Goal: Find contact information: Find contact information

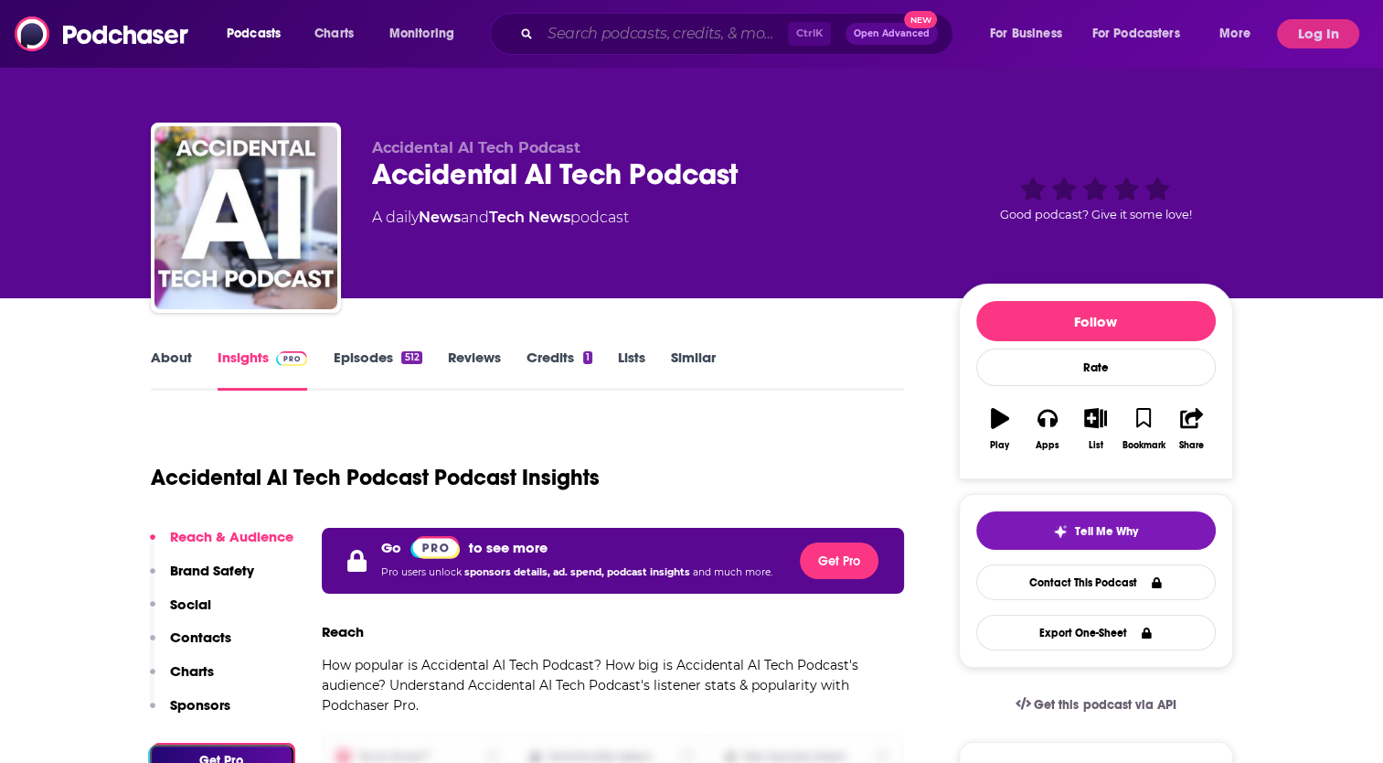
click at [614, 34] on input "Search podcasts, credits, & more..." at bounding box center [664, 33] width 248 height 29
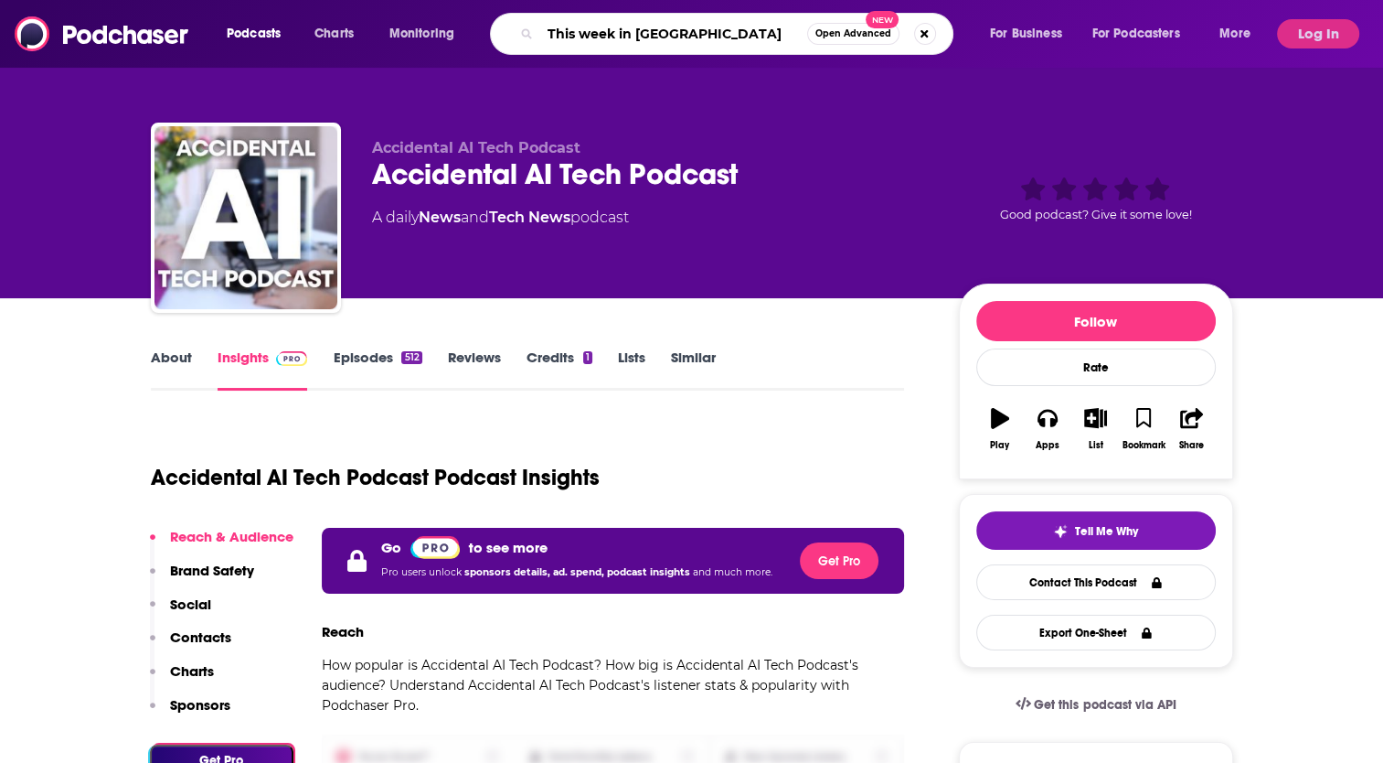
type input "This week in Tech"
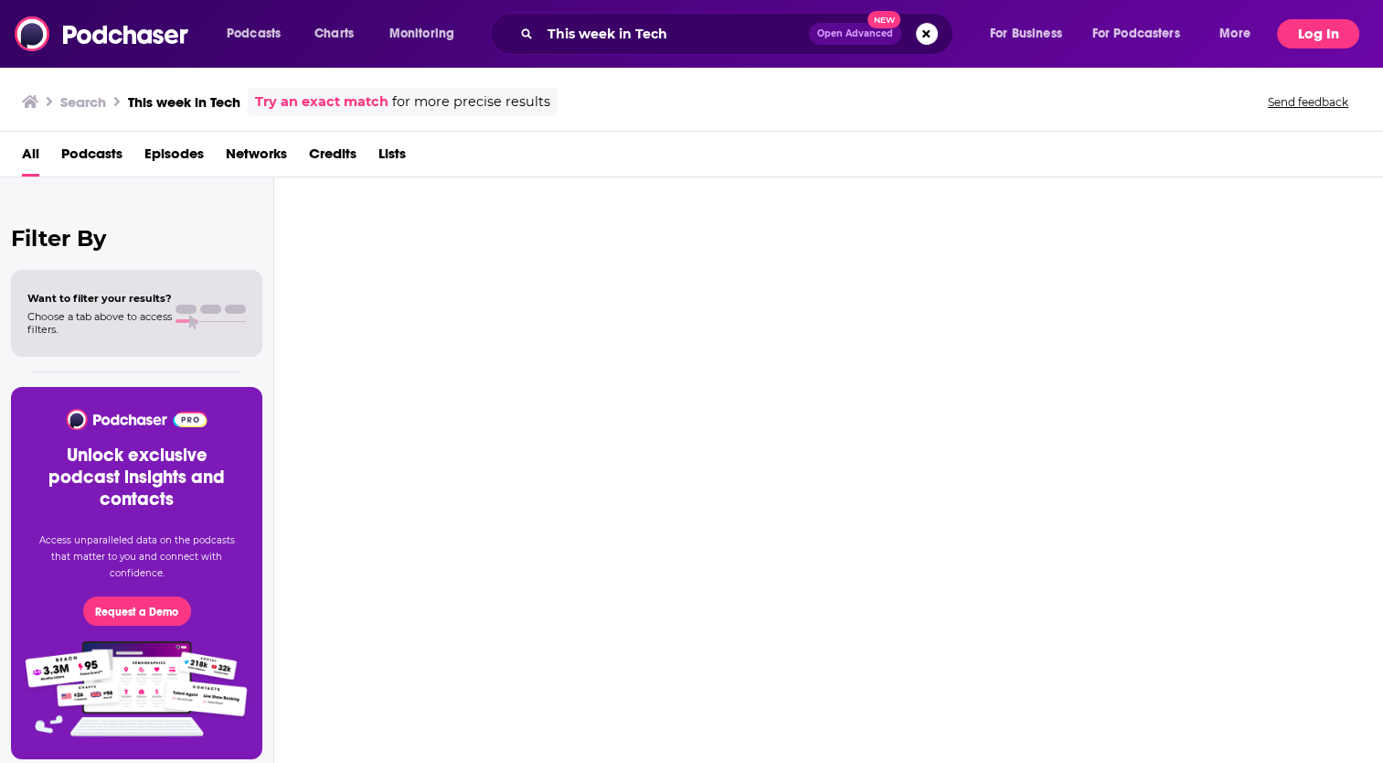
click at [1328, 31] on button "Log In" at bounding box center [1318, 33] width 82 height 29
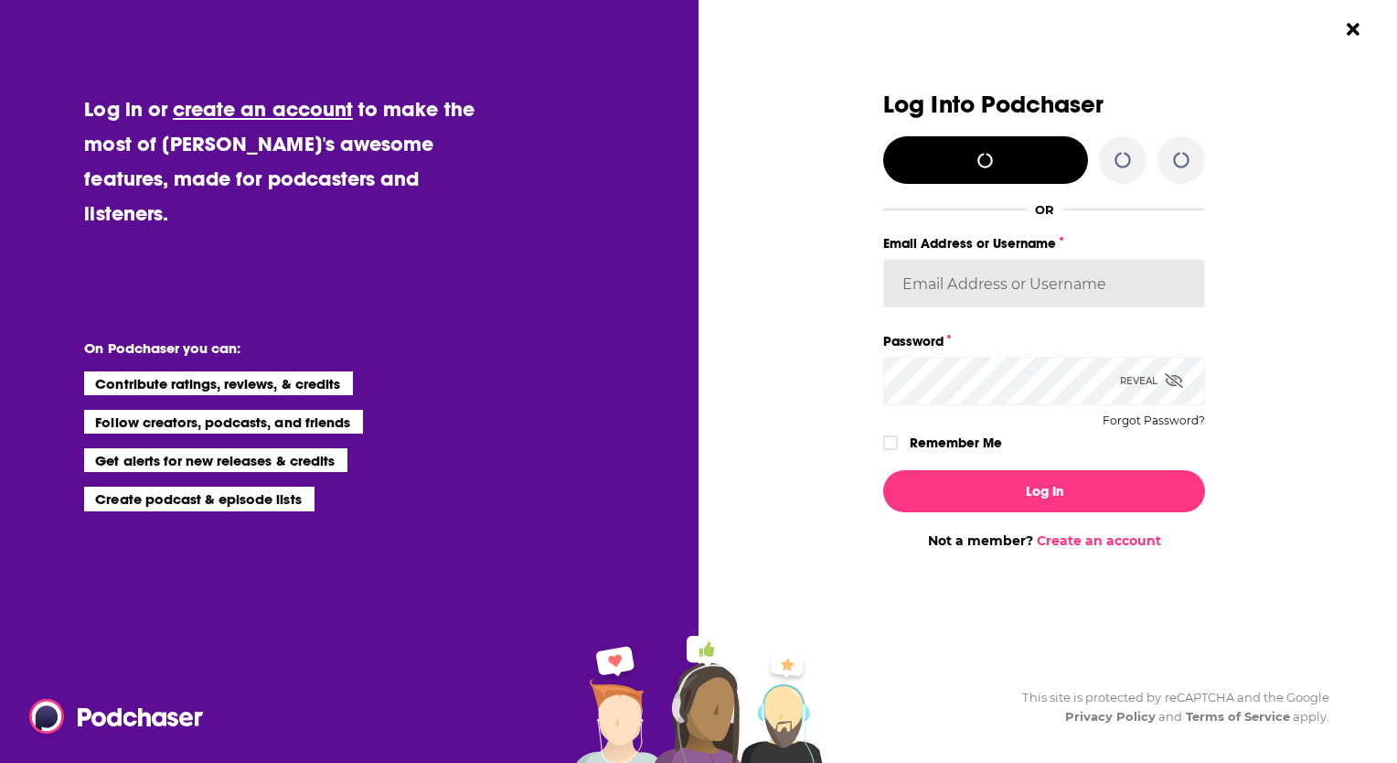
type input "[PERSON_NAME][EMAIL_ADDRESS][DOMAIN_NAME]"
click at [890, 446] on icon "Dialog" at bounding box center [890, 442] width 11 height 11
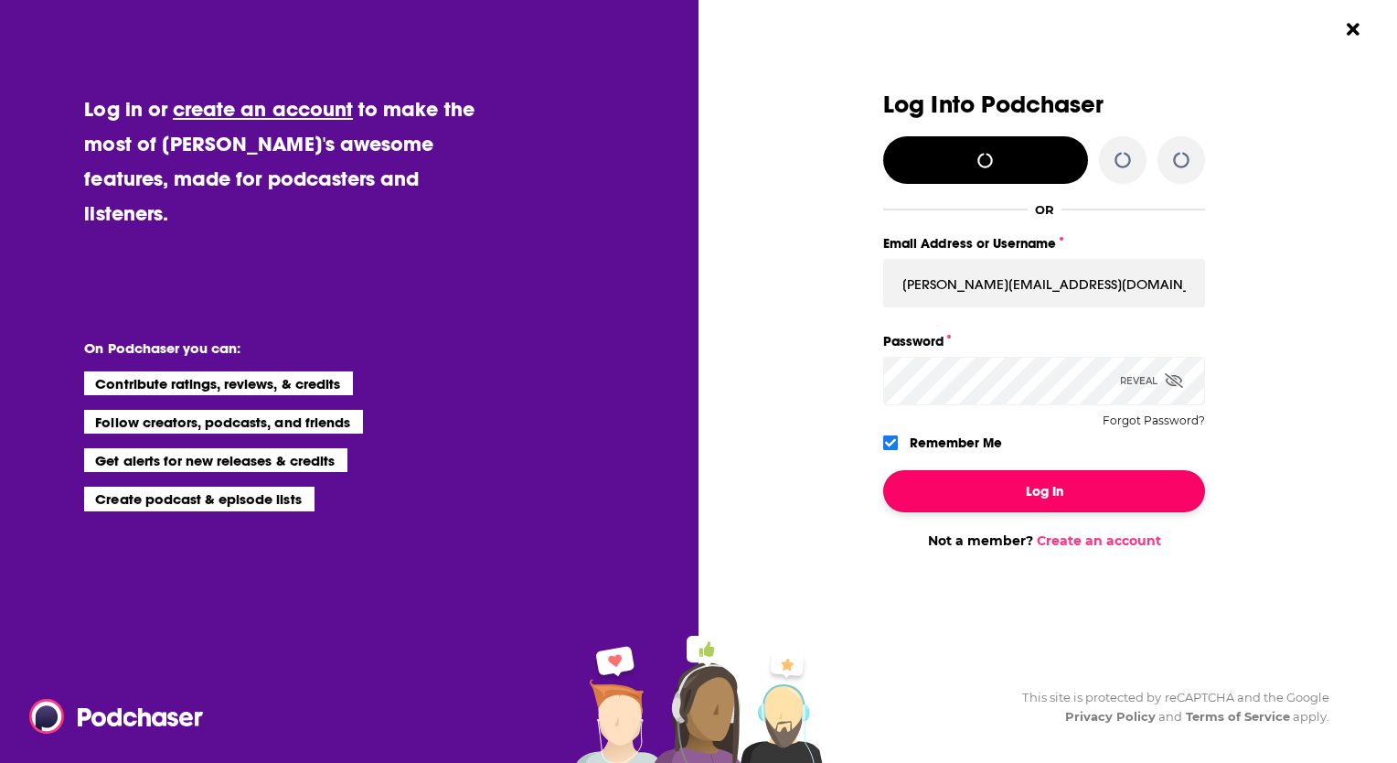
click at [1048, 491] on button "Log In" at bounding box center [1044, 491] width 322 height 42
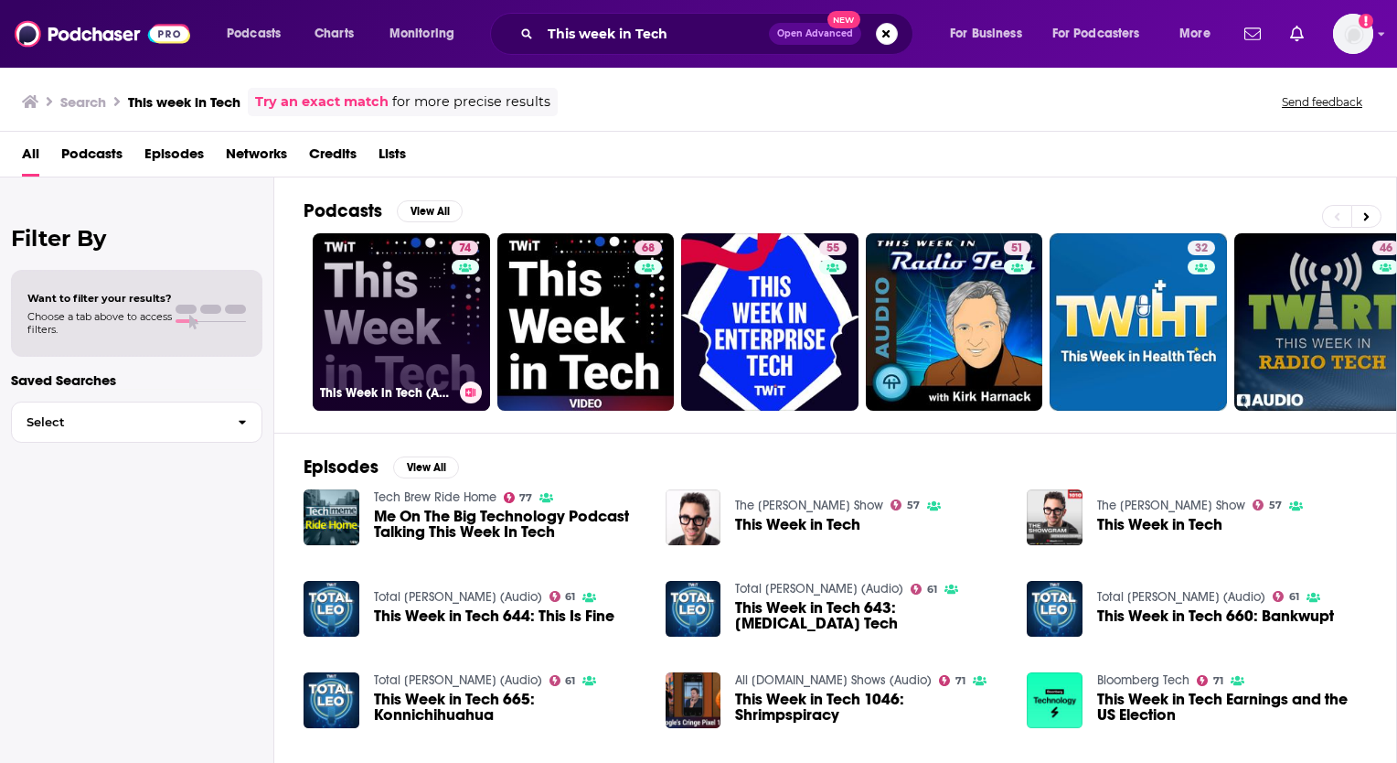
click at [384, 313] on link "74 This Week in Tech (Audio)" at bounding box center [401, 321] width 177 height 177
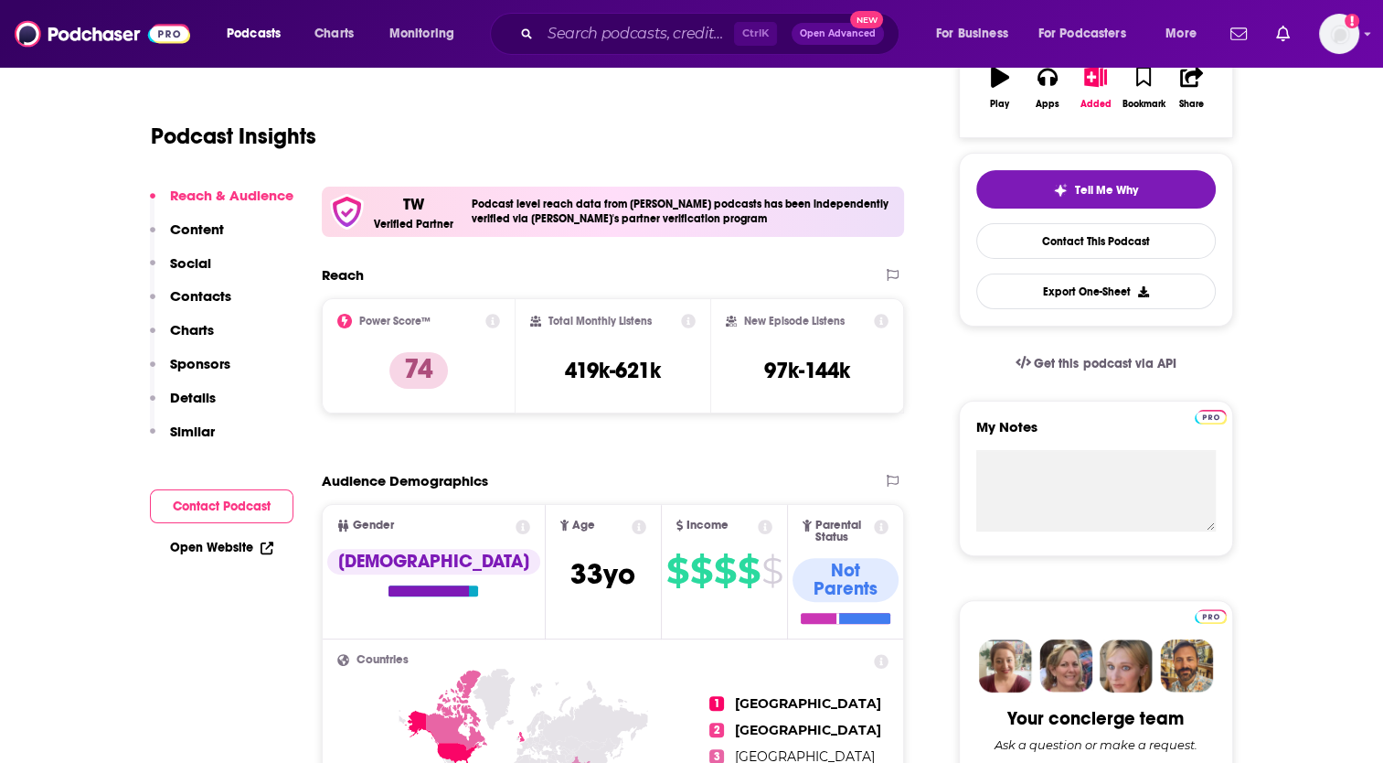
scroll to position [366, 0]
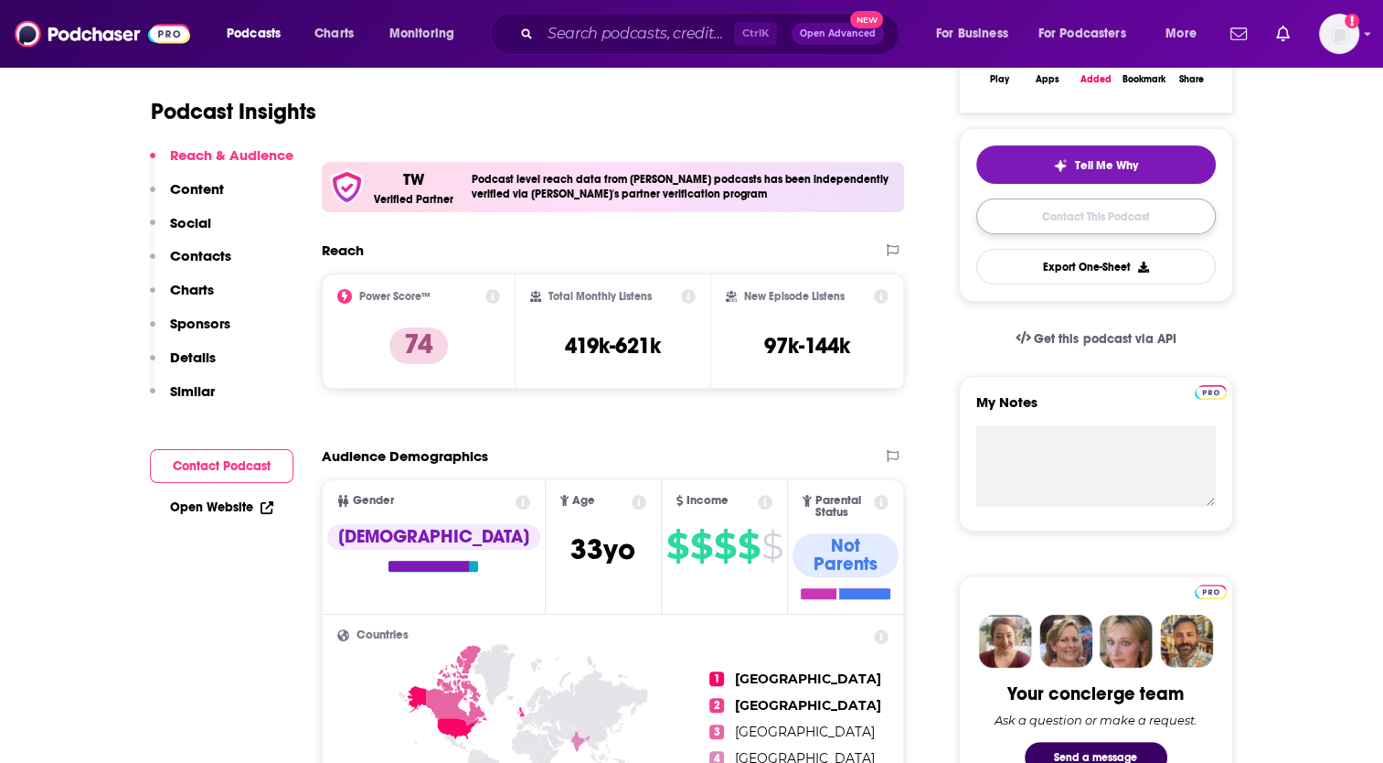
click at [1108, 214] on link "Contact This Podcast" at bounding box center [1097, 216] width 240 height 36
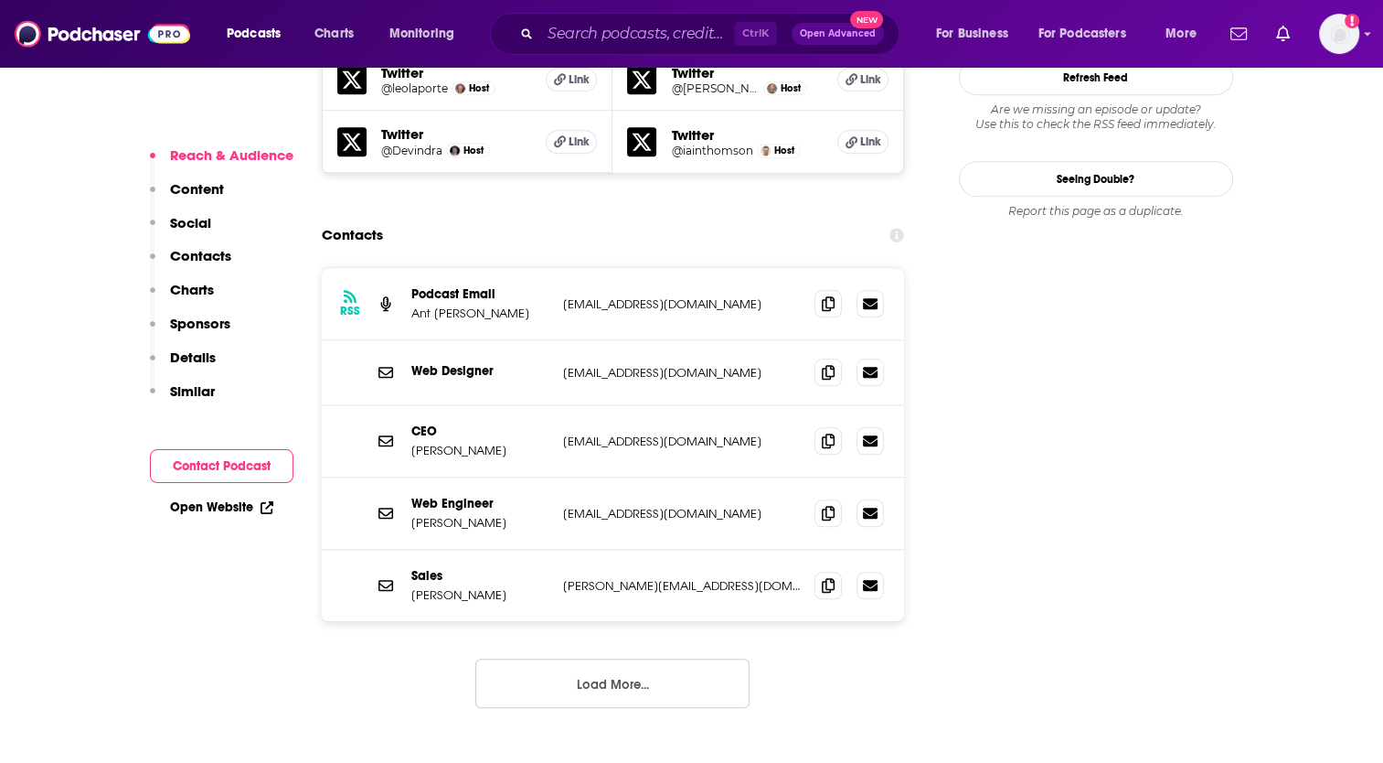
scroll to position [1854, 0]
click at [830, 295] on icon at bounding box center [828, 302] width 13 height 15
click at [830, 432] on icon at bounding box center [828, 439] width 13 height 15
click at [614, 30] on input "Search podcasts, credits, & more..." at bounding box center [637, 33] width 194 height 29
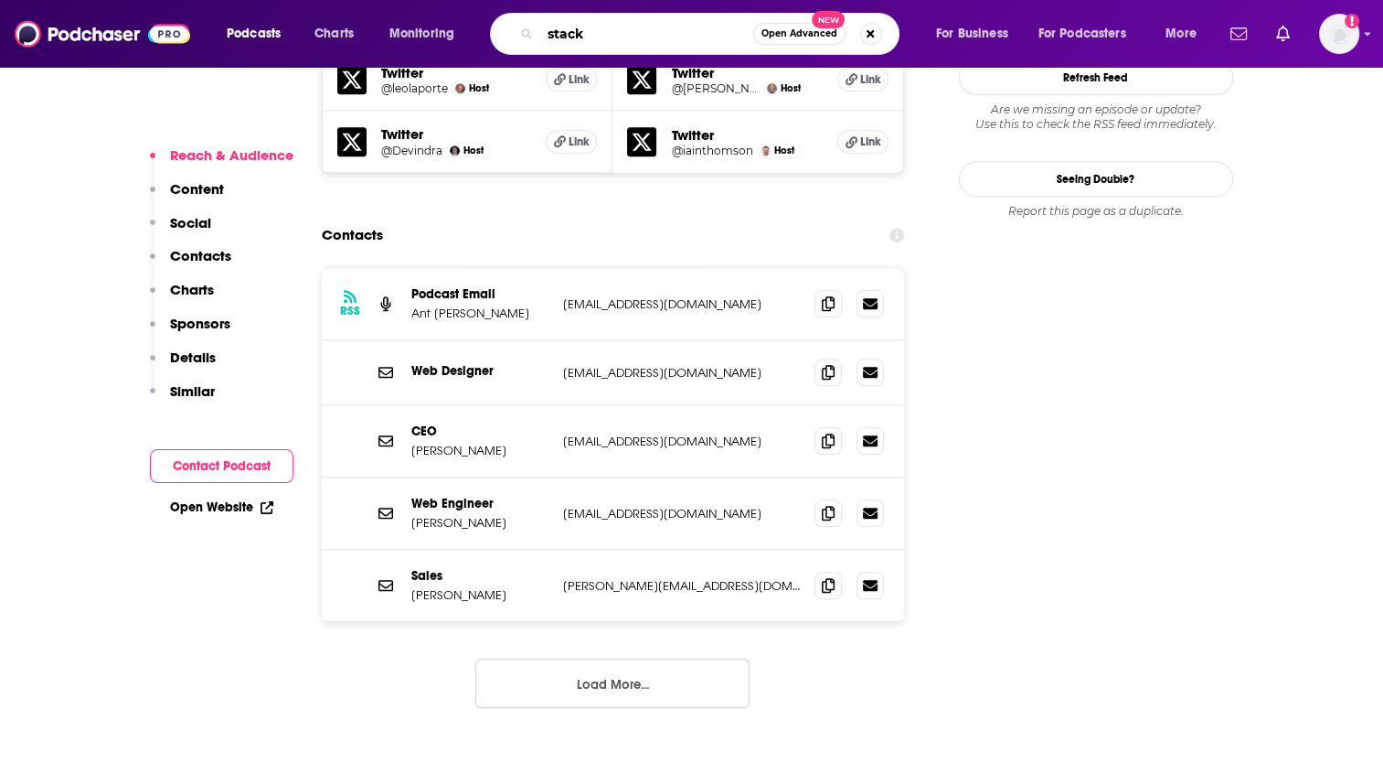
type input "stacks"
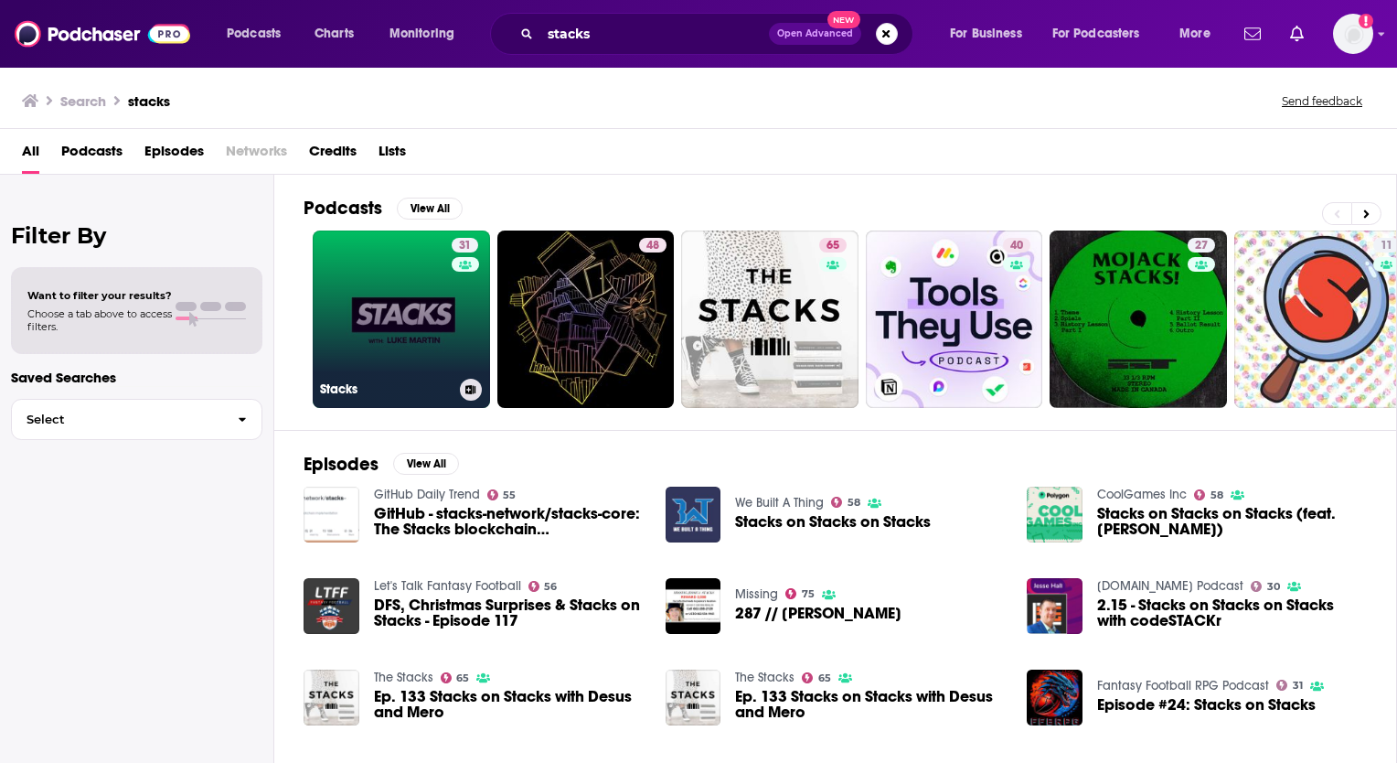
click at [372, 305] on link "31 Stacks" at bounding box center [401, 318] width 177 height 177
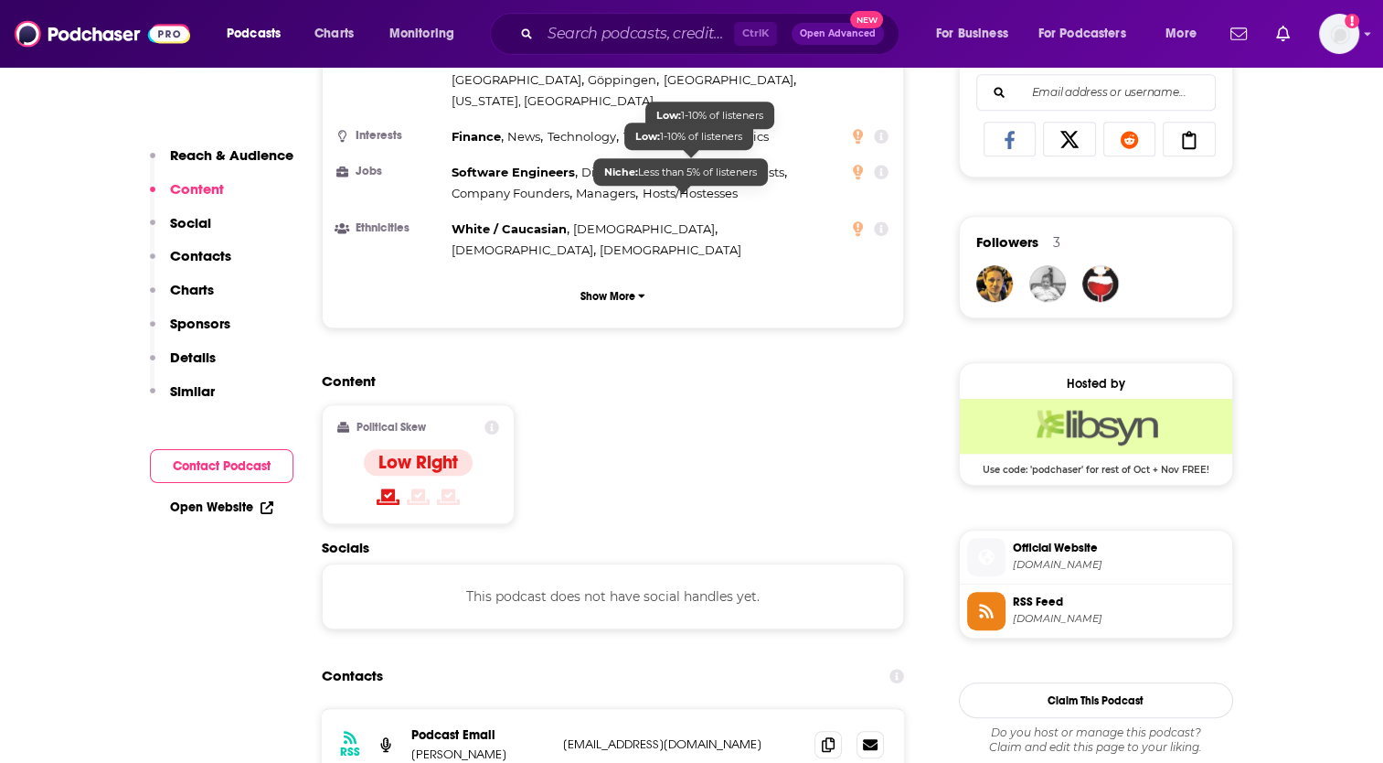
scroll to position [1371, 0]
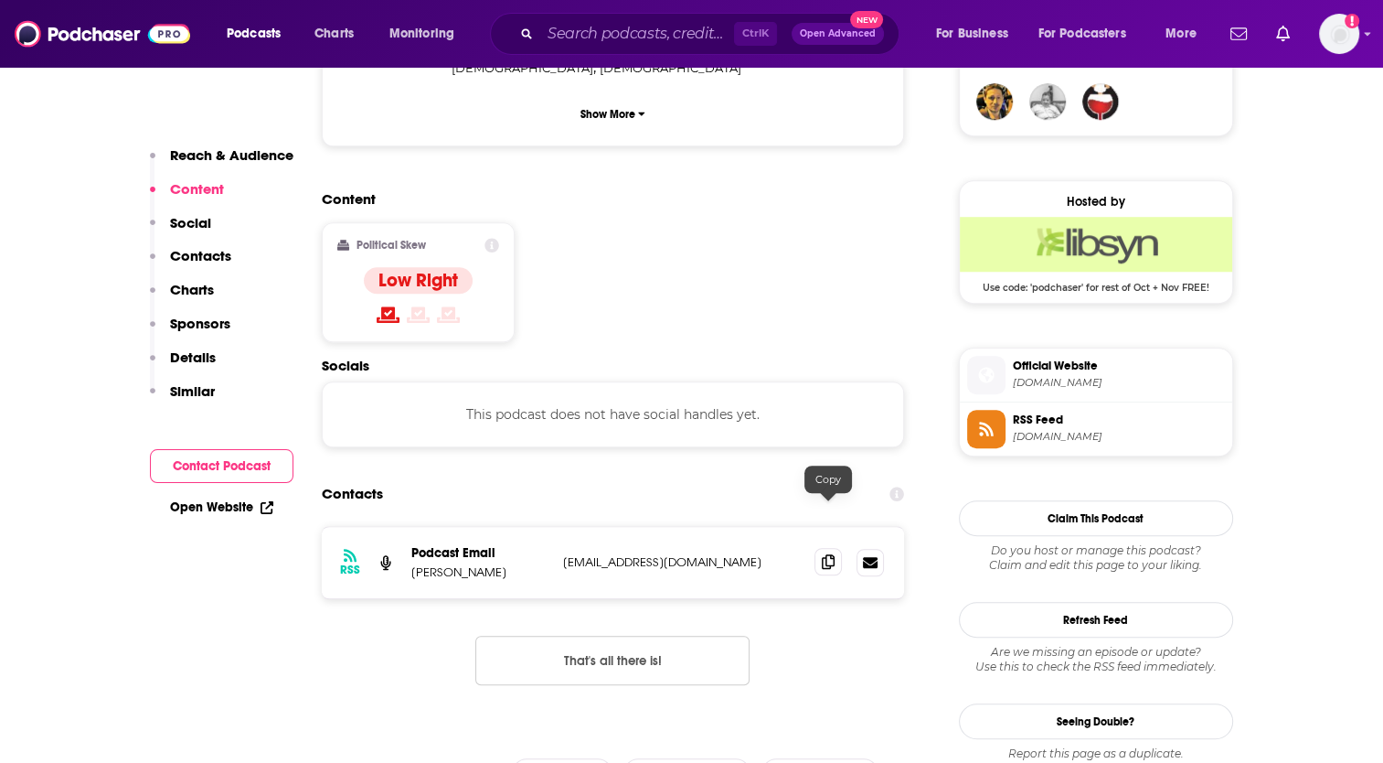
click at [823, 554] on icon at bounding box center [828, 561] width 13 height 15
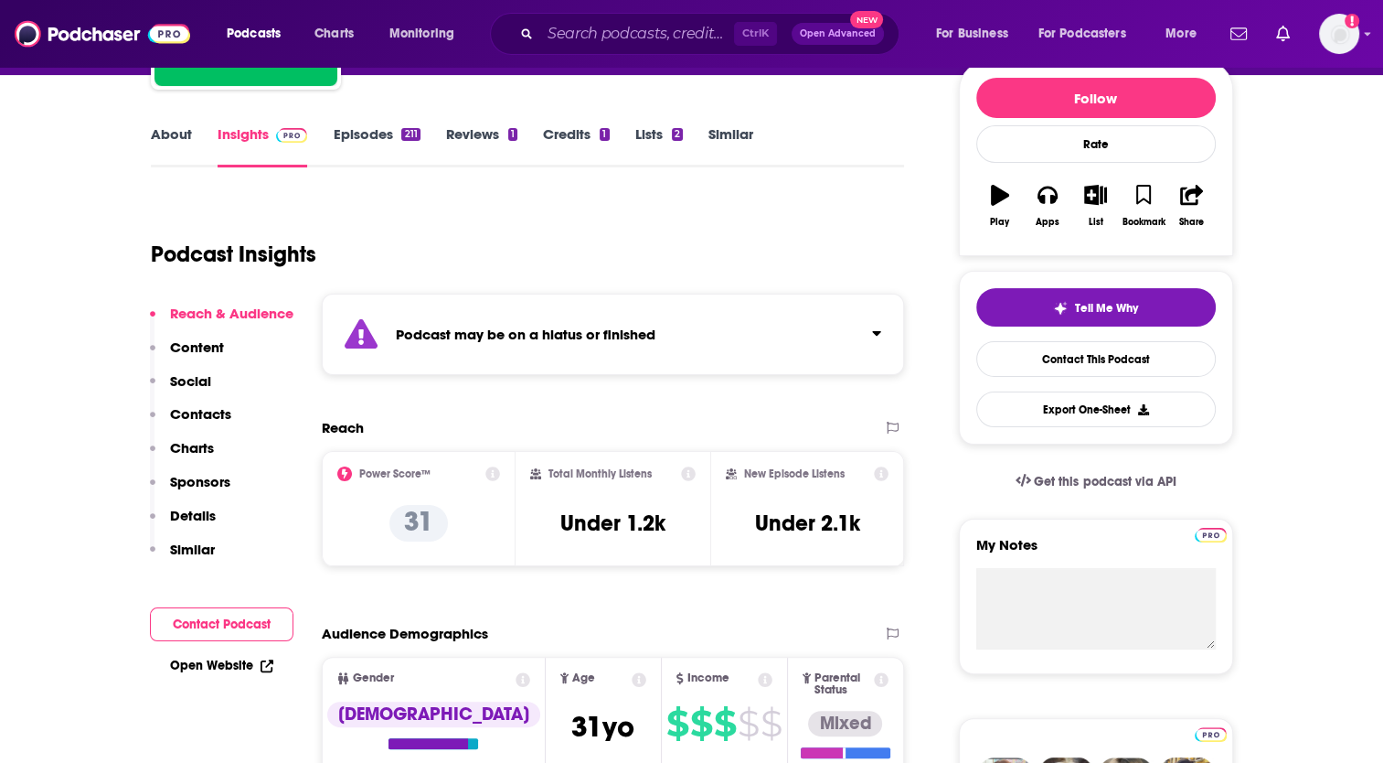
scroll to position [0, 0]
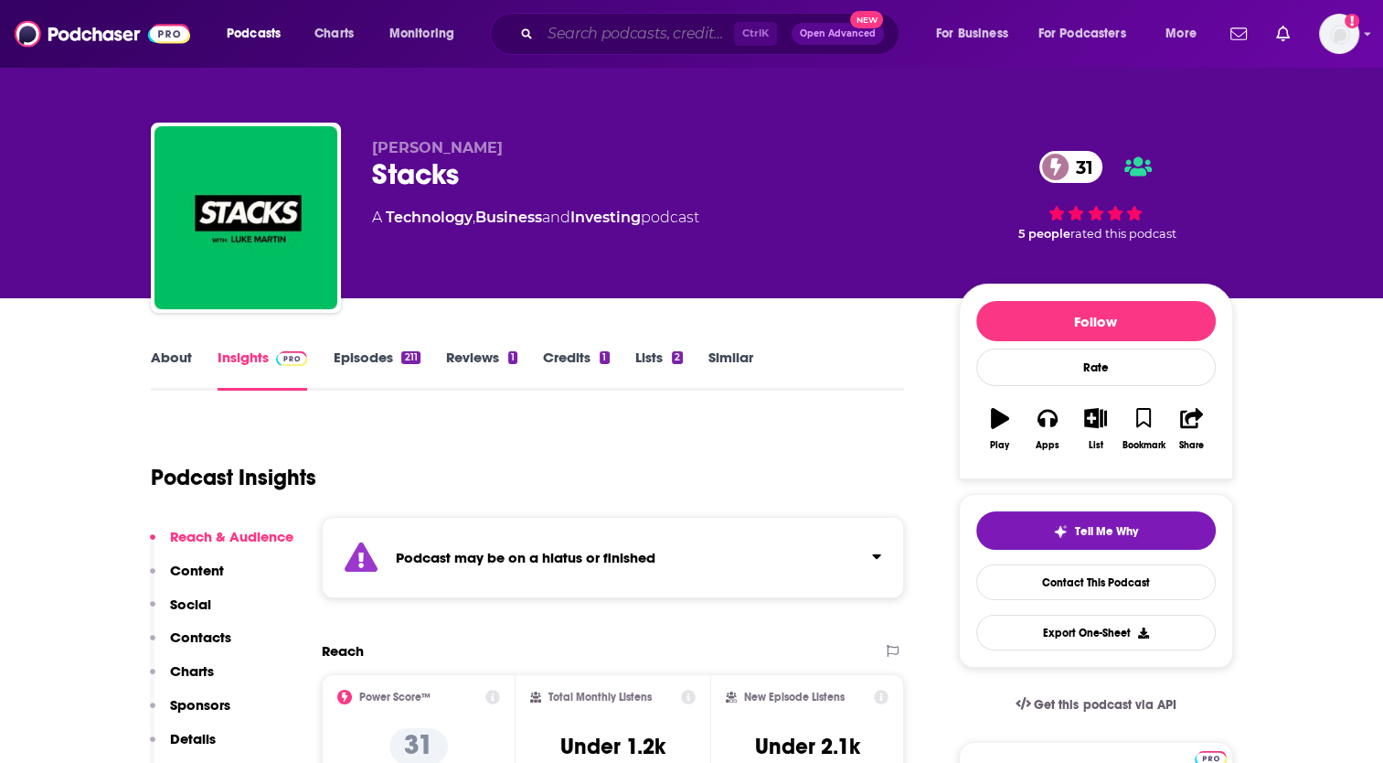
click at [582, 32] on input "Search podcasts, credits, & more..." at bounding box center [637, 33] width 194 height 29
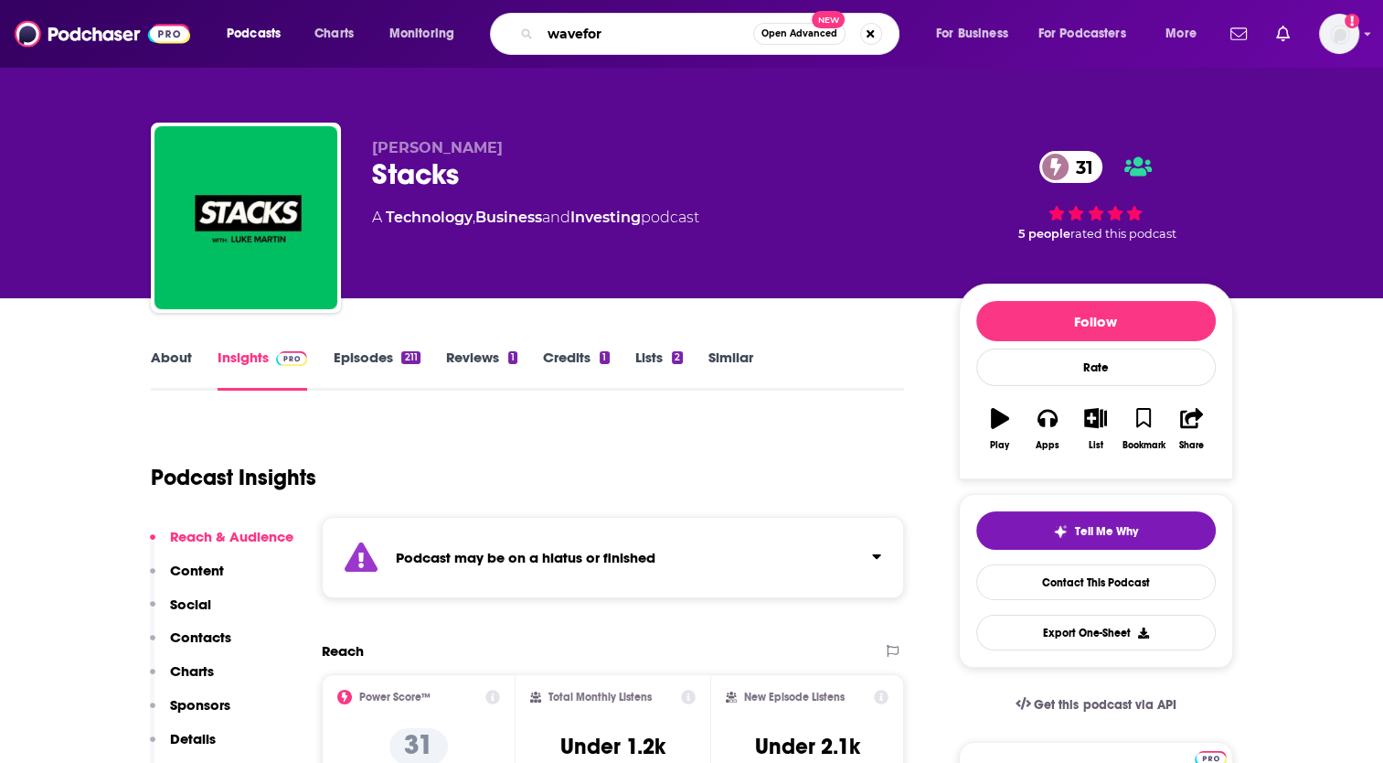
type input "waveform"
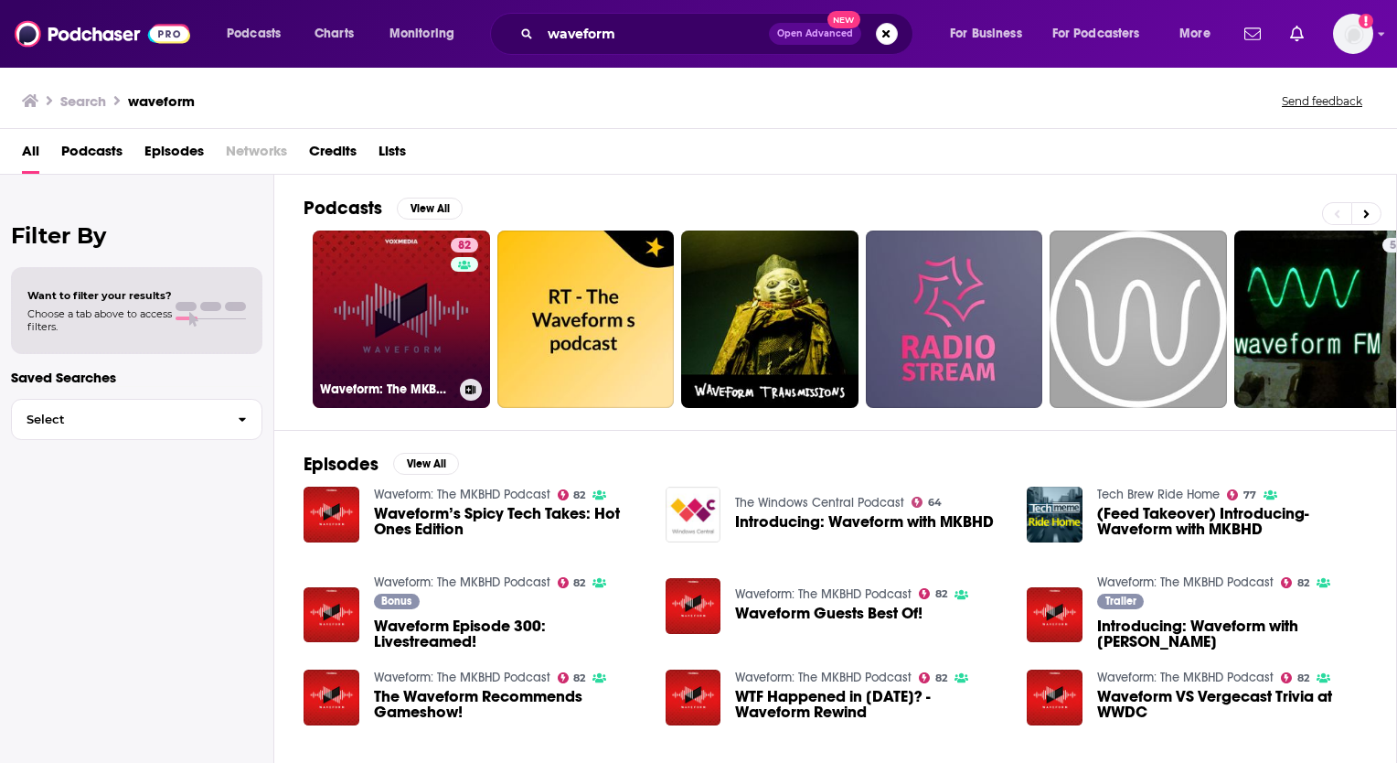
click at [399, 297] on link "82 Waveform: The MKBHD Podcast" at bounding box center [401, 318] width 177 height 177
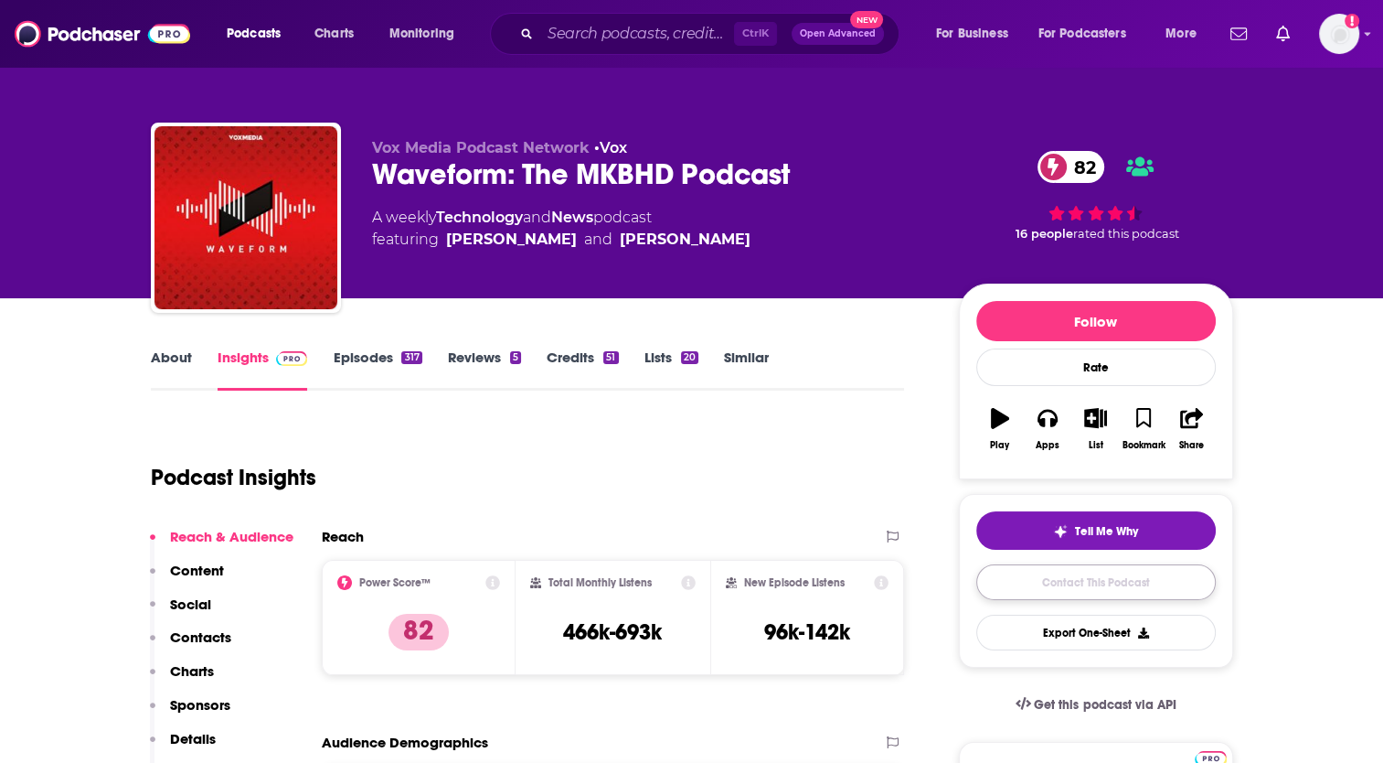
click at [1052, 572] on link "Contact This Podcast" at bounding box center [1097, 582] width 240 height 36
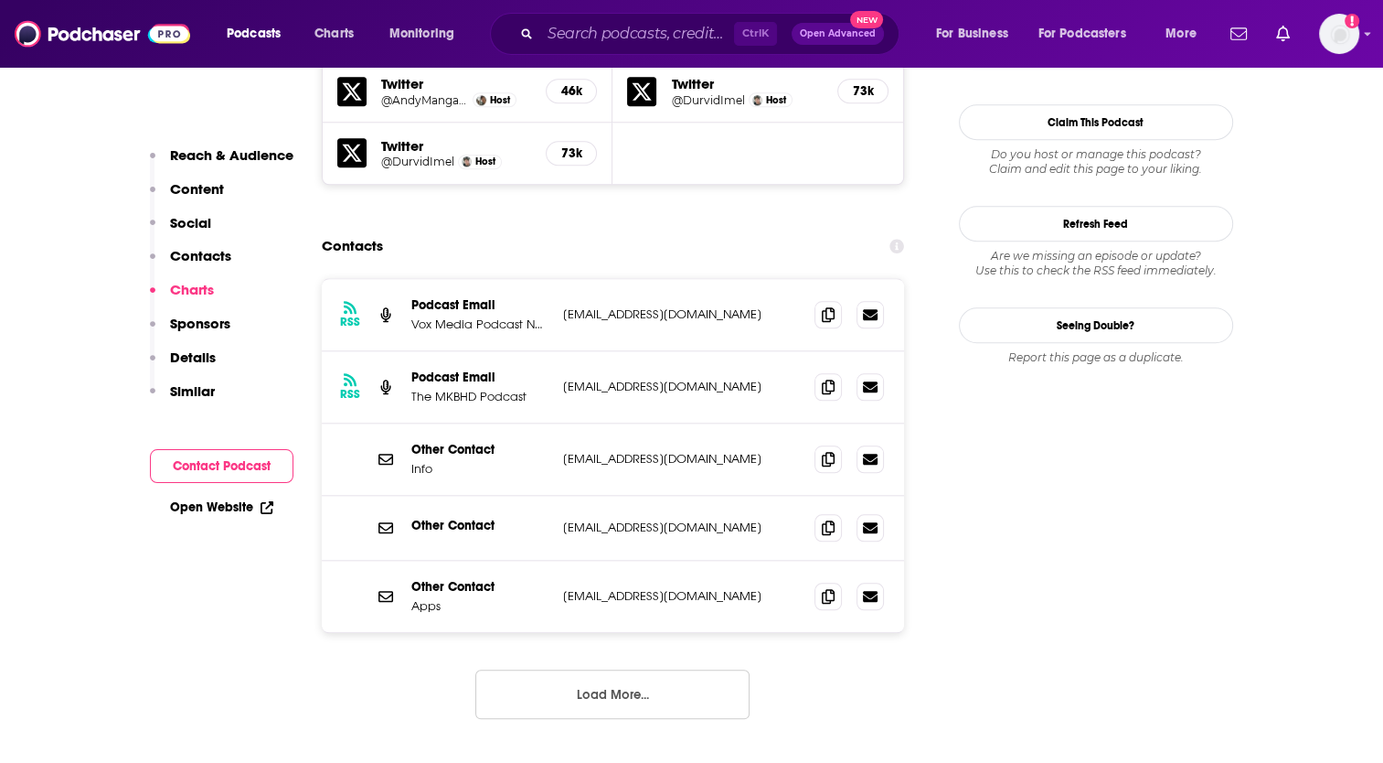
scroll to position [1633, 0]
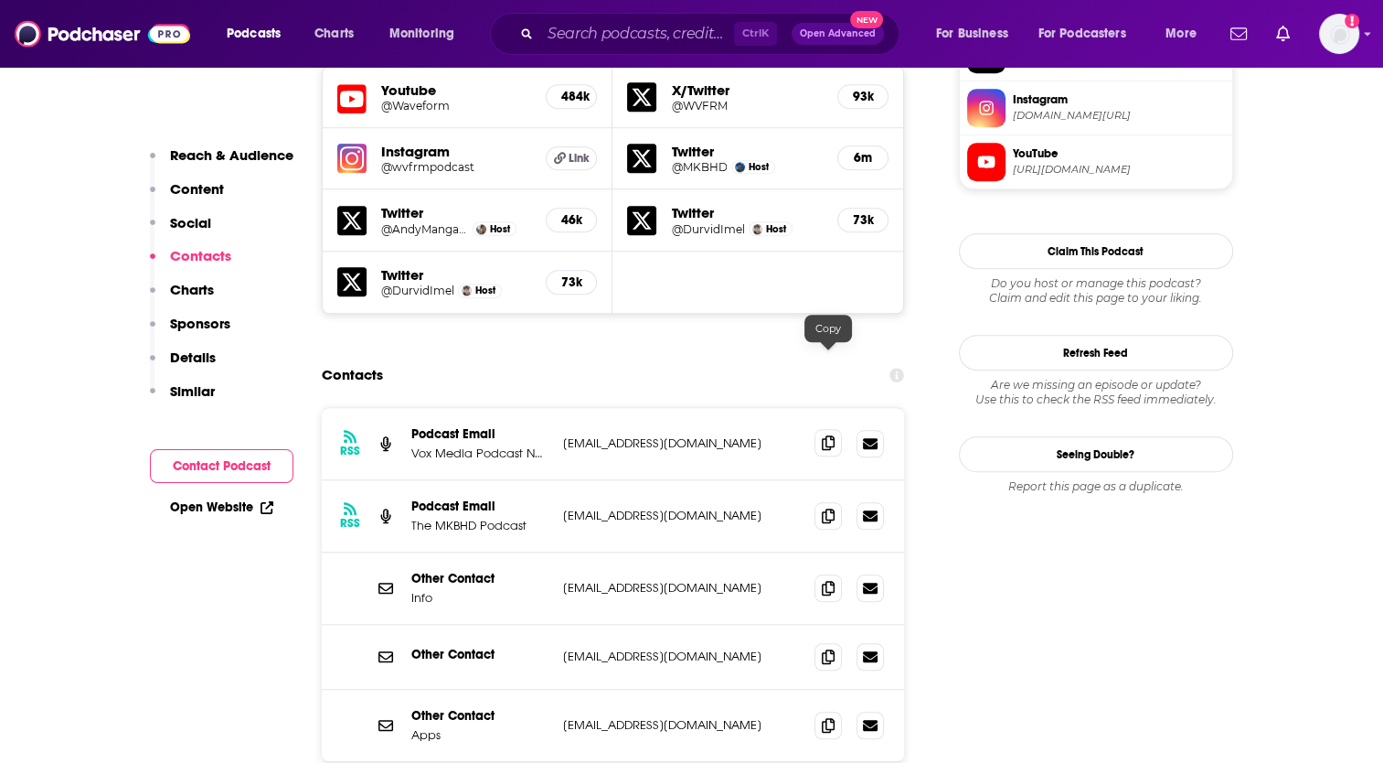
click at [827, 435] on icon at bounding box center [828, 442] width 13 height 15
click at [829, 507] on icon at bounding box center [828, 514] width 13 height 15
click at [836, 573] on span at bounding box center [828, 586] width 27 height 27
click at [826, 648] on icon at bounding box center [828, 655] width 13 height 15
click at [827, 717] on icon at bounding box center [828, 724] width 13 height 15
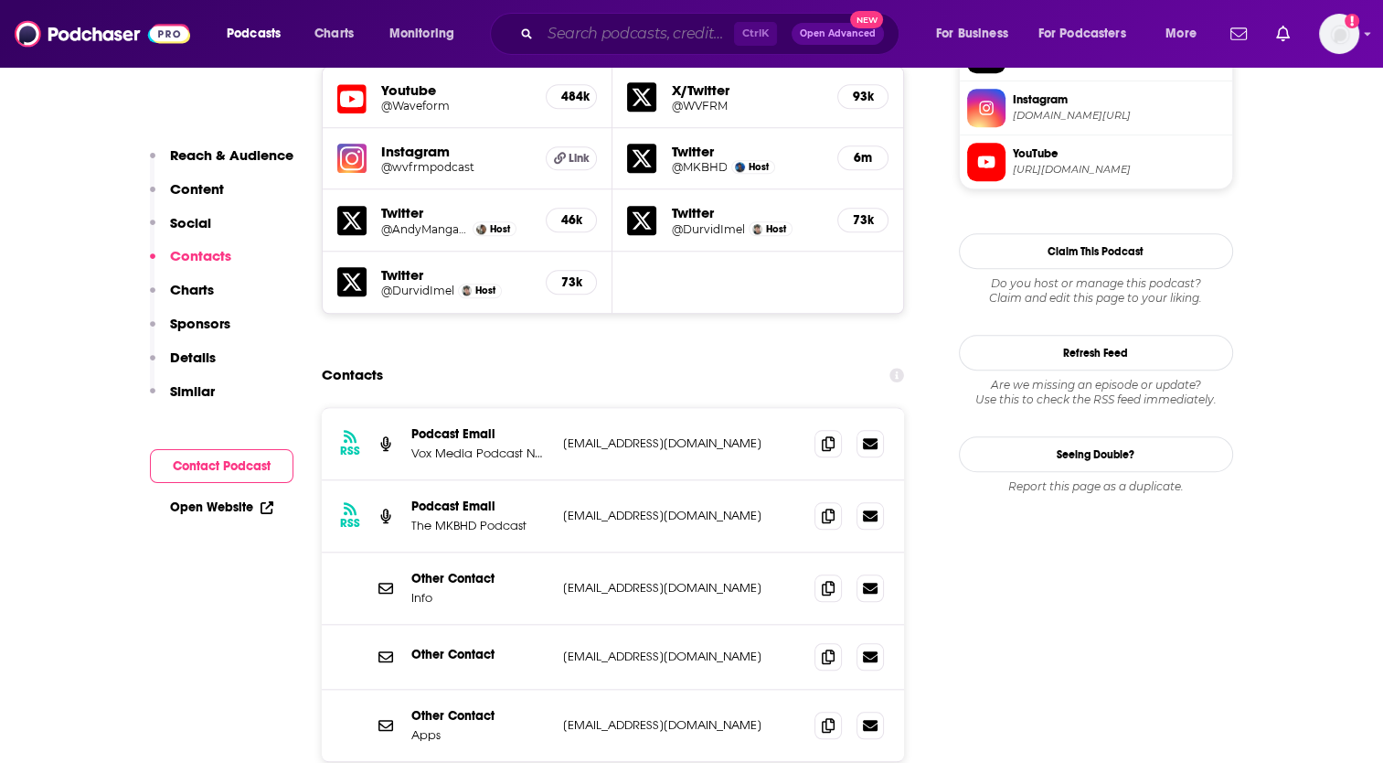
click at [593, 36] on input "Search podcasts, credits, & more..." at bounding box center [637, 33] width 194 height 29
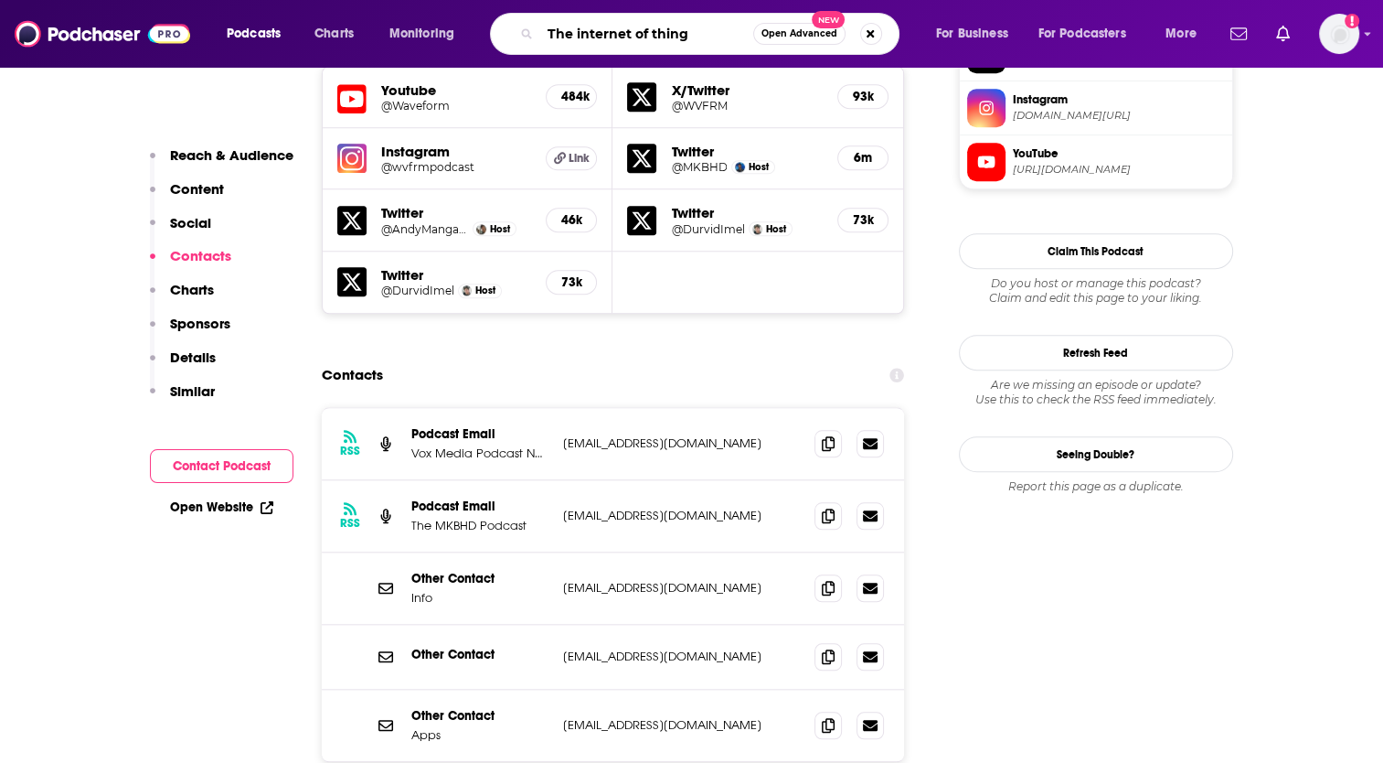
type input "The internet of things"
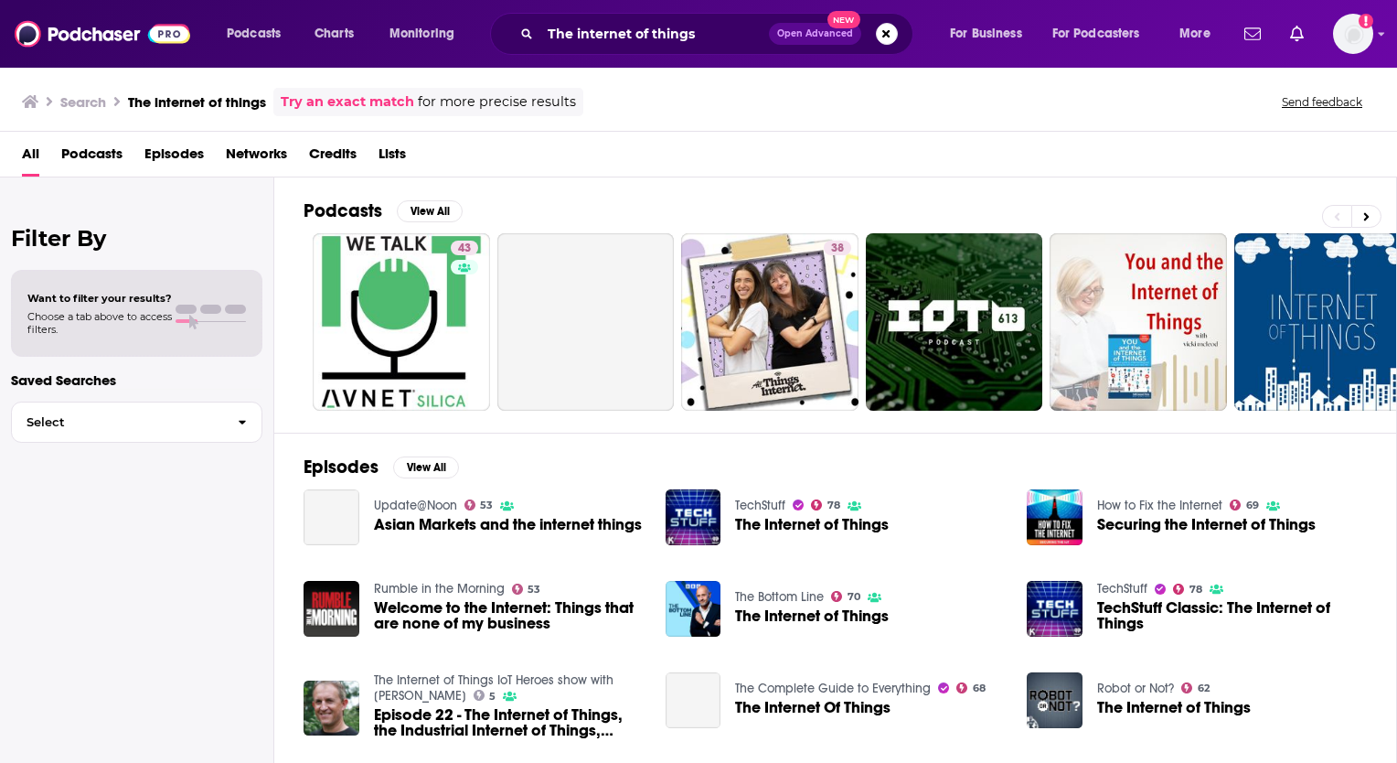
click at [439, 609] on span "Welcome to the Internet: Things that are none of my business" at bounding box center [509, 615] width 270 height 31
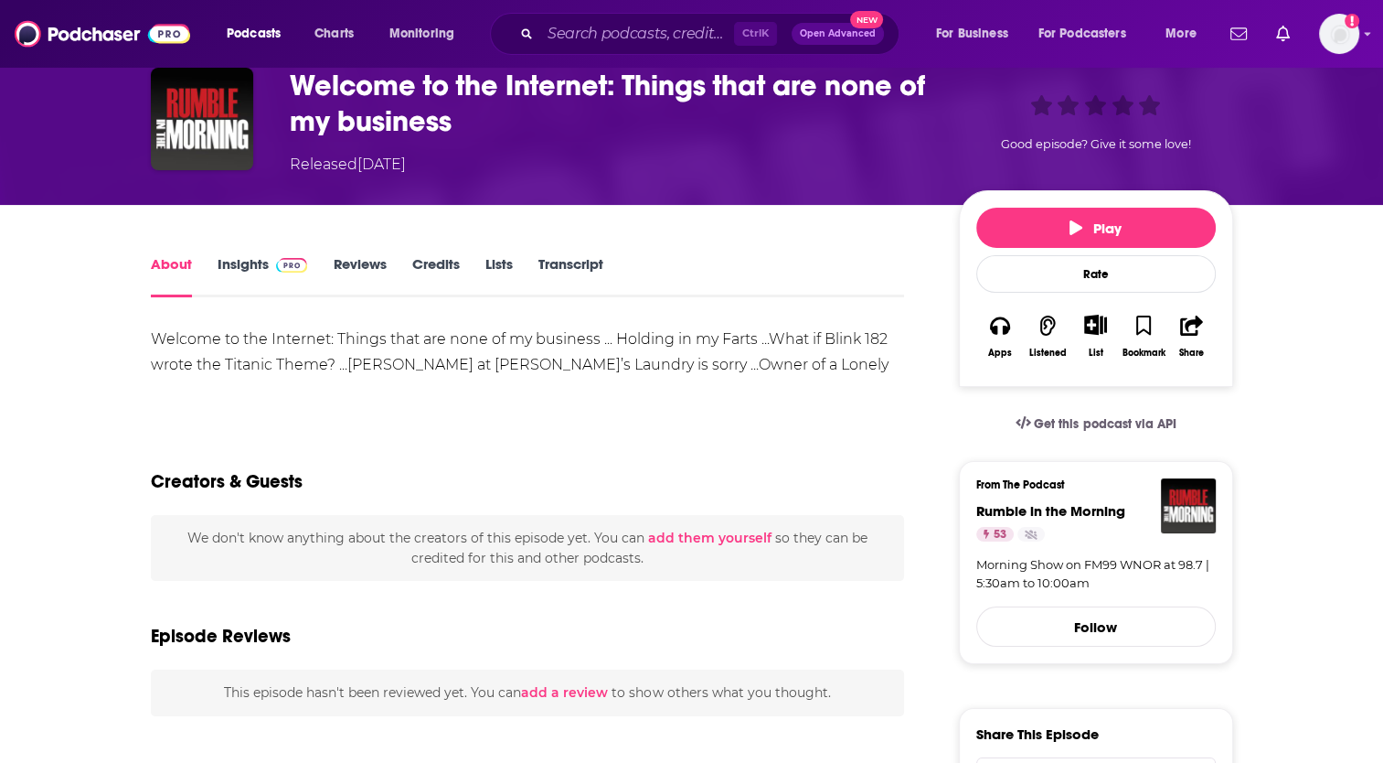
scroll to position [91, 0]
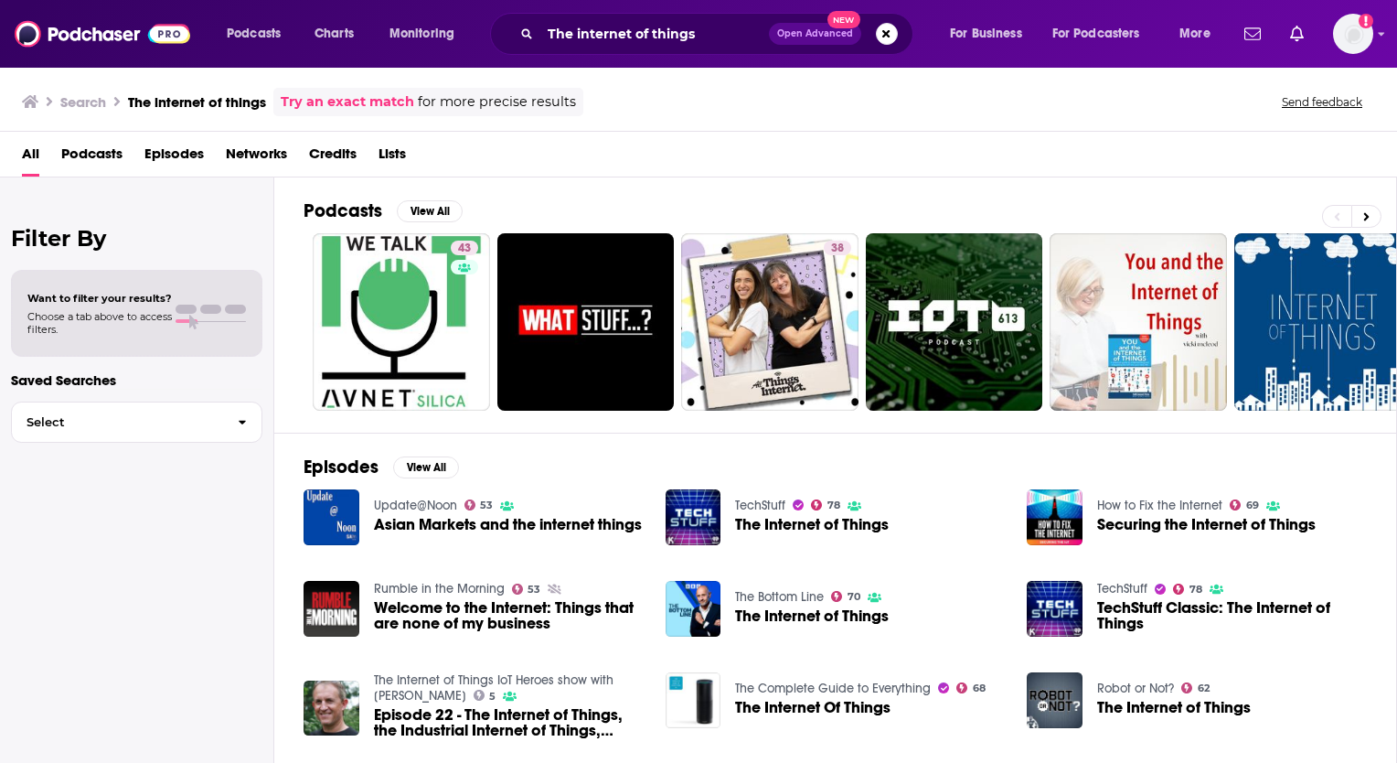
click at [806, 520] on span "The Internet of Things" at bounding box center [812, 525] width 154 height 16
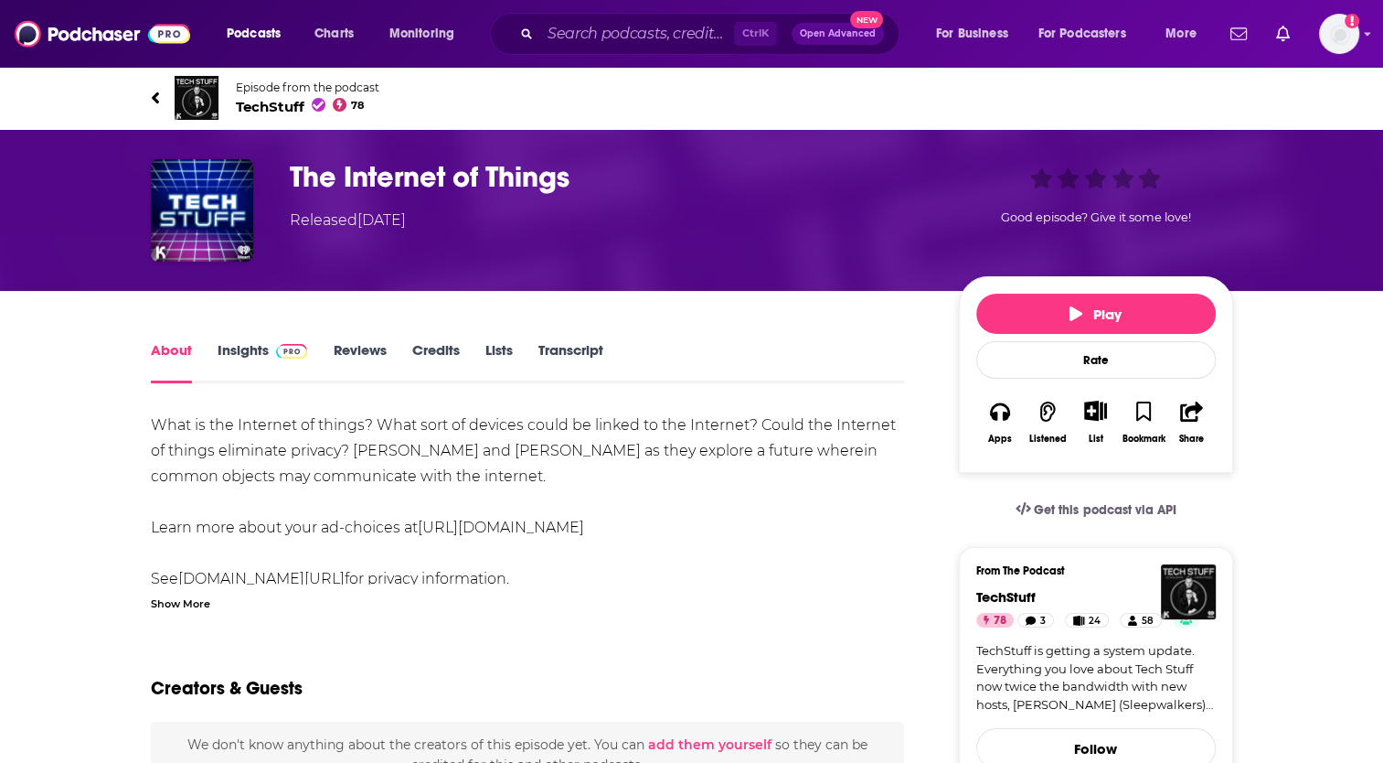
click at [175, 604] on div "Show More" at bounding box center [180, 601] width 59 height 17
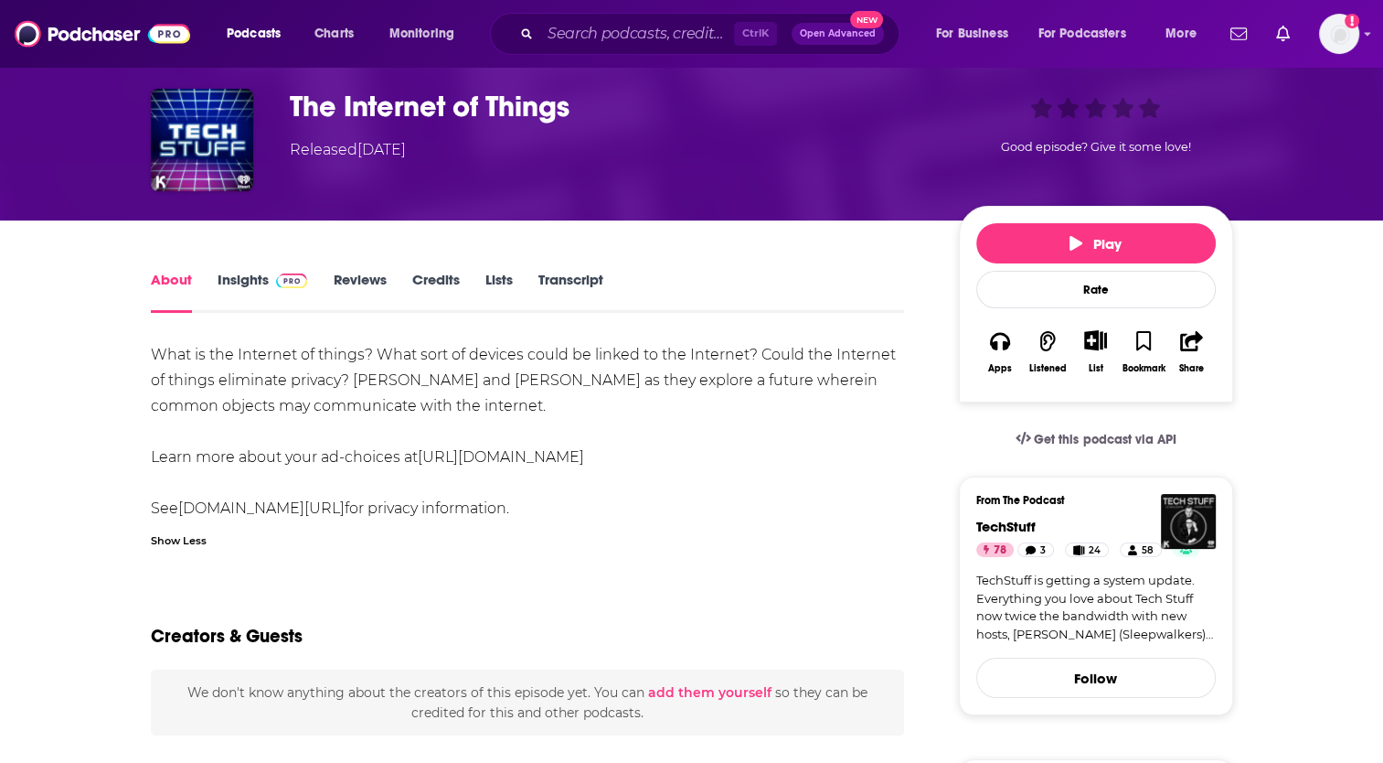
scroll to position [183, 0]
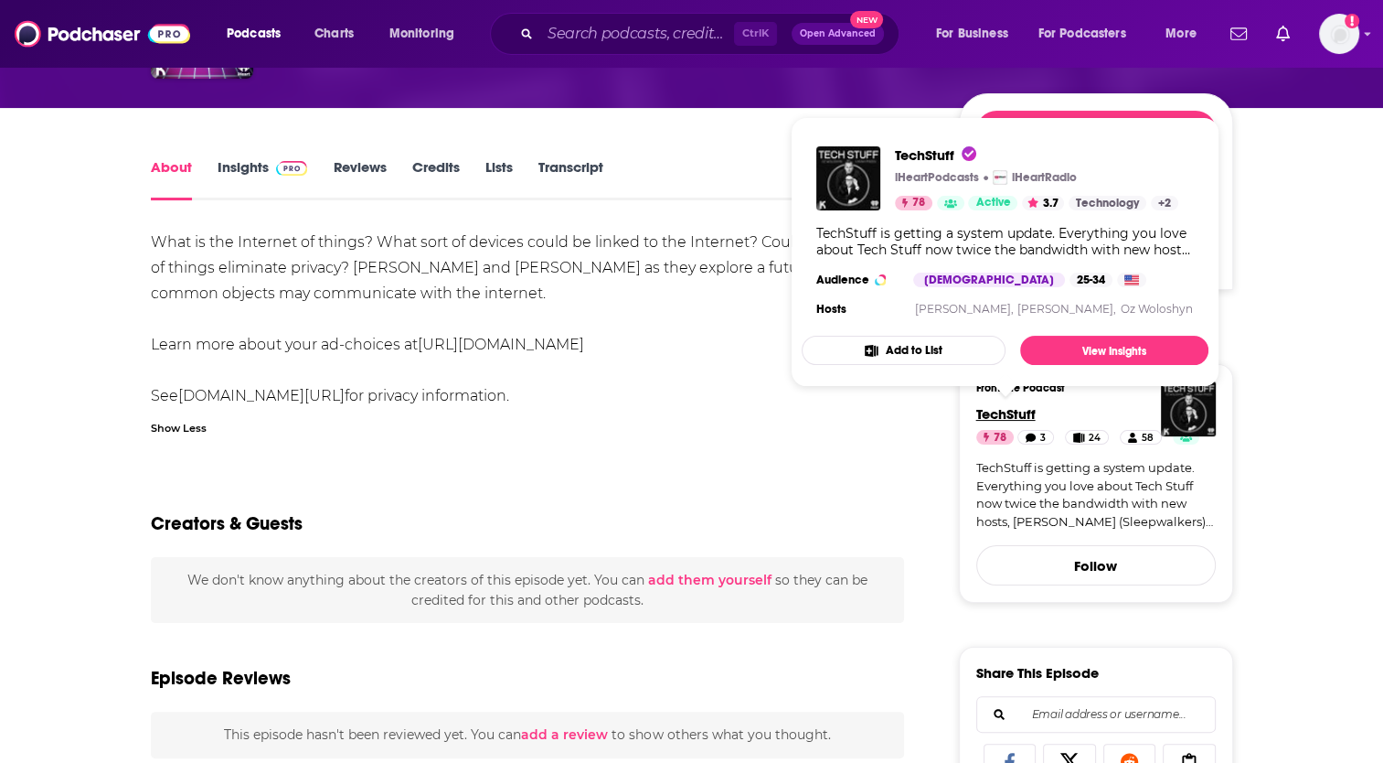
click at [1006, 414] on span "TechStuff" at bounding box center [1006, 413] width 59 height 17
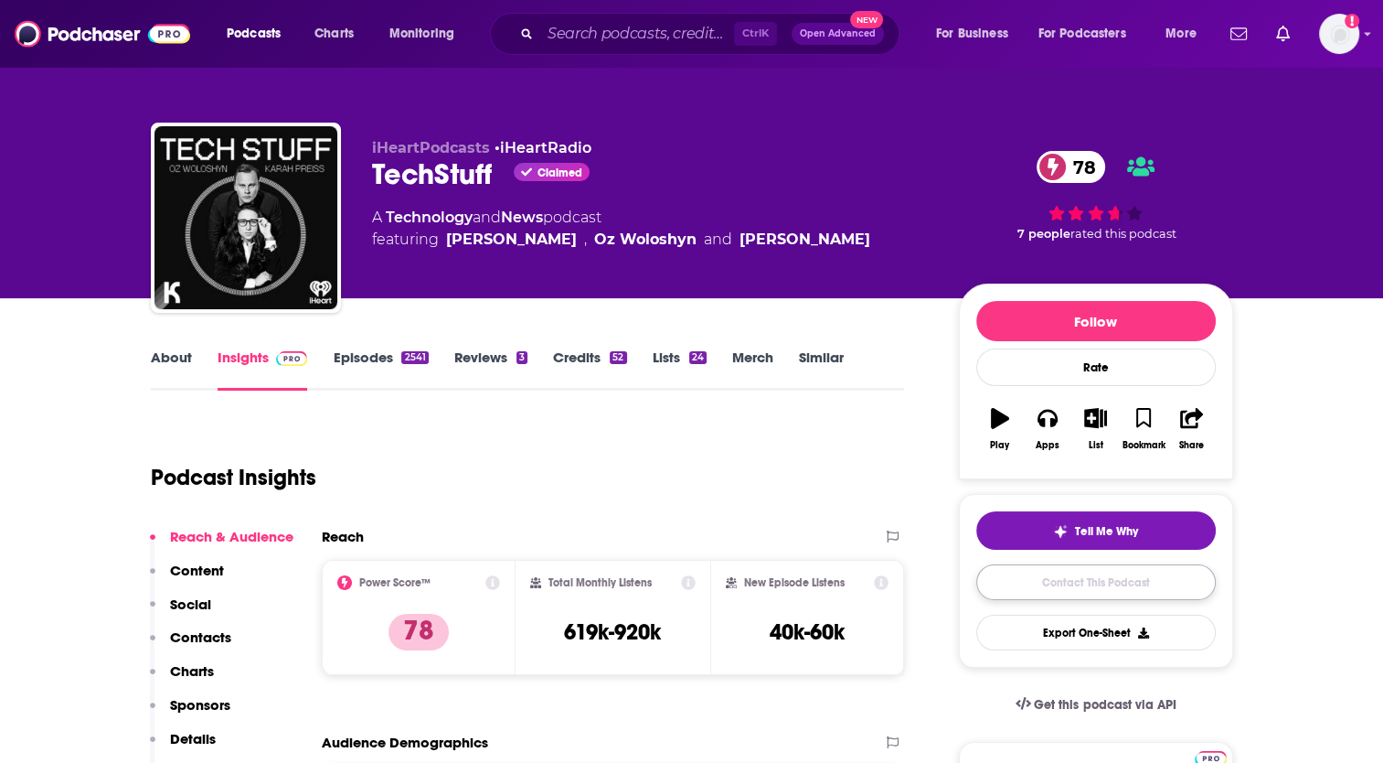
click at [1071, 580] on link "Contact This Podcast" at bounding box center [1097, 582] width 240 height 36
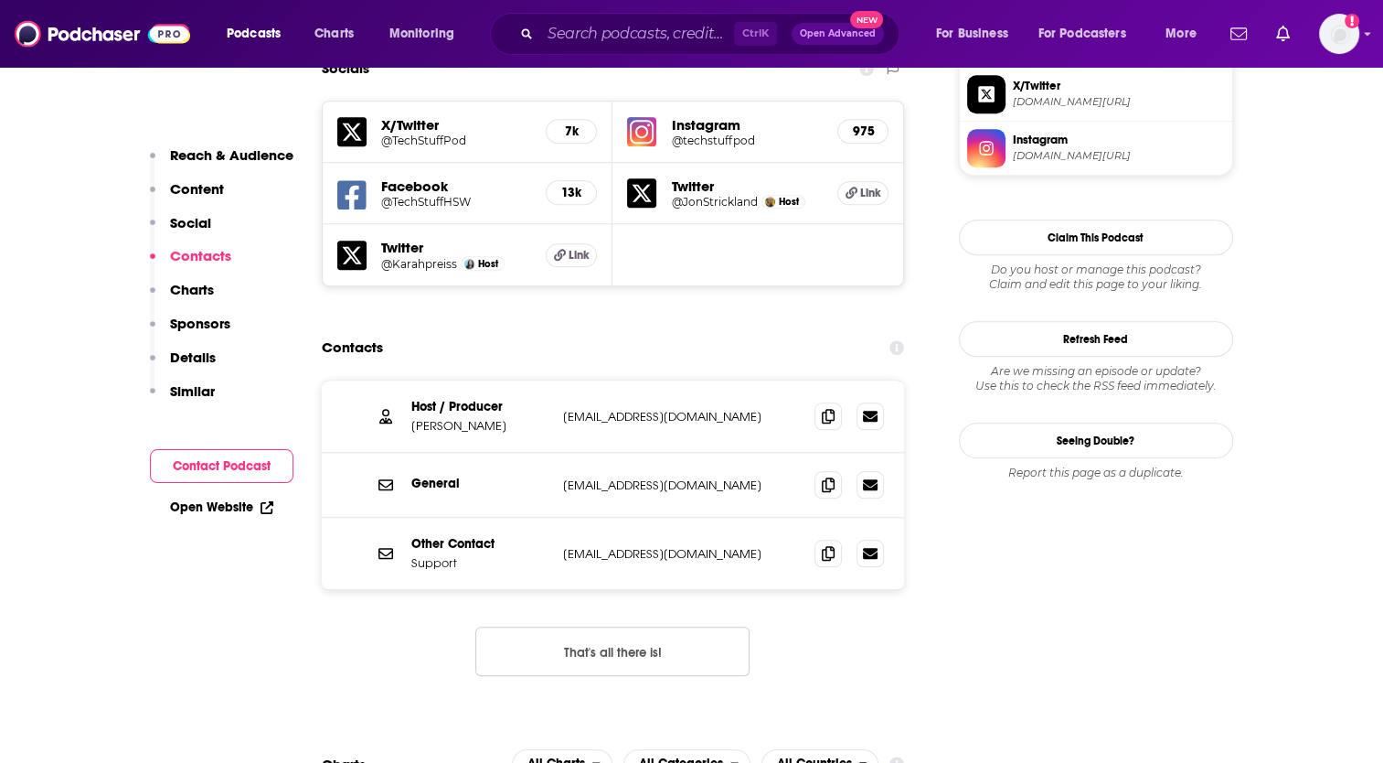
scroll to position [1646, 0]
click at [834, 409] on icon at bounding box center [828, 416] width 13 height 15
click at [831, 477] on icon at bounding box center [828, 484] width 13 height 15
click at [830, 546] on icon at bounding box center [828, 553] width 13 height 15
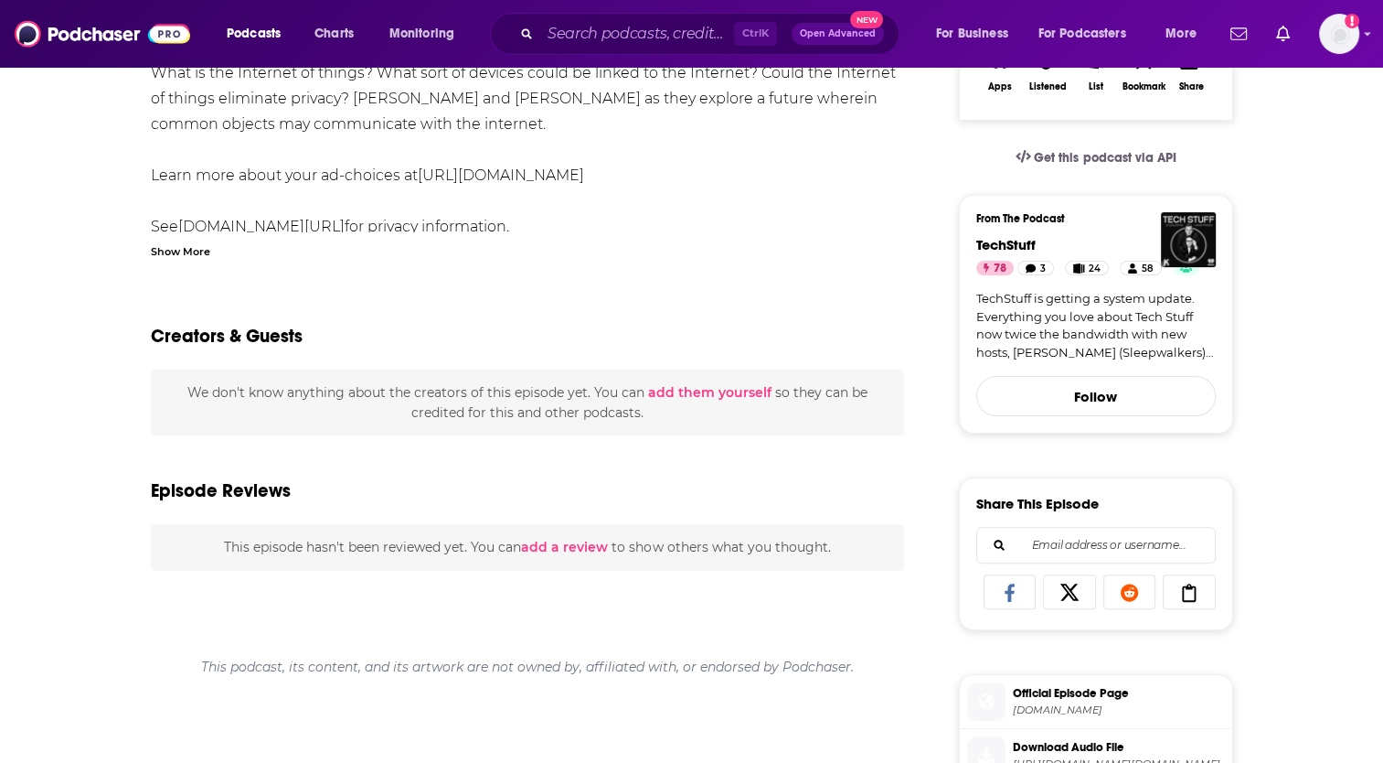
scroll to position [366, 0]
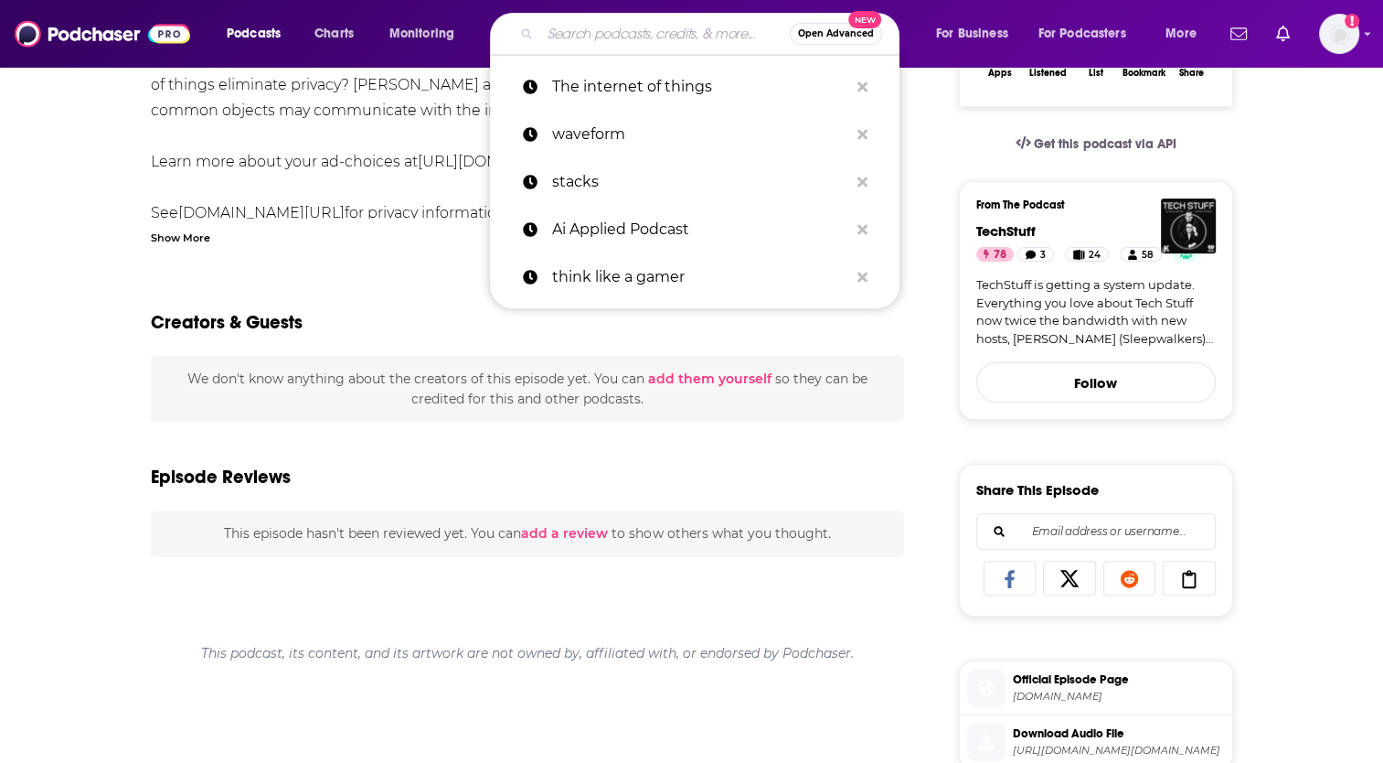
click at [597, 28] on input "Search podcasts, credits, & more..." at bounding box center [665, 33] width 250 height 29
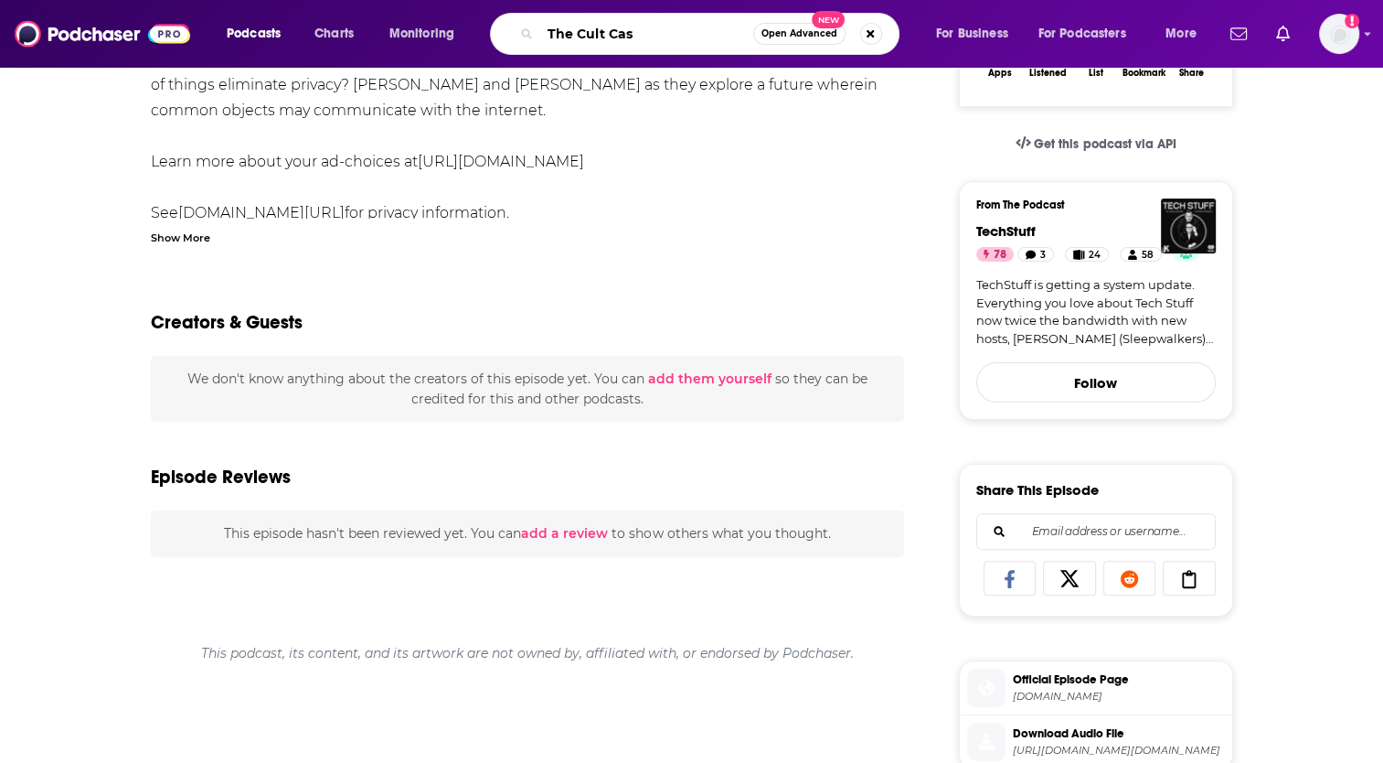
type input "The Cult Cast"
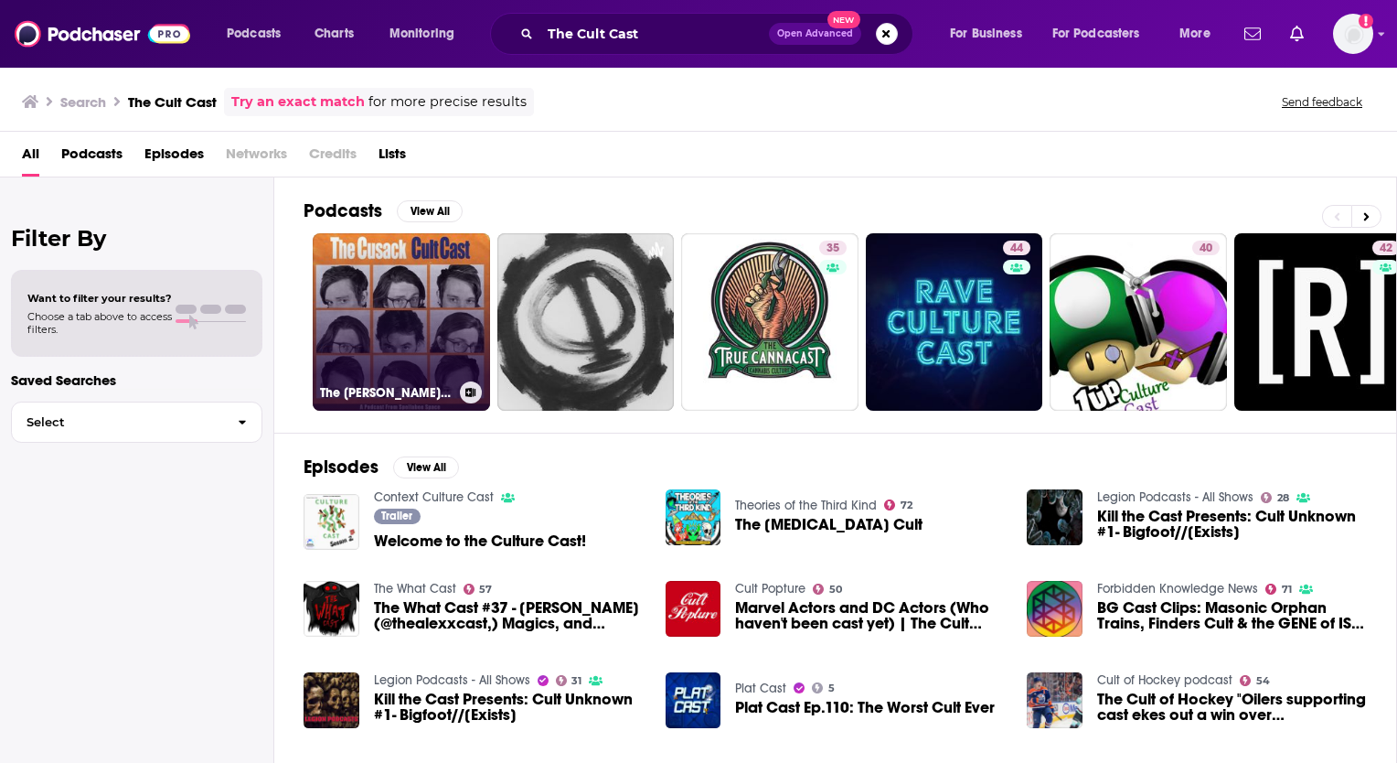
click at [402, 309] on link "The [PERSON_NAME] Cult Cast" at bounding box center [401, 321] width 177 height 177
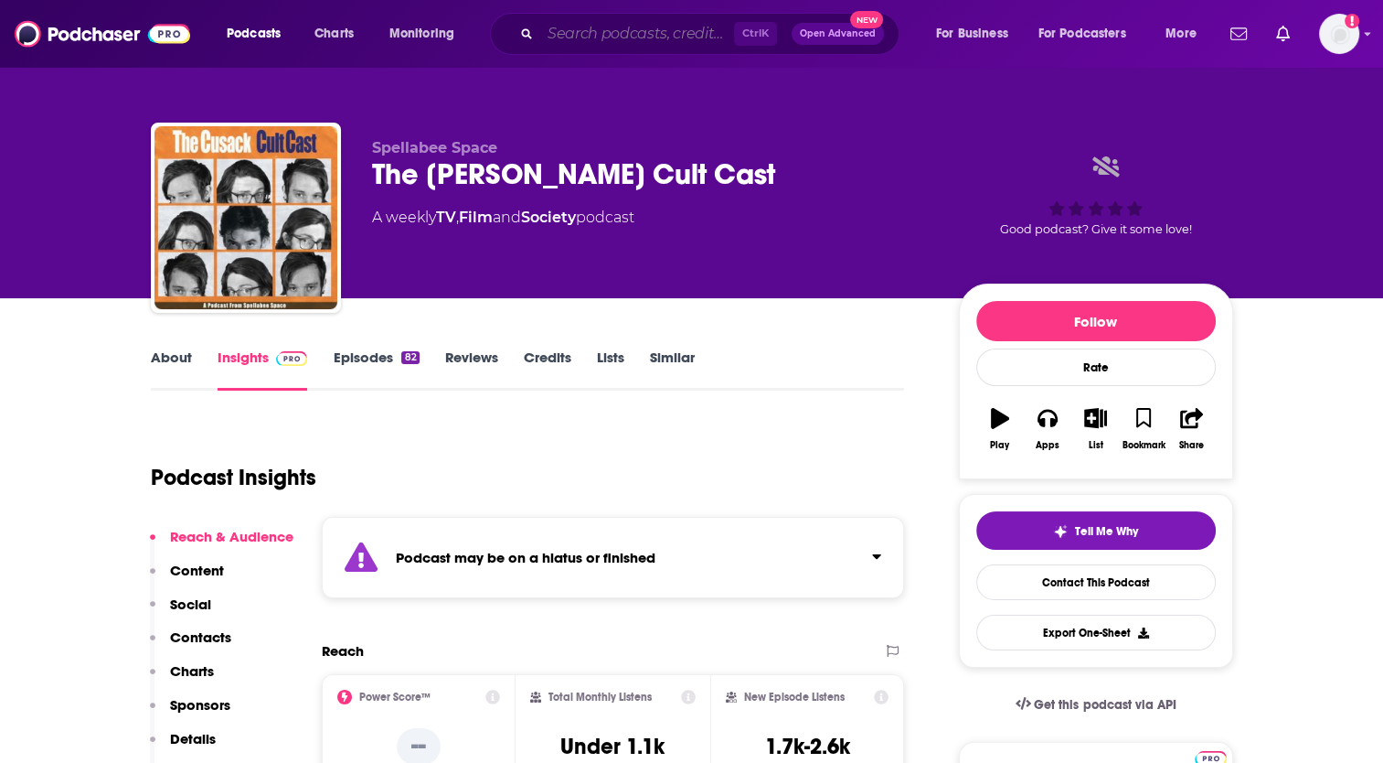
click at [594, 32] on input "Search podcasts, credits, & more..." at bounding box center [637, 33] width 194 height 29
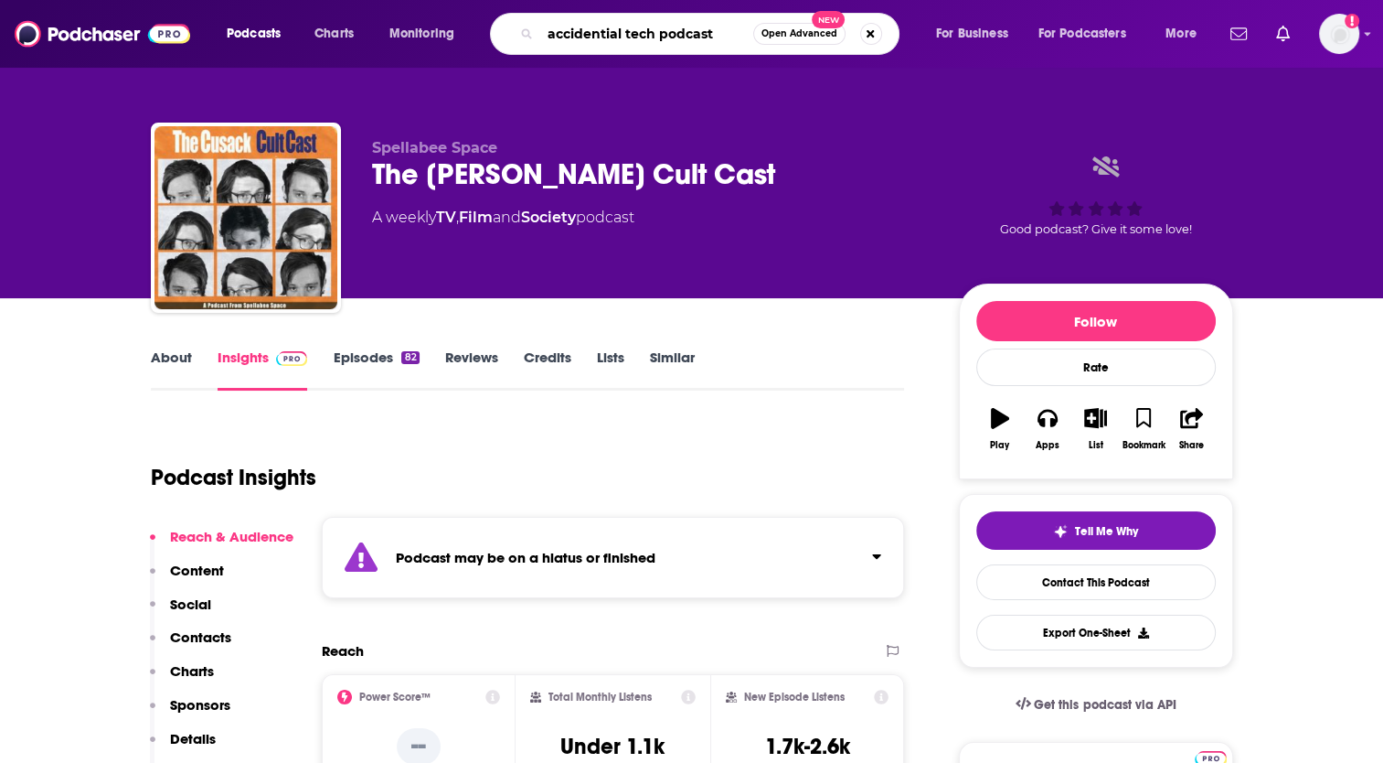
type input "accidental tech podcast"
click at [720, 32] on input "accidental tech podcast" at bounding box center [646, 33] width 213 height 29
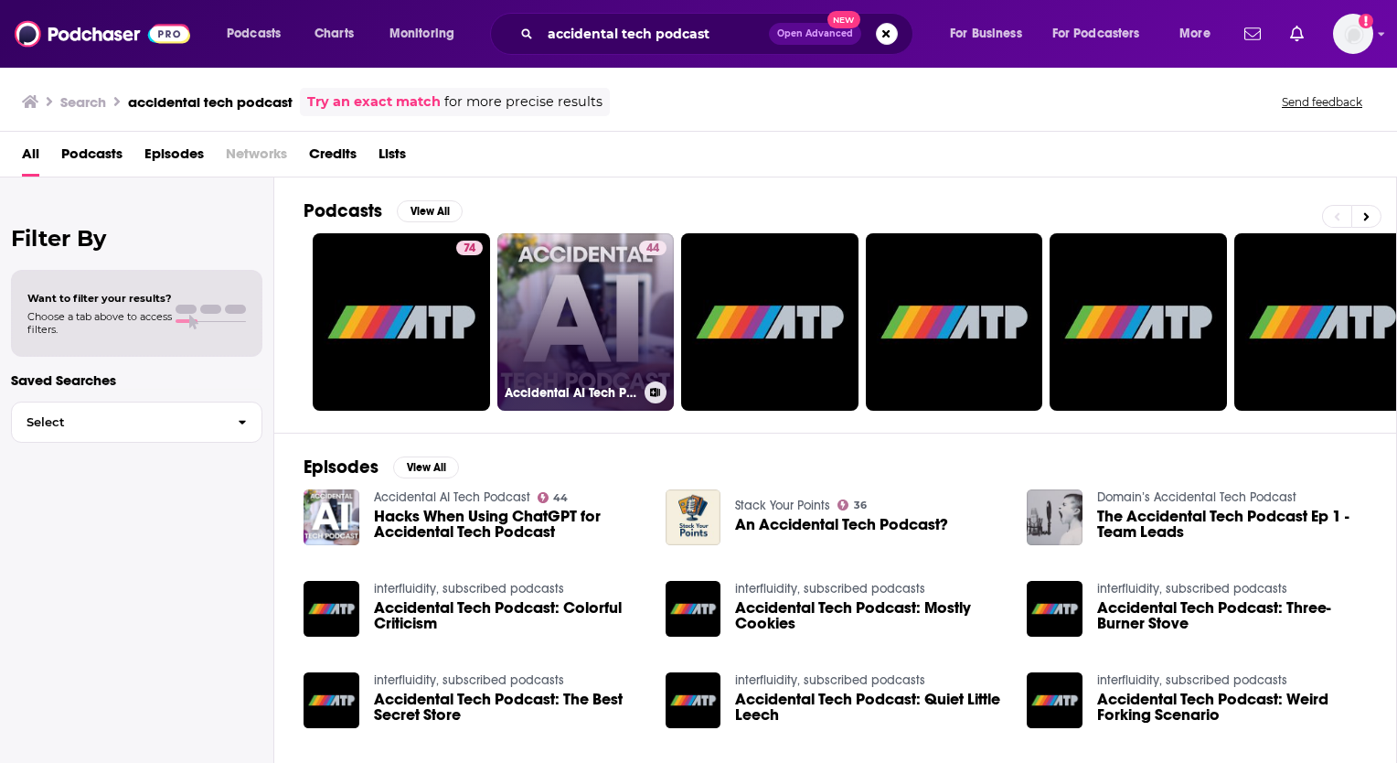
click at [582, 327] on link "44 Accidental AI Tech Podcast" at bounding box center [585, 321] width 177 height 177
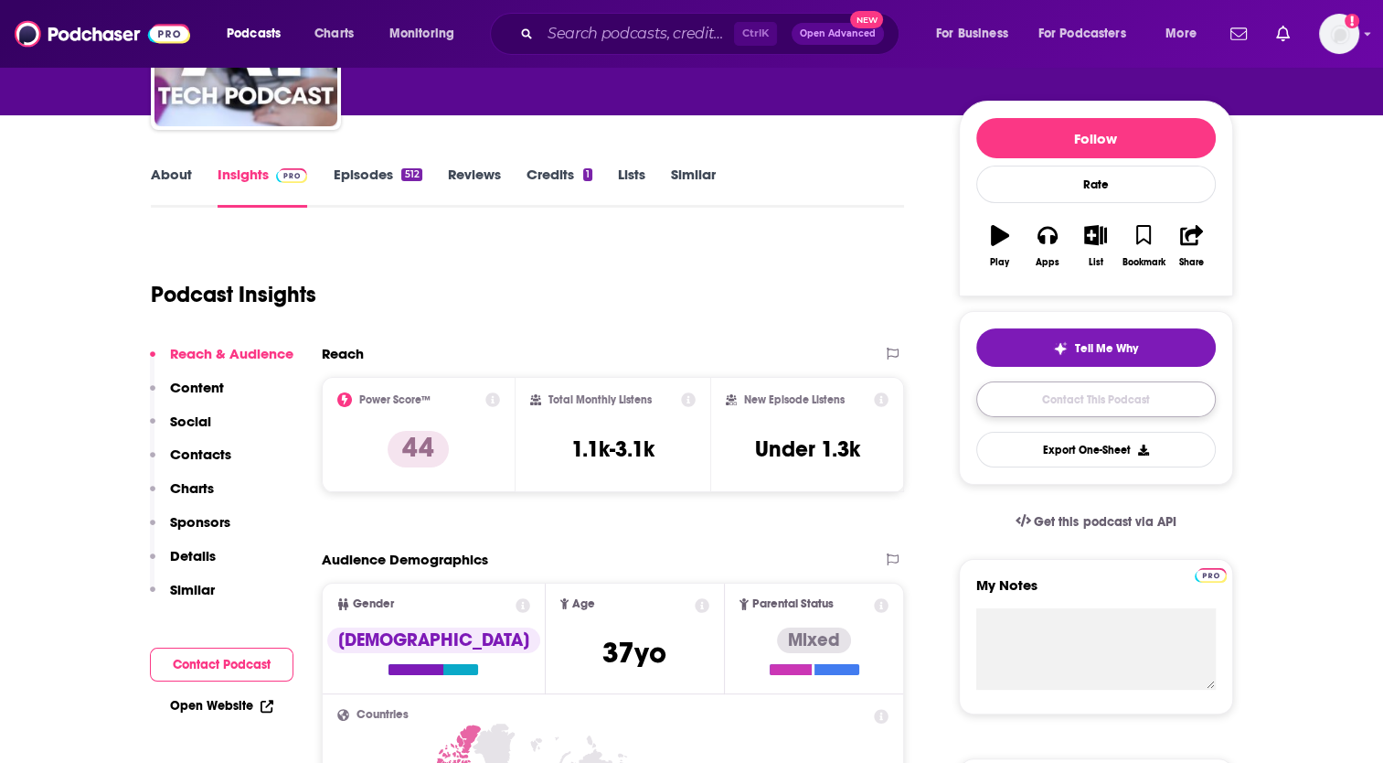
click at [1108, 400] on link "Contact This Podcast" at bounding box center [1097, 399] width 240 height 36
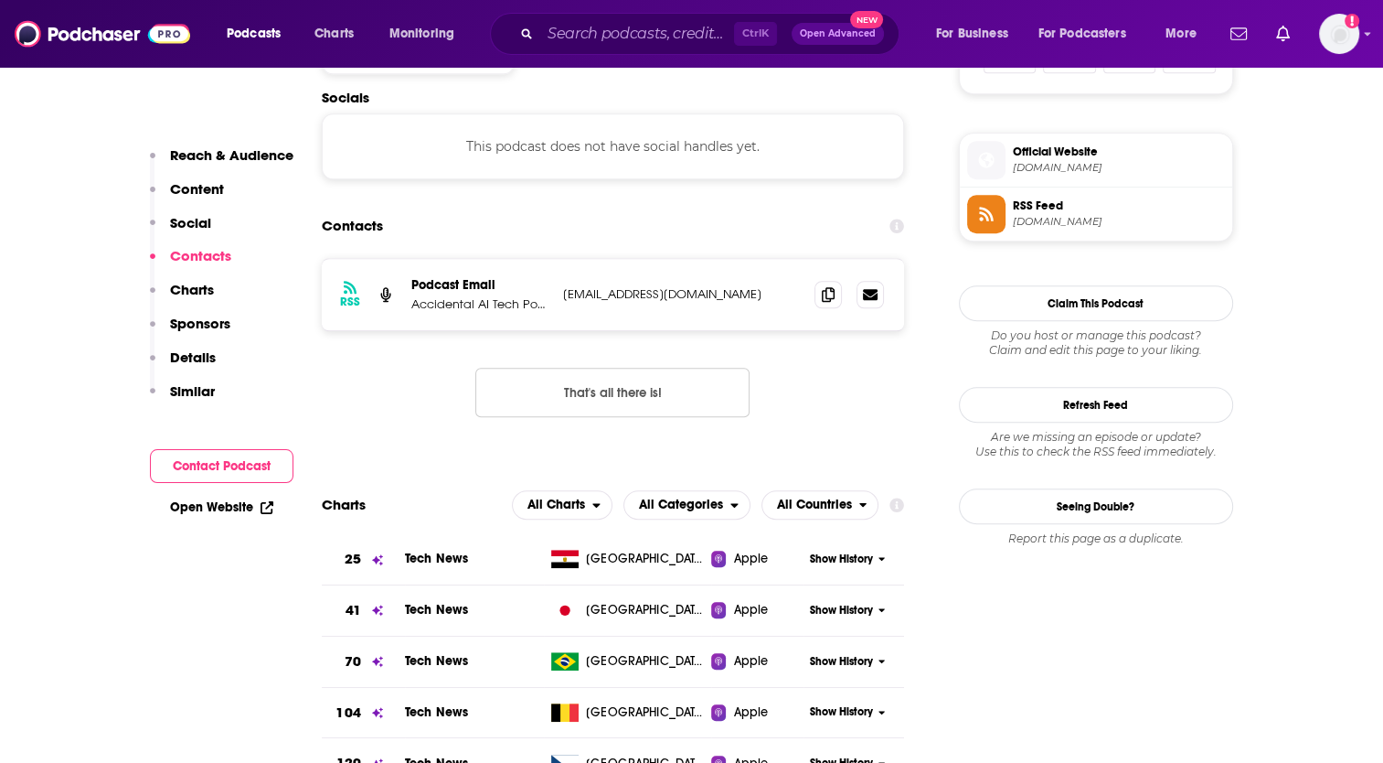
scroll to position [1298, 0]
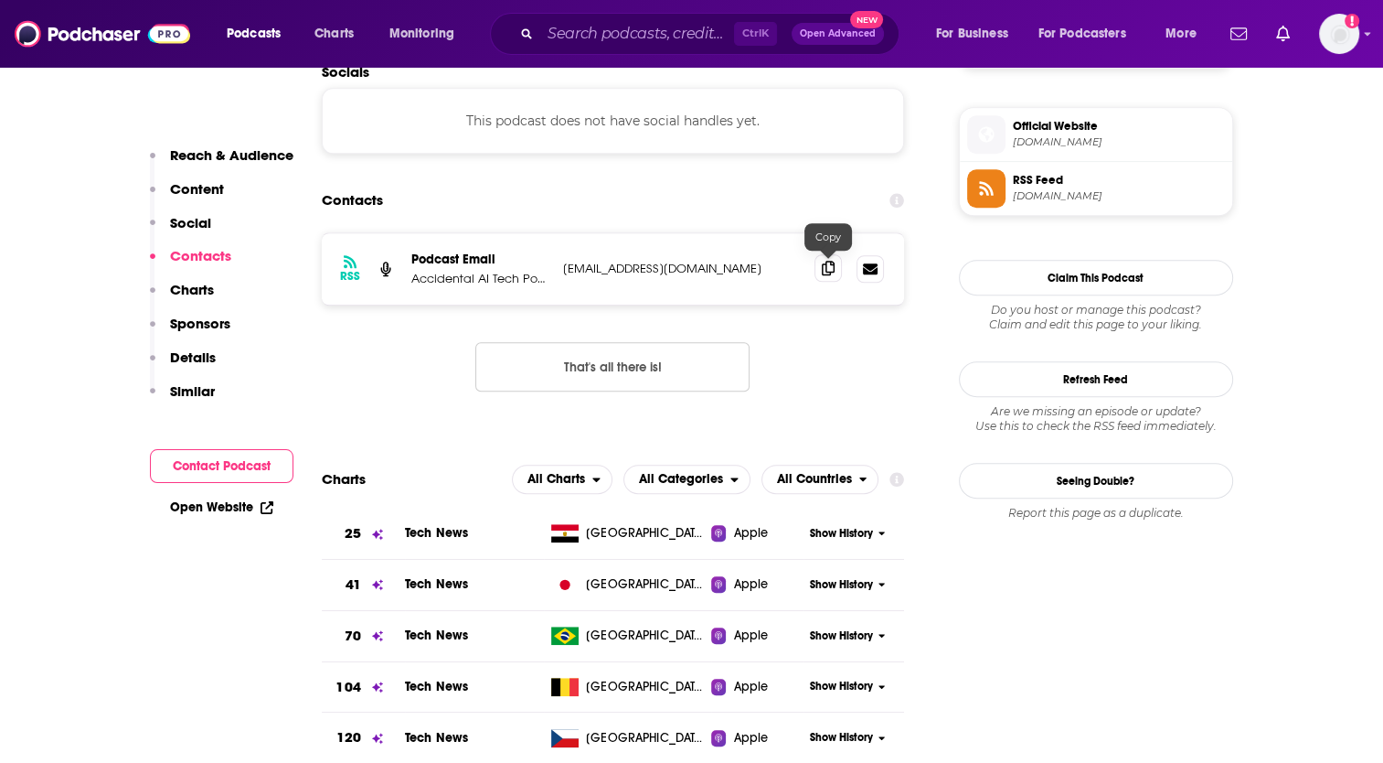
click at [827, 272] on icon at bounding box center [828, 268] width 13 height 15
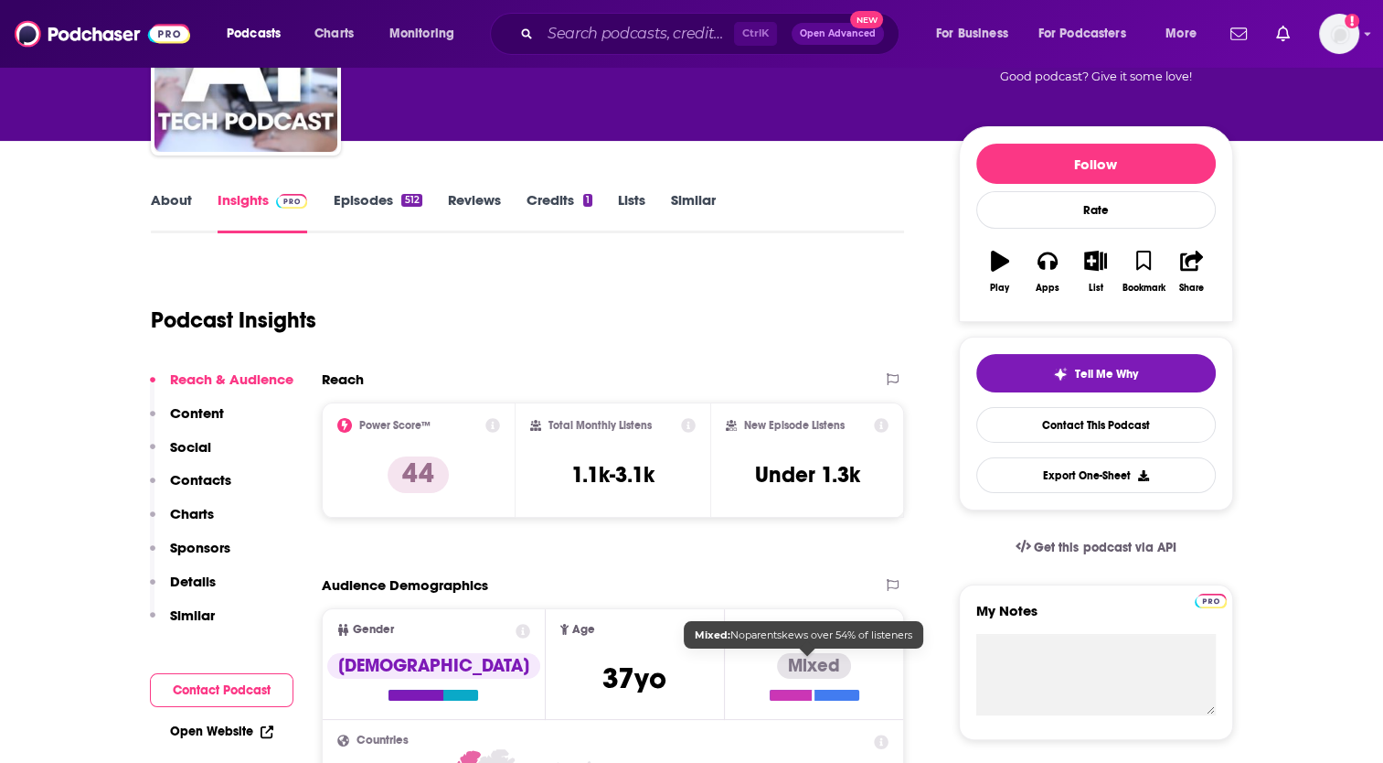
scroll to position [18, 0]
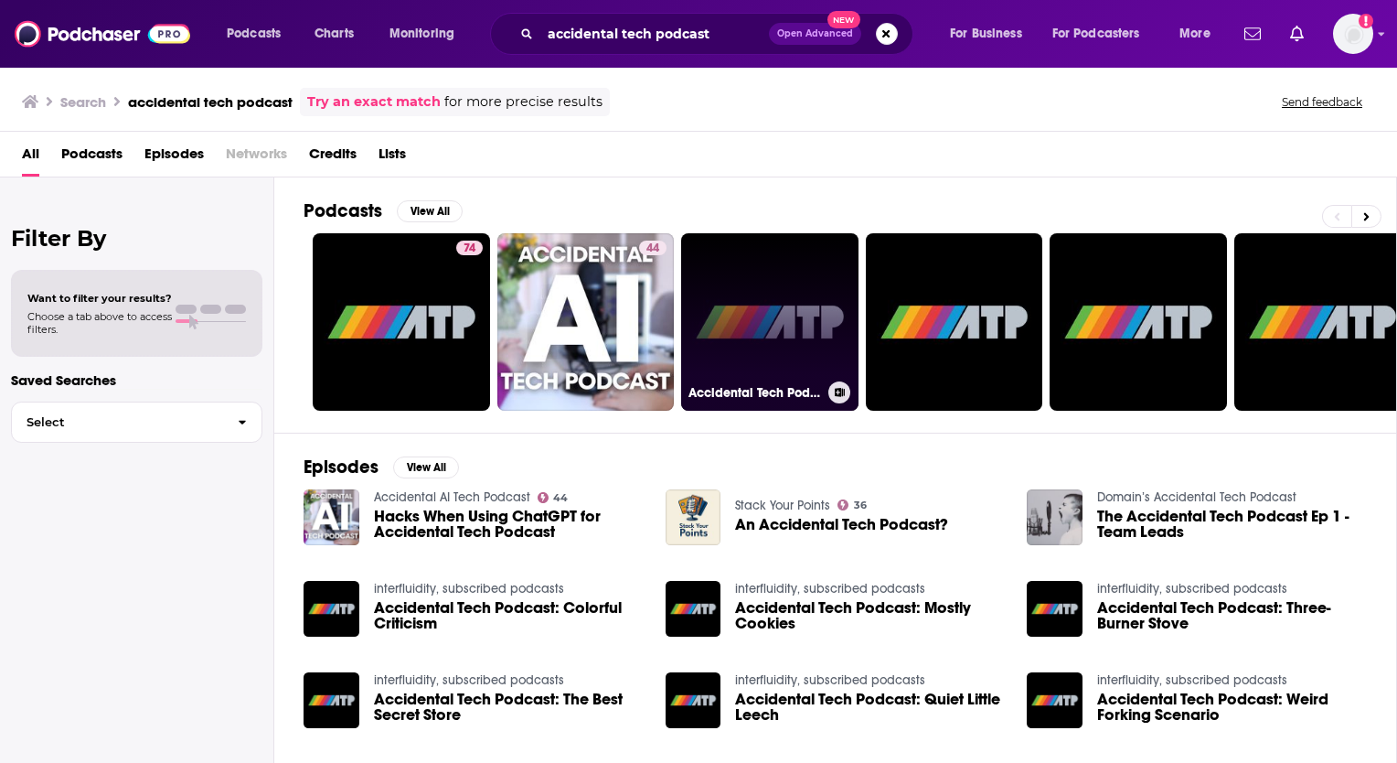
click at [783, 357] on link "Accidental Tech Podcast" at bounding box center [769, 321] width 177 height 177
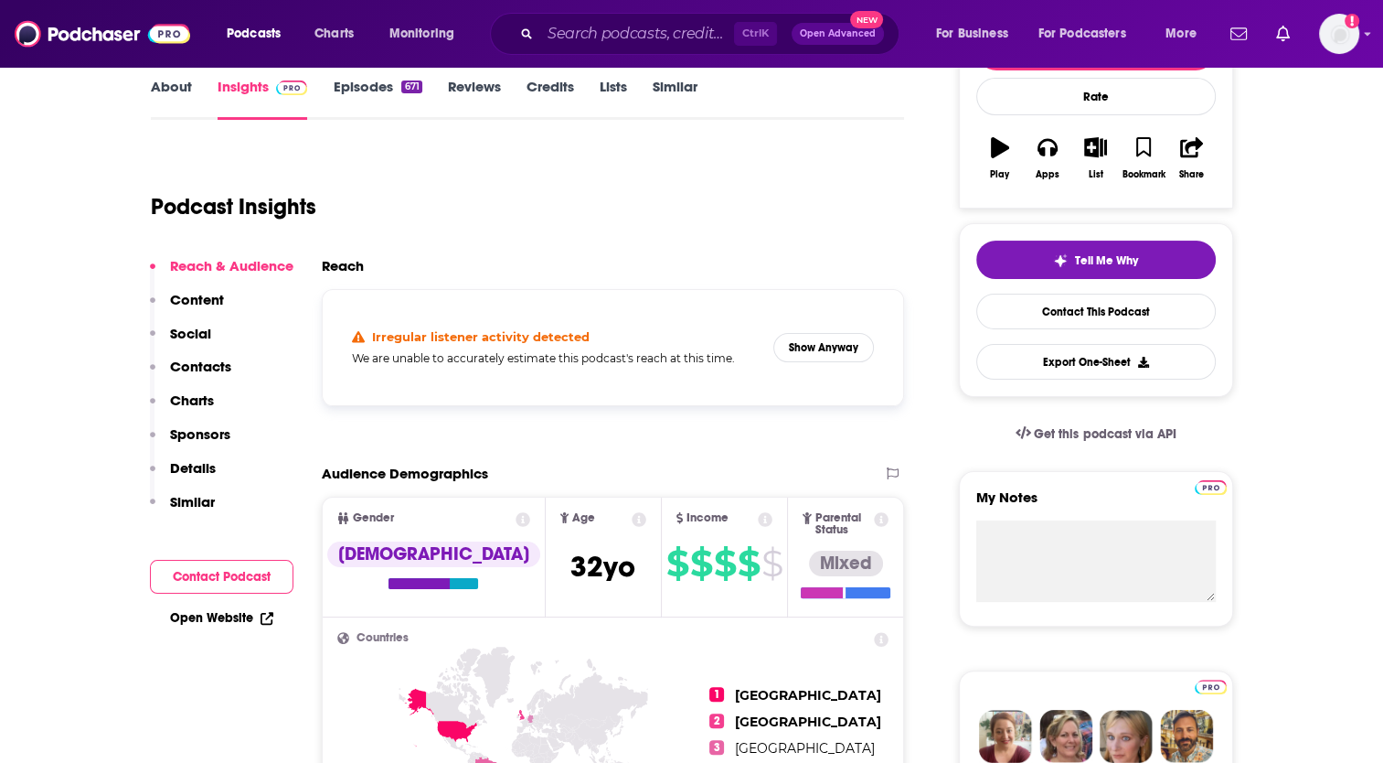
scroll to position [274, 0]
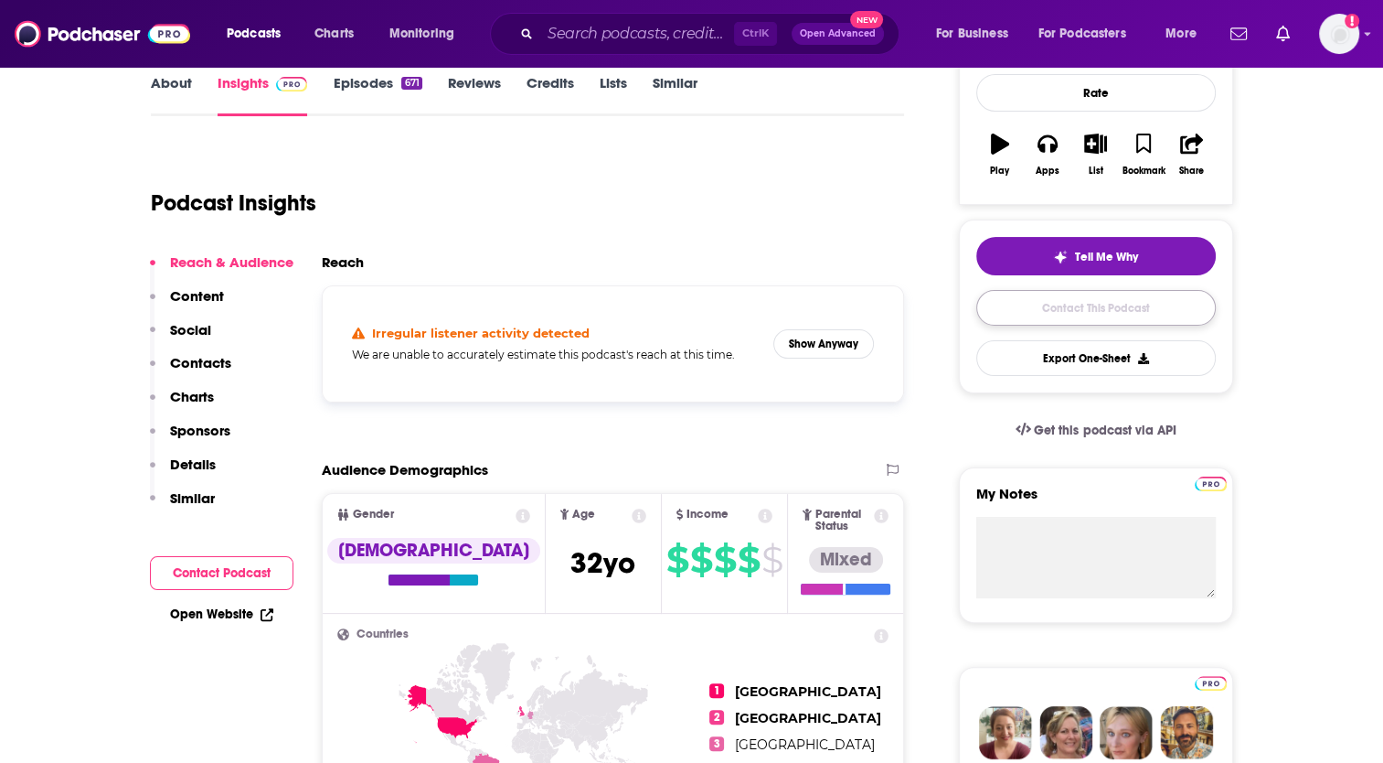
click at [1103, 306] on link "Contact This Podcast" at bounding box center [1097, 308] width 240 height 36
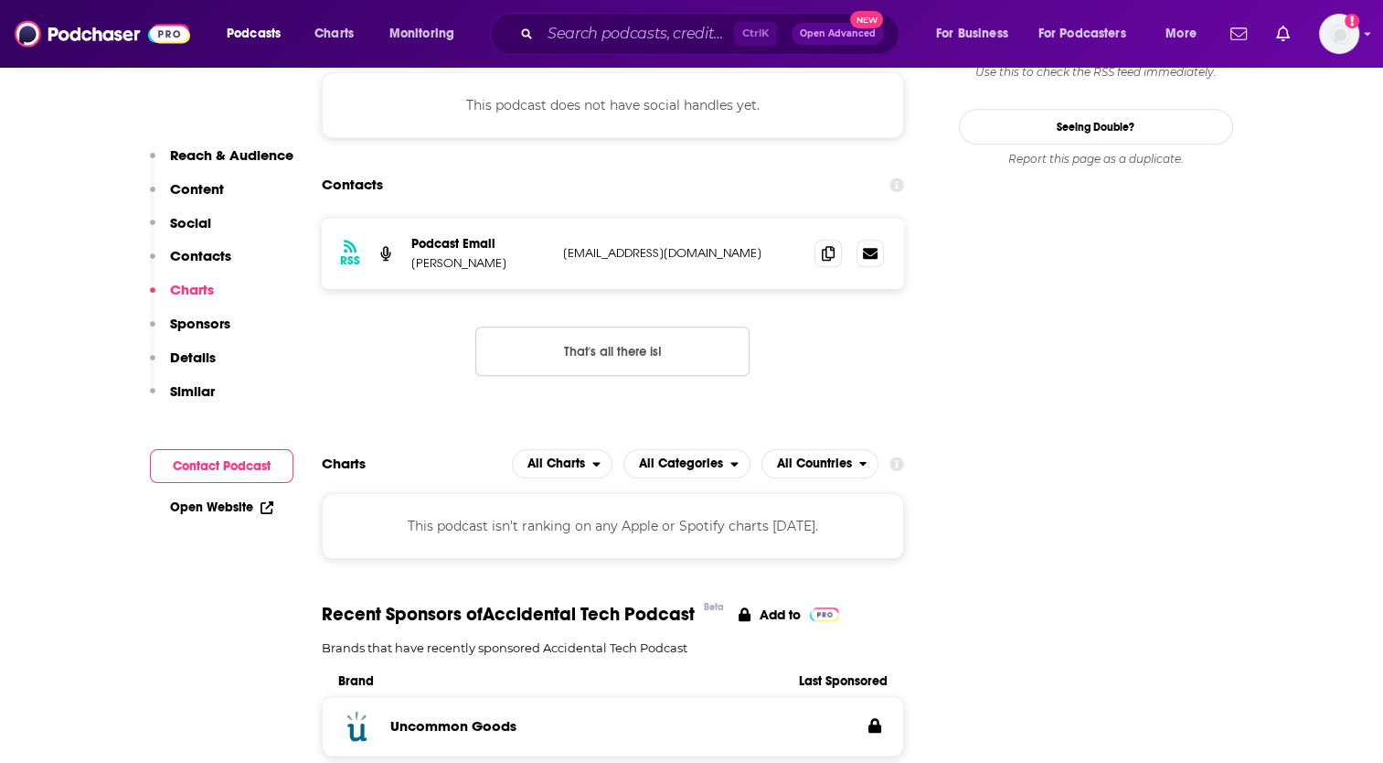
scroll to position [1543, 0]
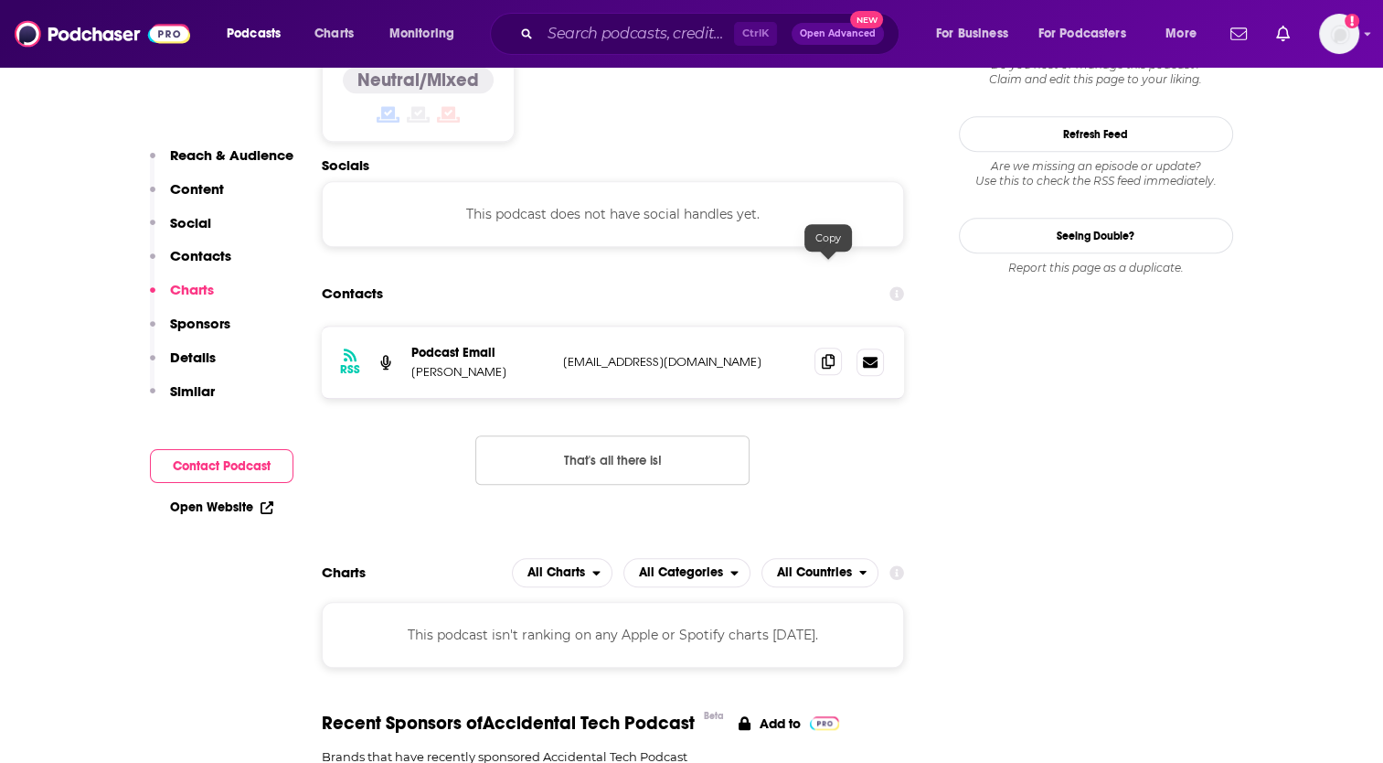
click at [830, 354] on icon at bounding box center [828, 361] width 13 height 15
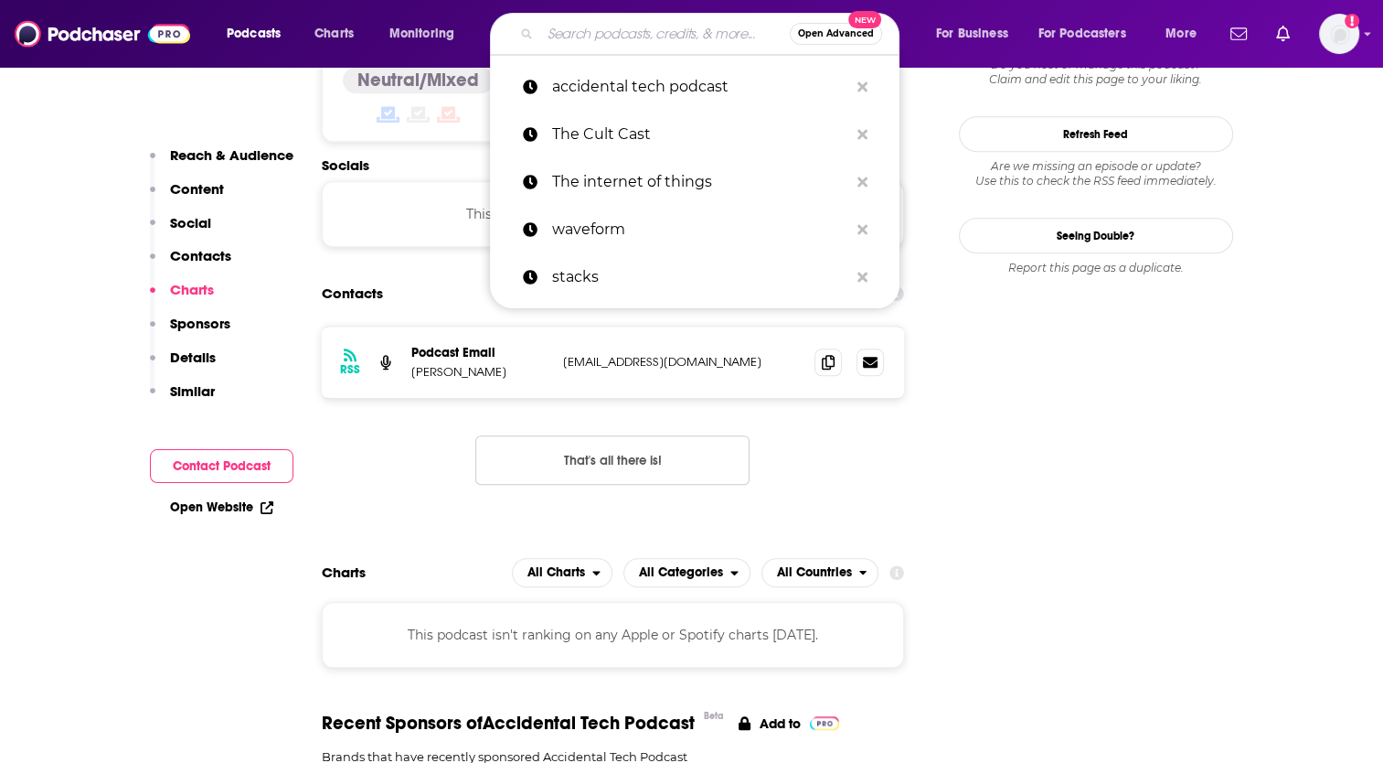
click at [628, 34] on input "Search podcasts, credits, & more..." at bounding box center [665, 33] width 250 height 29
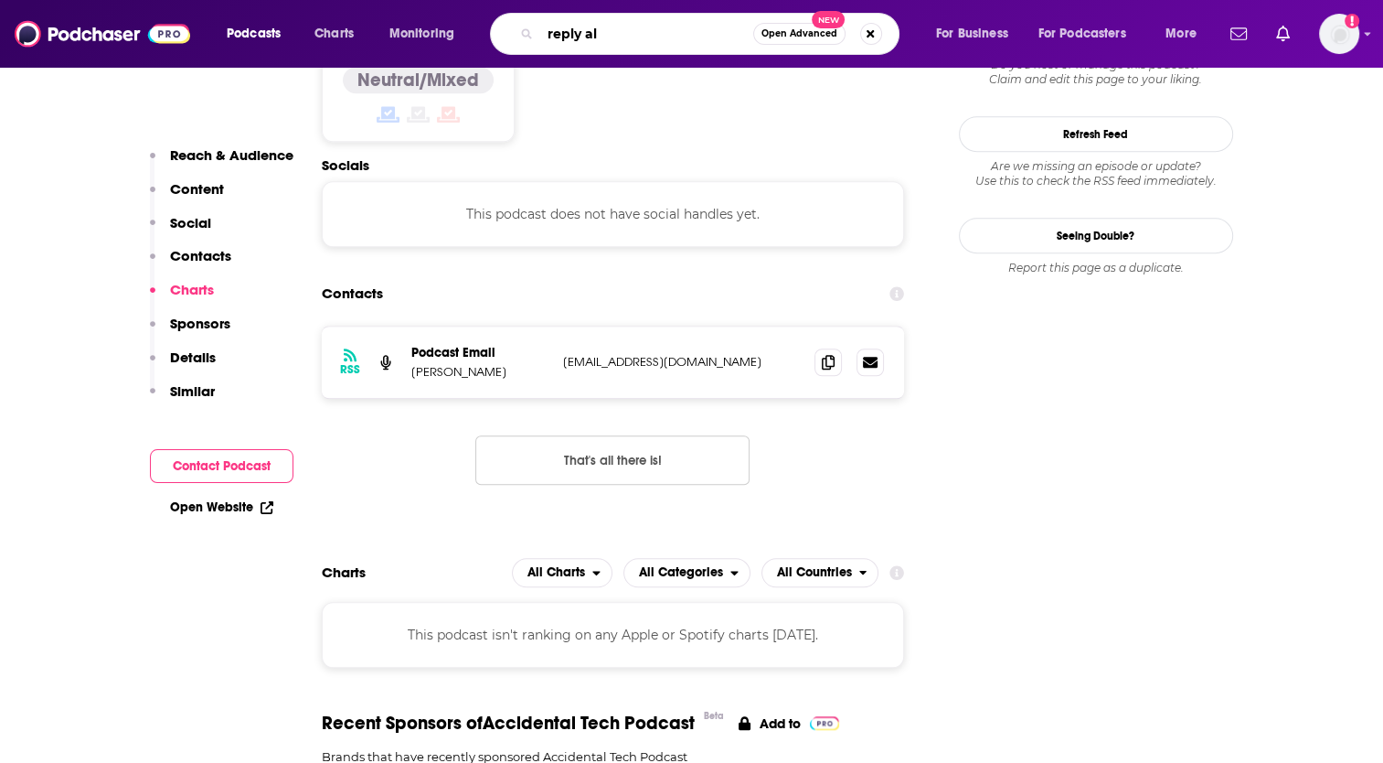
type input "reply all"
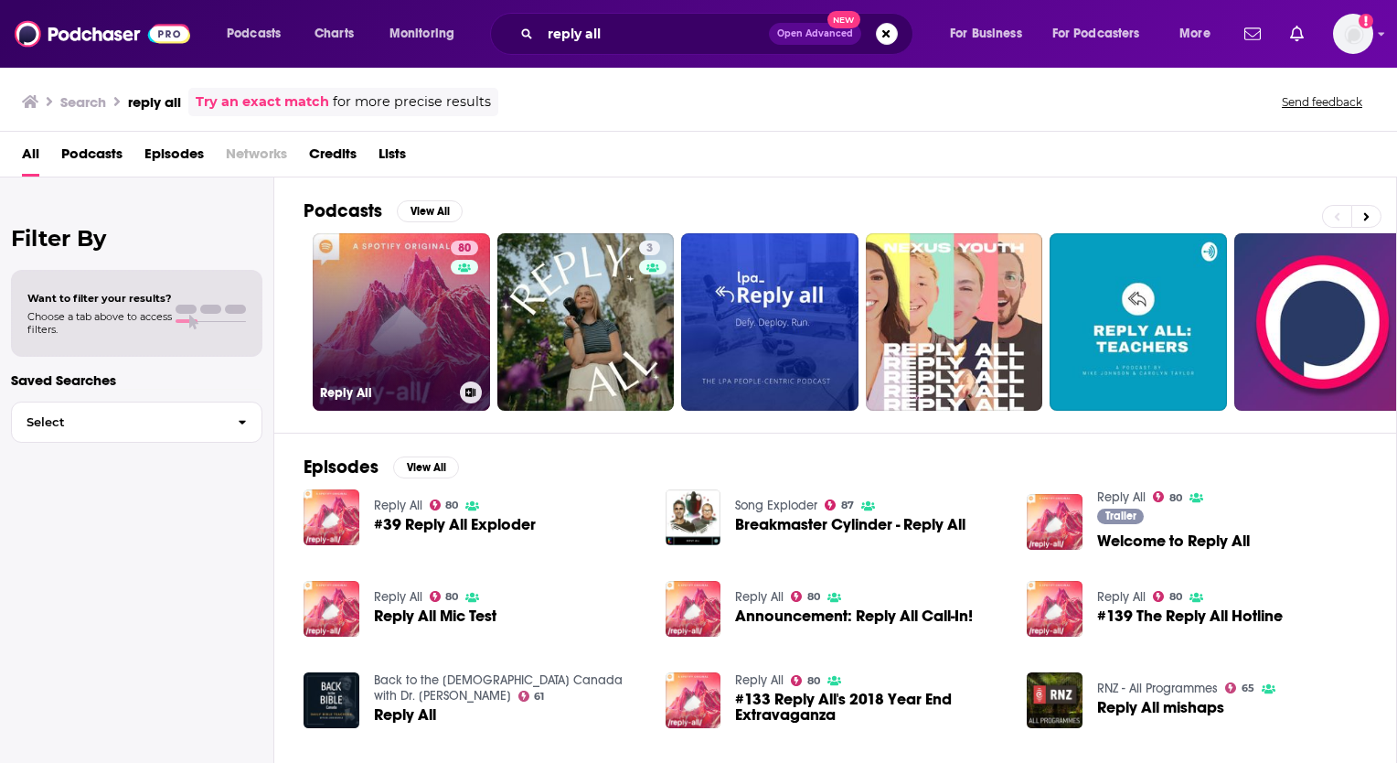
click at [401, 346] on link "80 Reply All" at bounding box center [401, 321] width 177 height 177
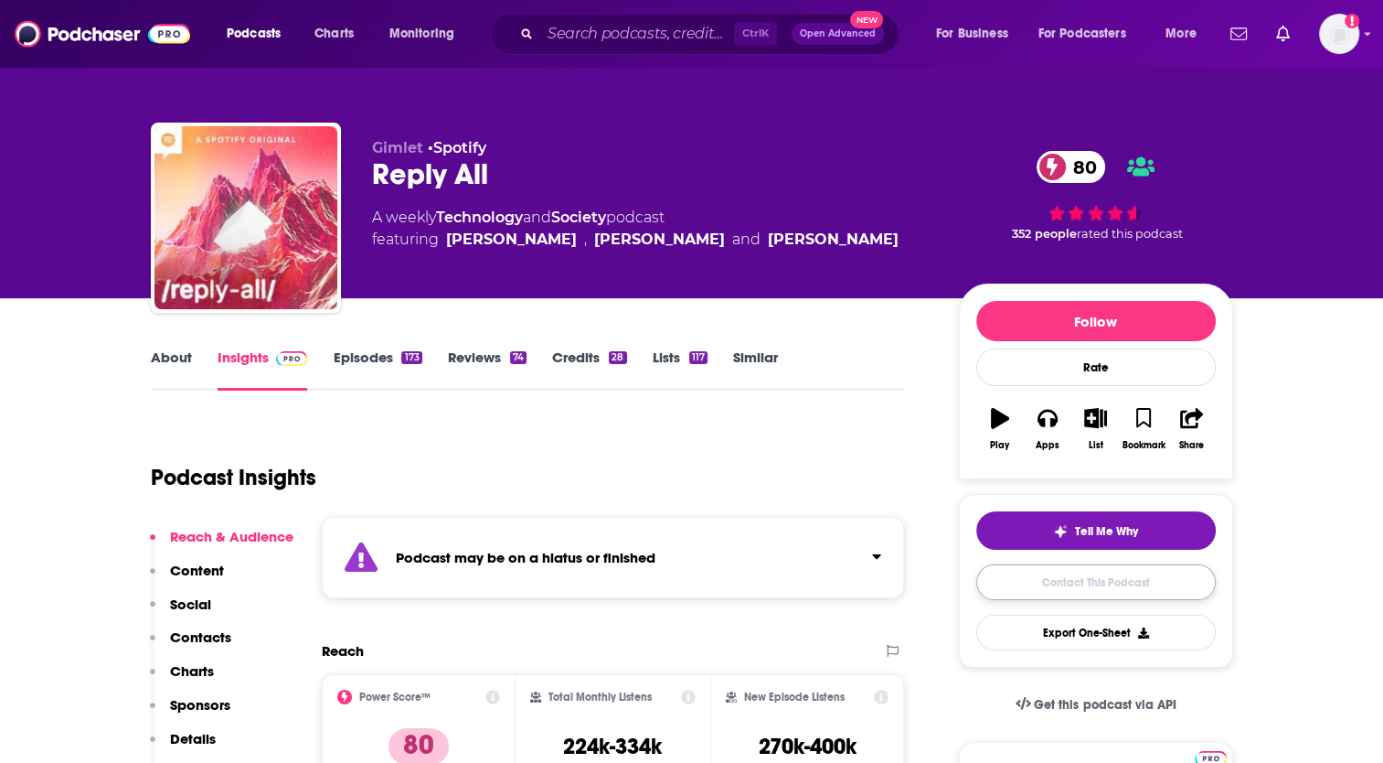
click at [1122, 582] on link "Contact This Podcast" at bounding box center [1097, 582] width 240 height 36
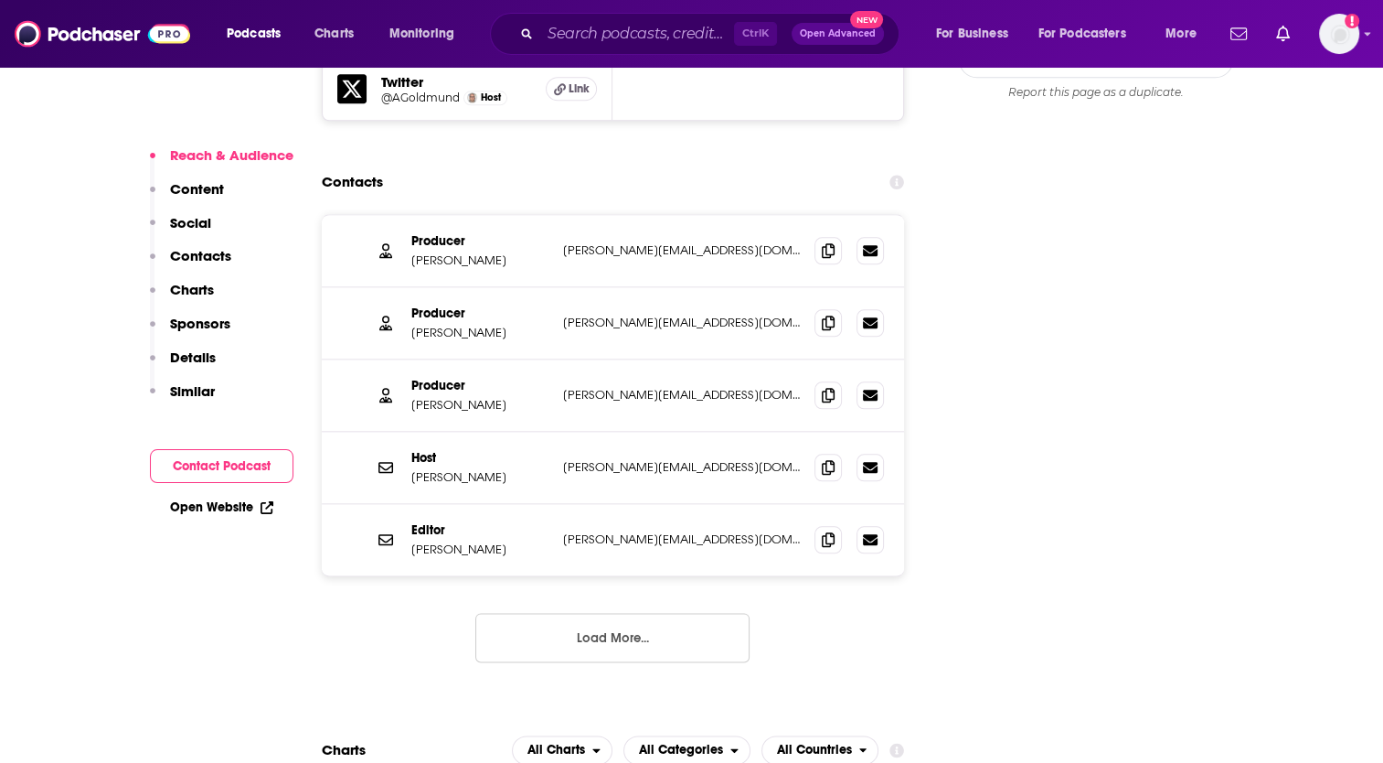
scroll to position [1996, 0]
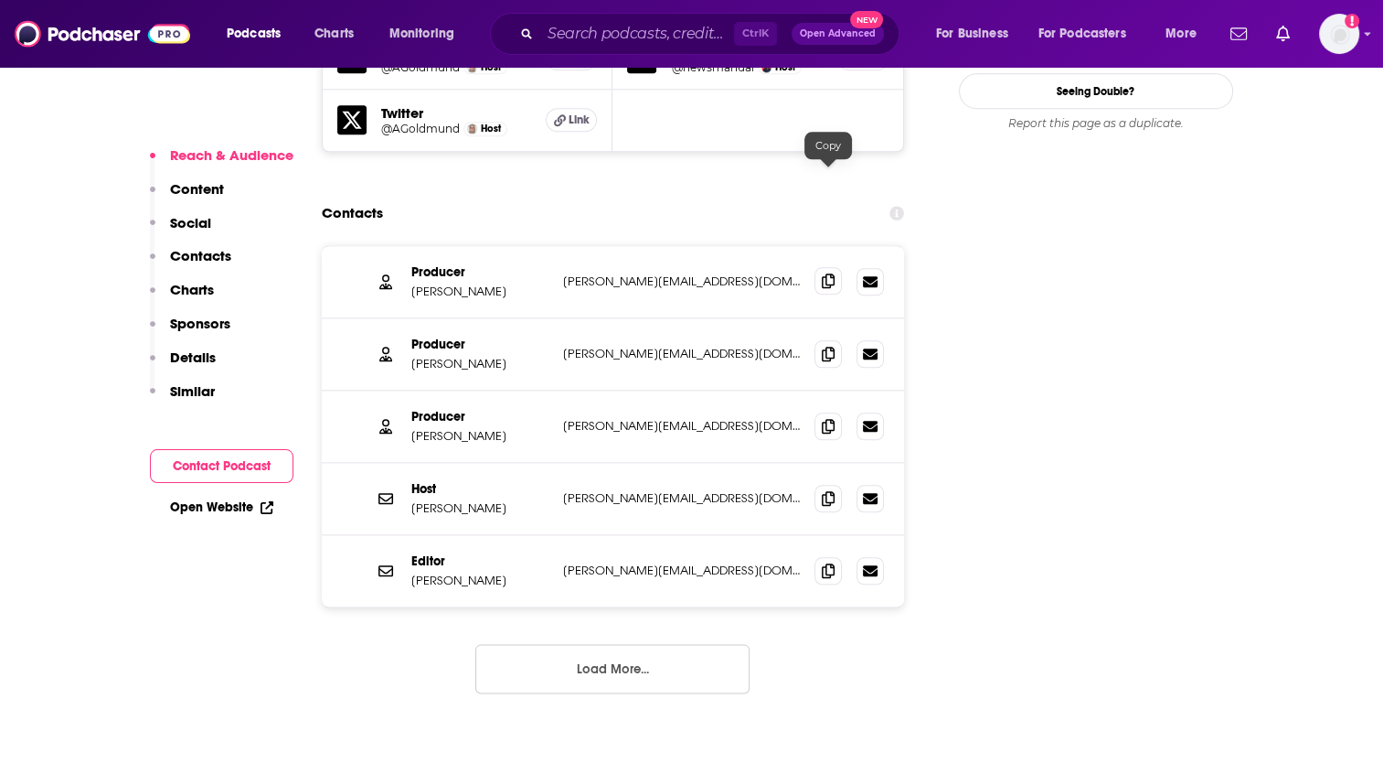
click at [829, 273] on icon at bounding box center [828, 280] width 13 height 15
click at [827, 346] on icon at bounding box center [828, 353] width 13 height 15
click at [830, 418] on icon at bounding box center [828, 425] width 13 height 15
click at [829, 490] on icon at bounding box center [828, 497] width 13 height 15
click at [834, 562] on icon at bounding box center [828, 569] width 13 height 15
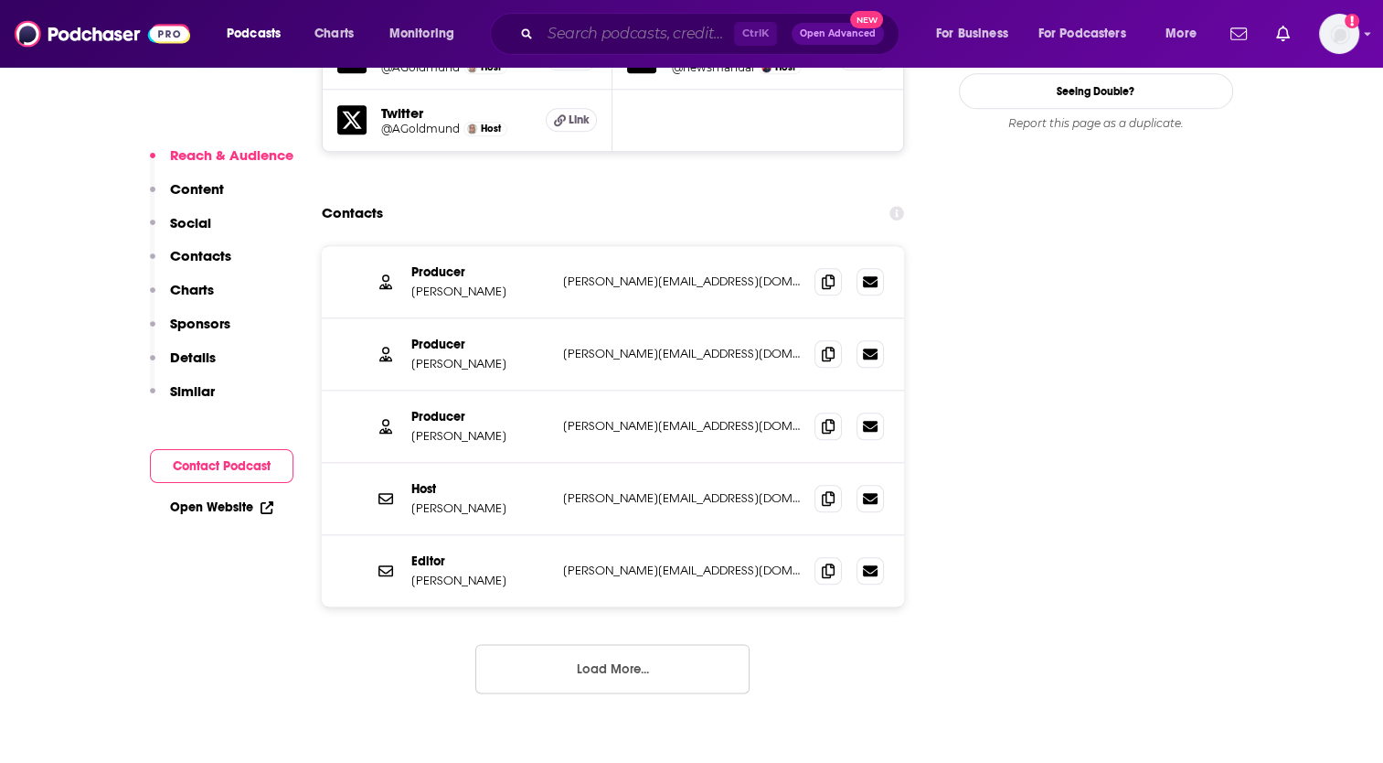
click at [618, 38] on input "Search podcasts, credits, & more..." at bounding box center [637, 33] width 194 height 29
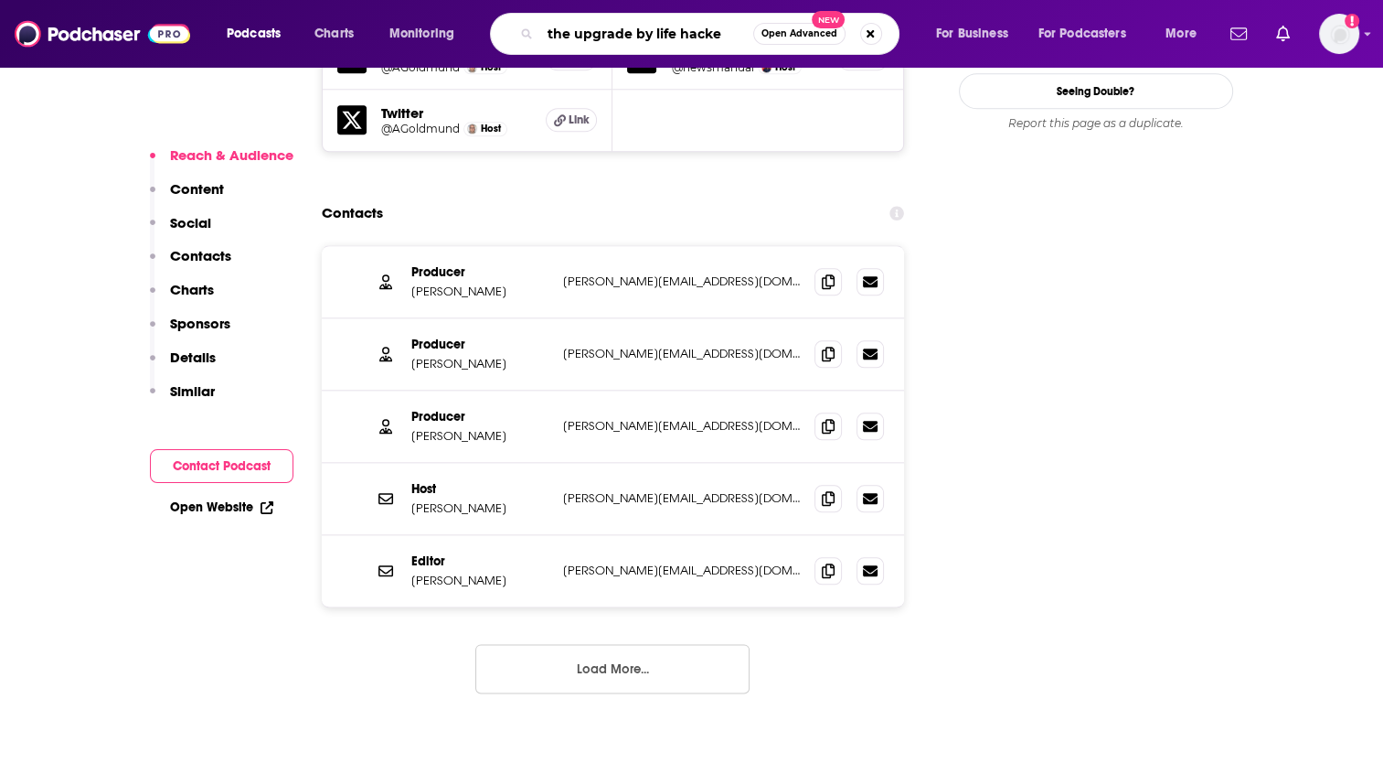
type input "the upgrade by life hacker"
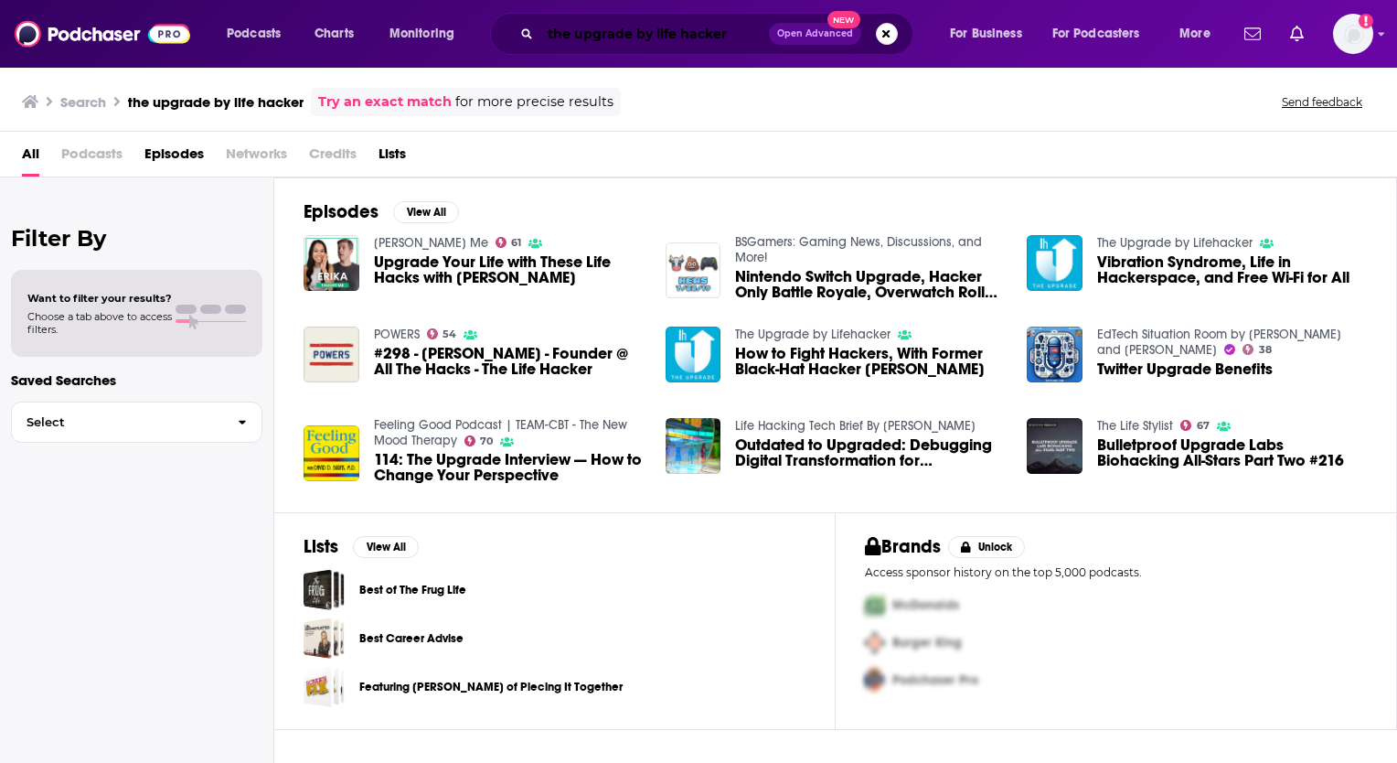
click at [680, 35] on input "the upgrade by life hacker" at bounding box center [654, 33] width 229 height 29
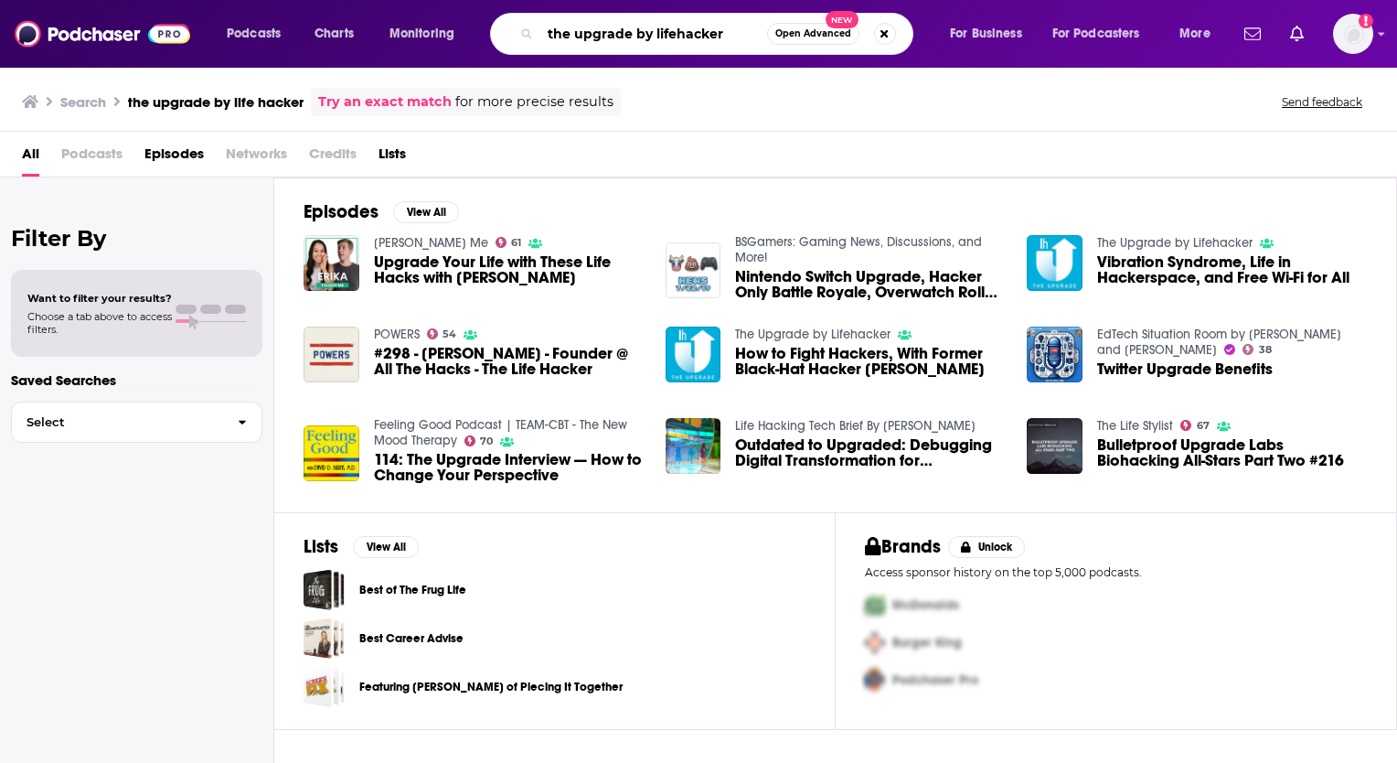
type input "the upgrade by lifehacker"
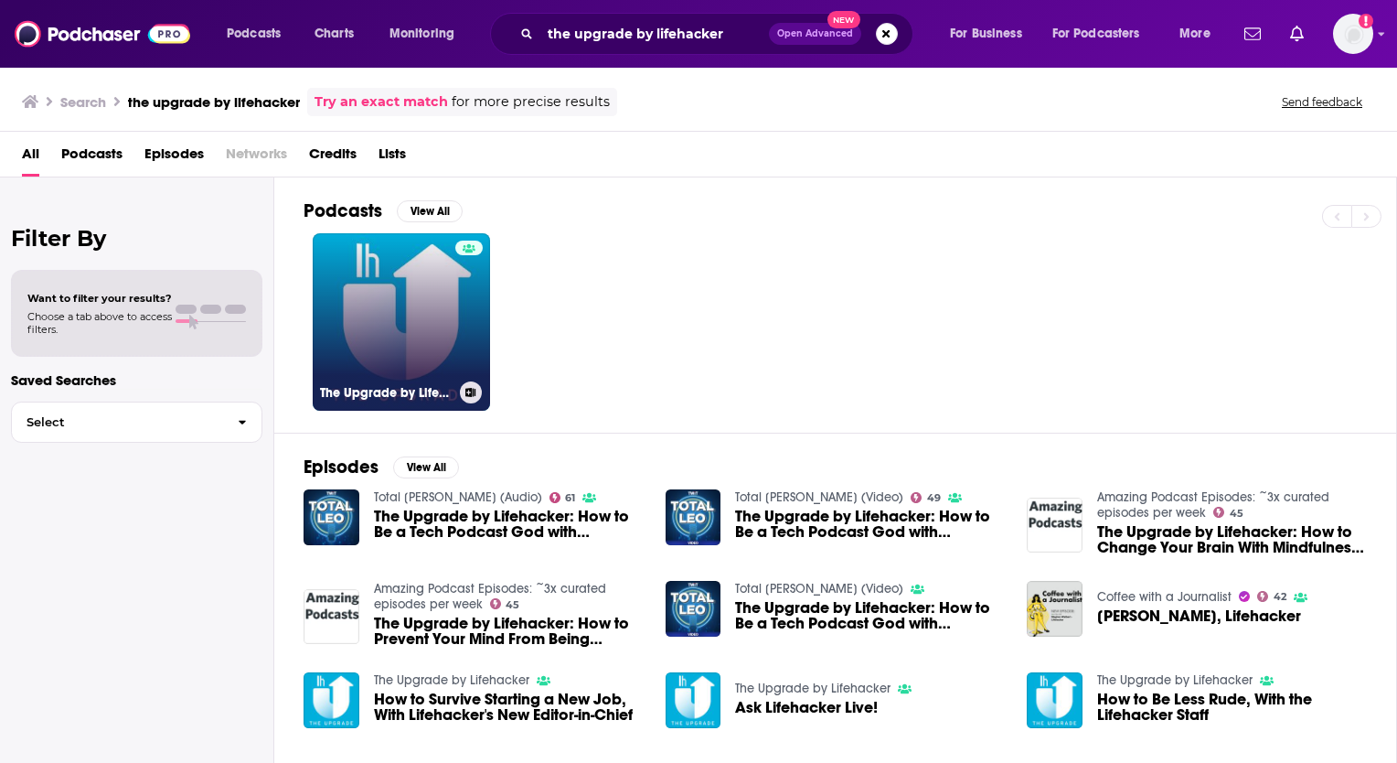
click at [399, 333] on link "The Upgrade by Lifehacker" at bounding box center [401, 321] width 177 height 177
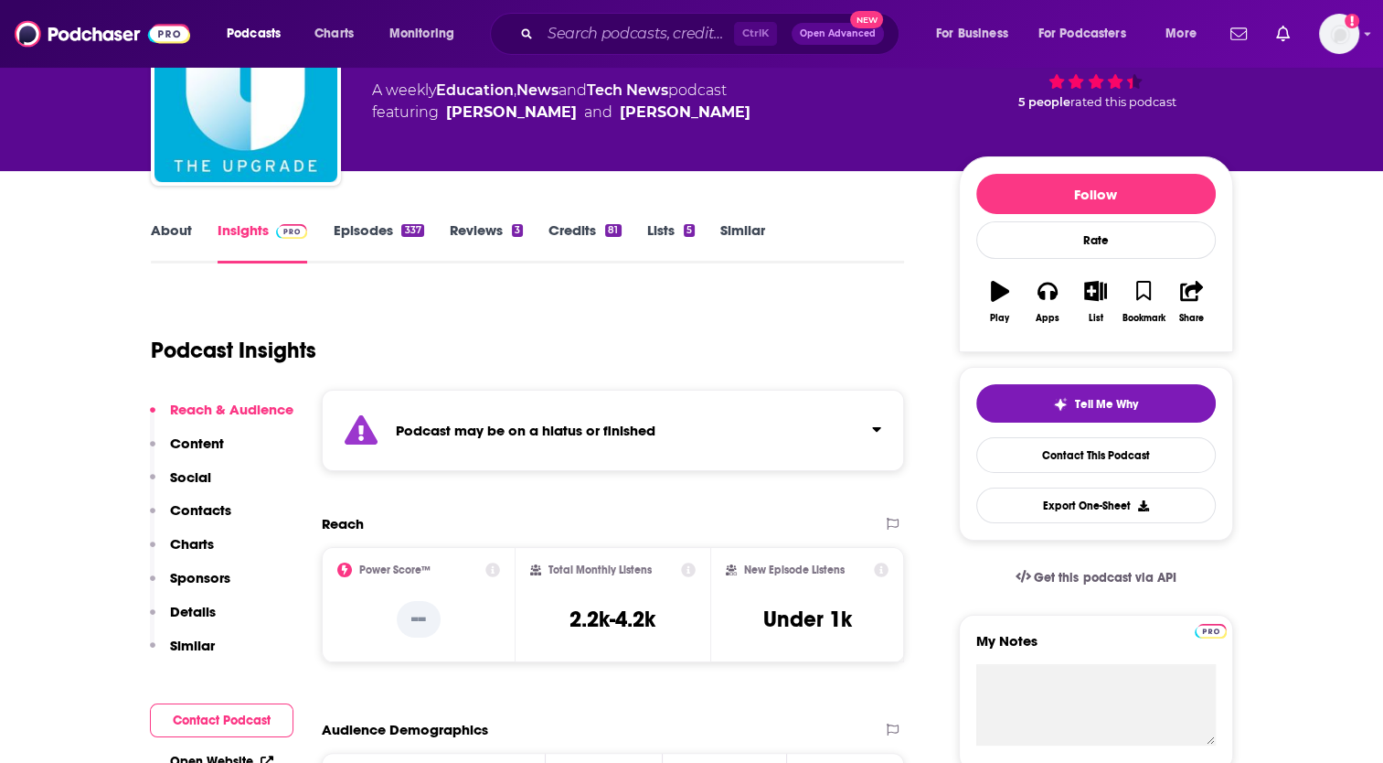
scroll to position [183, 0]
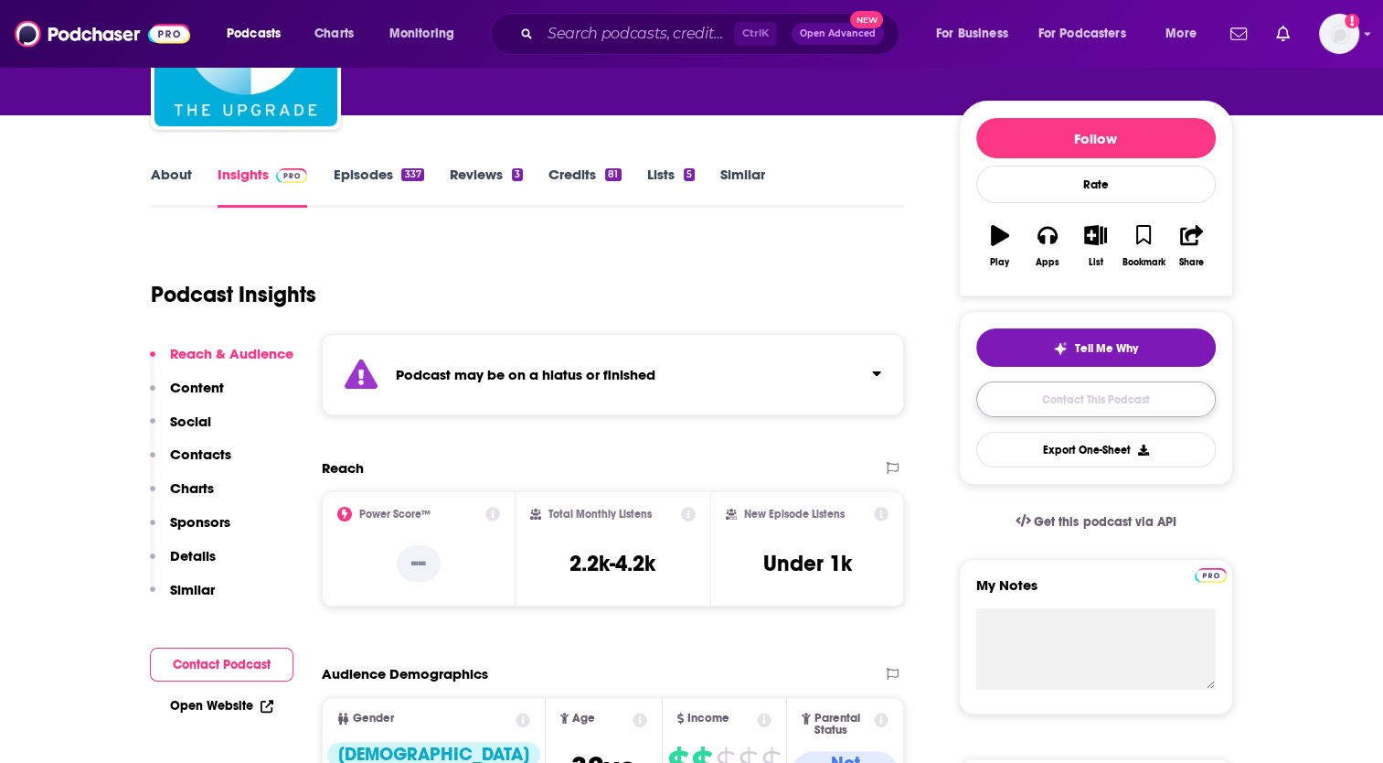
click at [1119, 398] on link "Contact This Podcast" at bounding box center [1097, 399] width 240 height 36
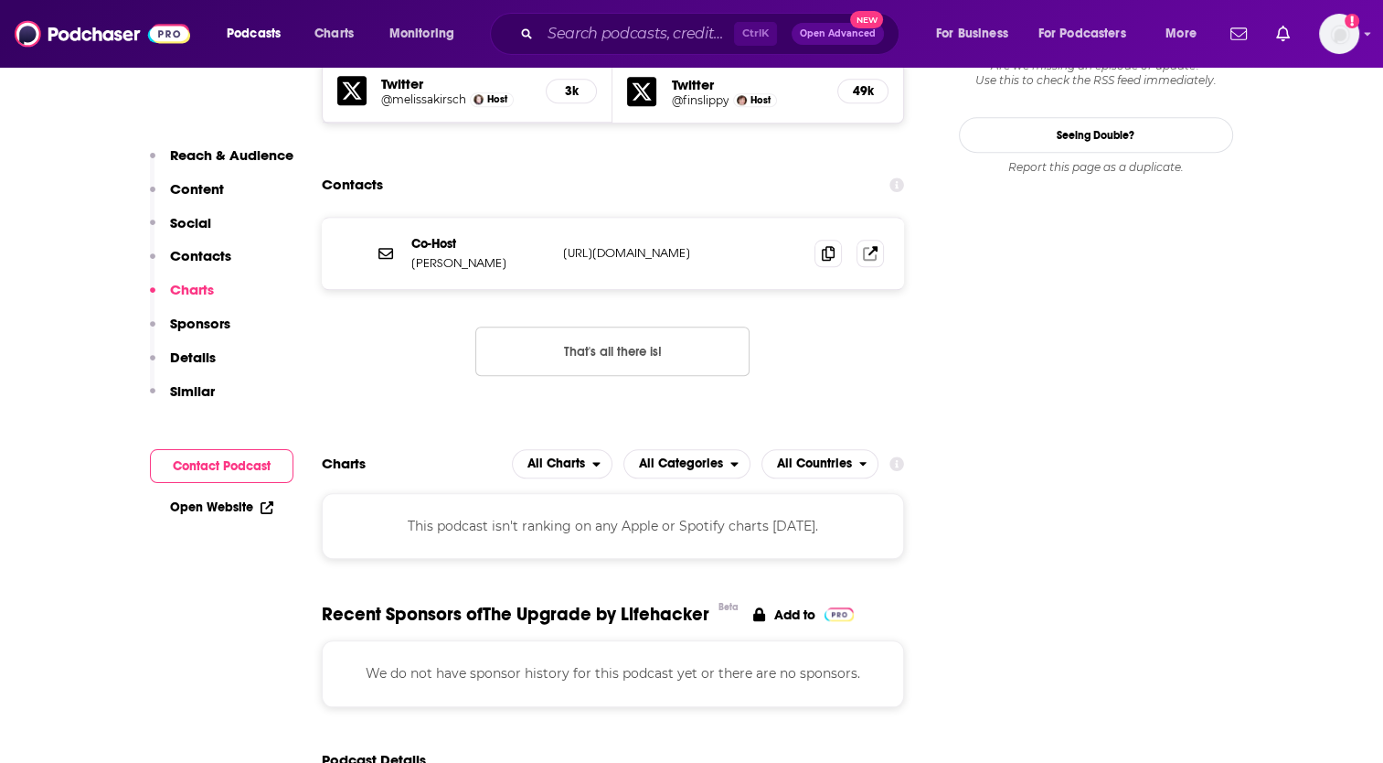
scroll to position [1759, 0]
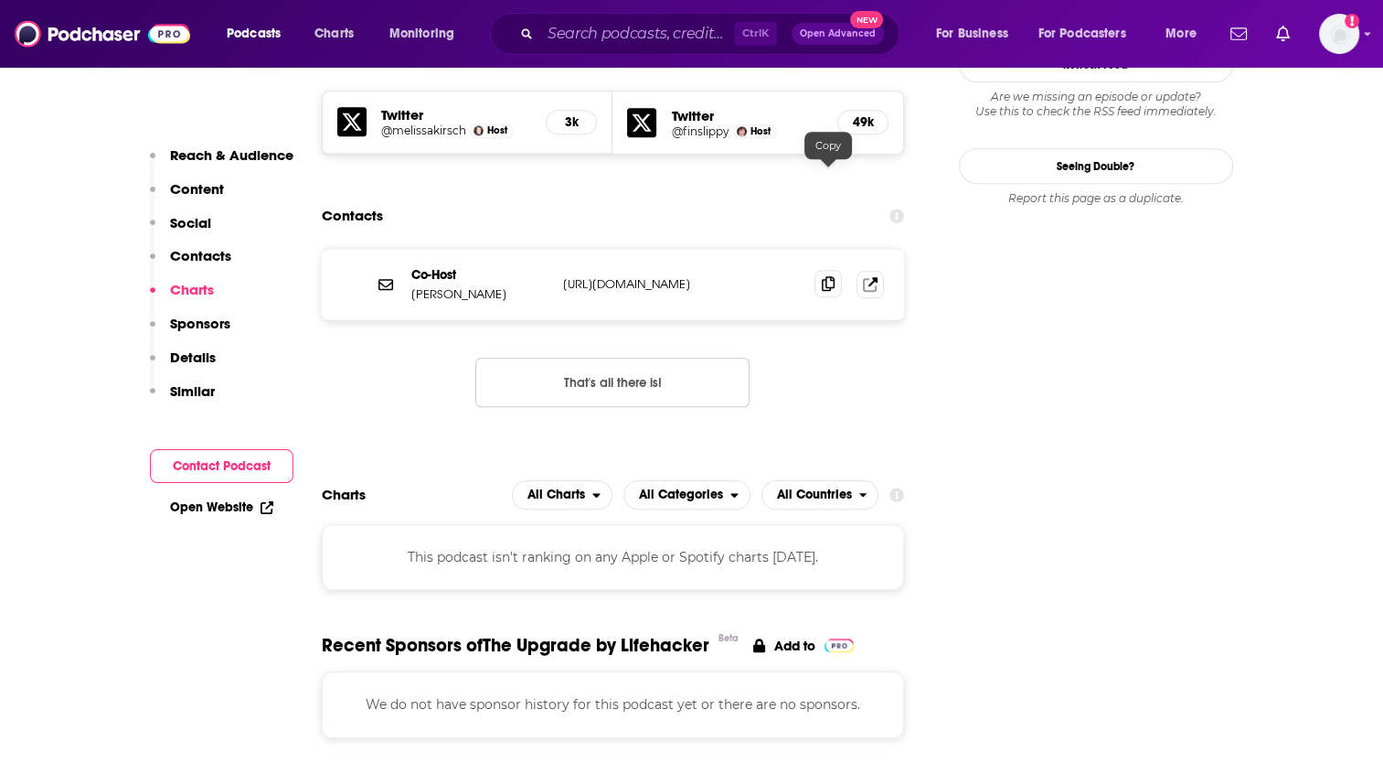
click at [830, 276] on icon at bounding box center [828, 283] width 13 height 15
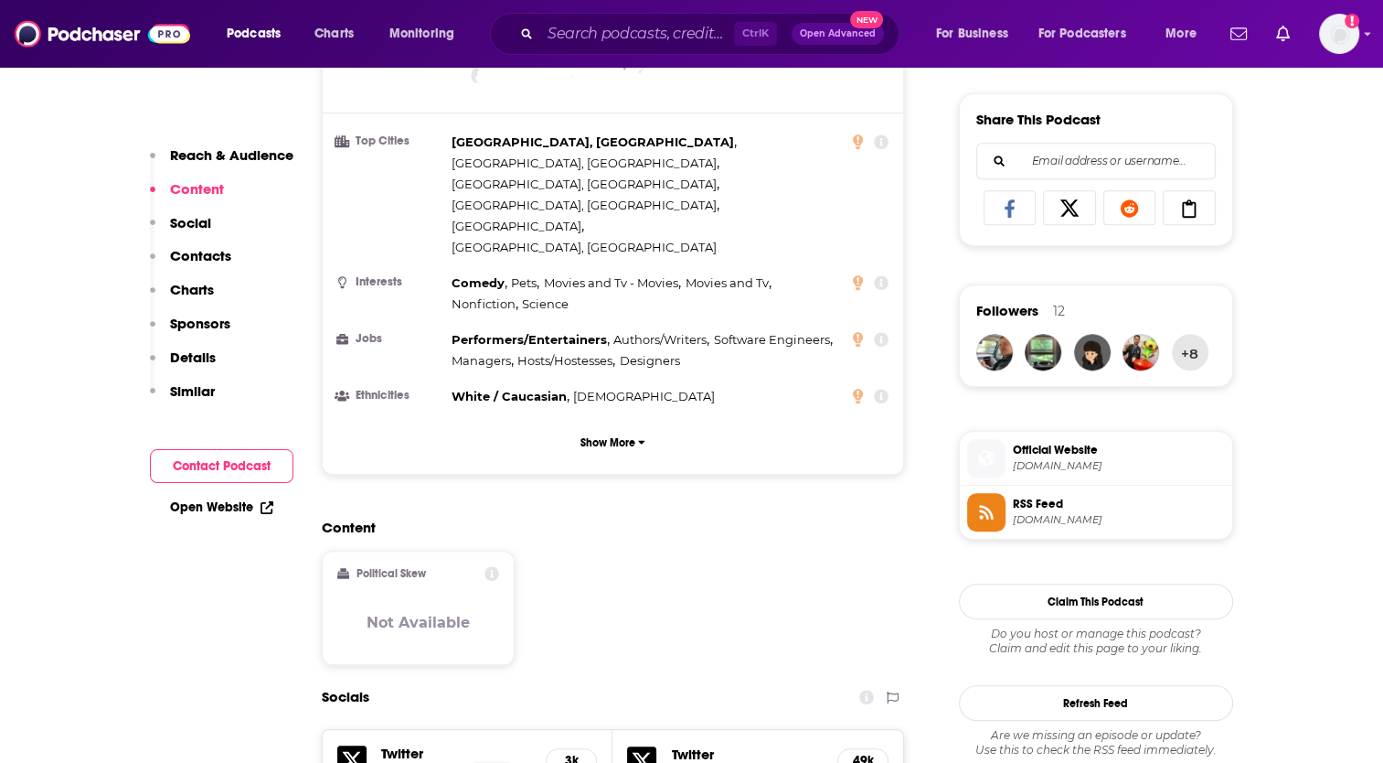
scroll to position [1119, 0]
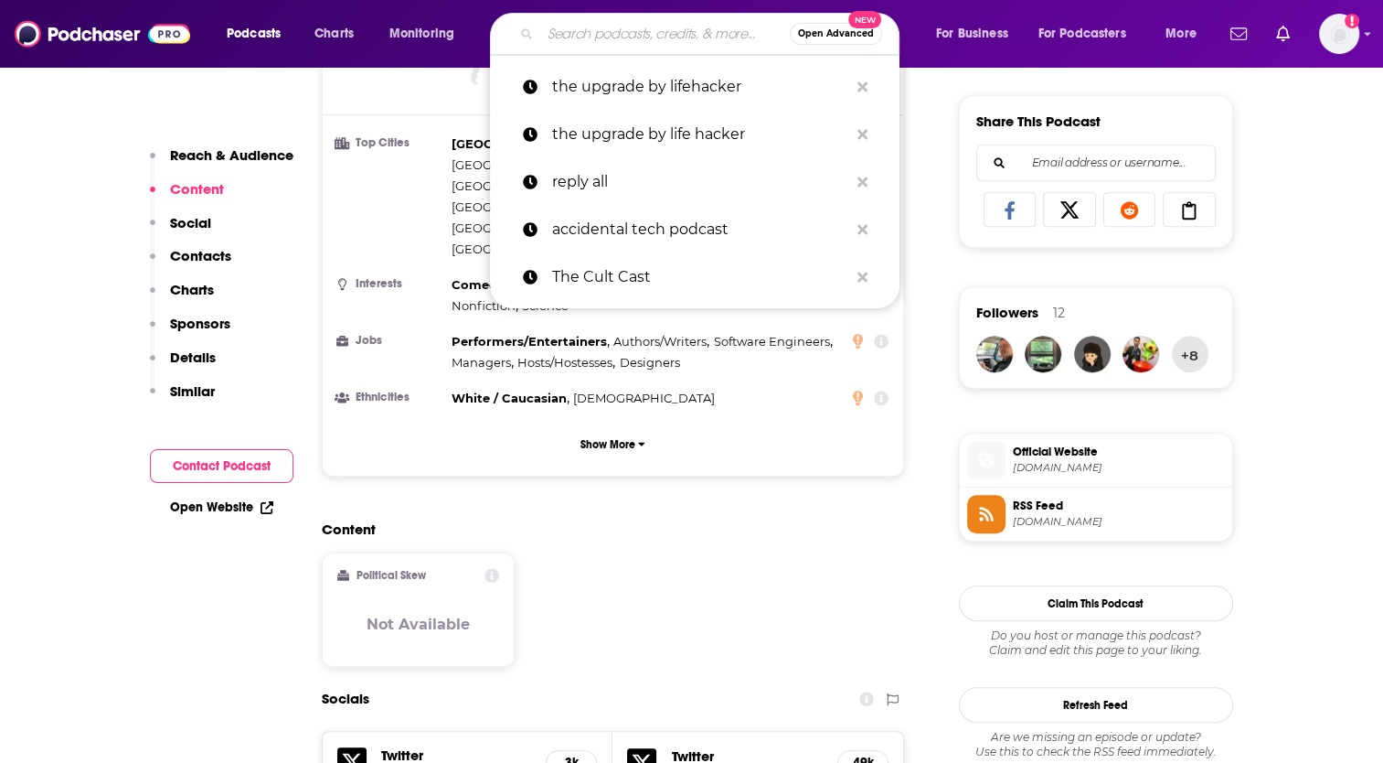
click at [571, 26] on input "Search podcasts, credits, & more..." at bounding box center [665, 33] width 250 height 29
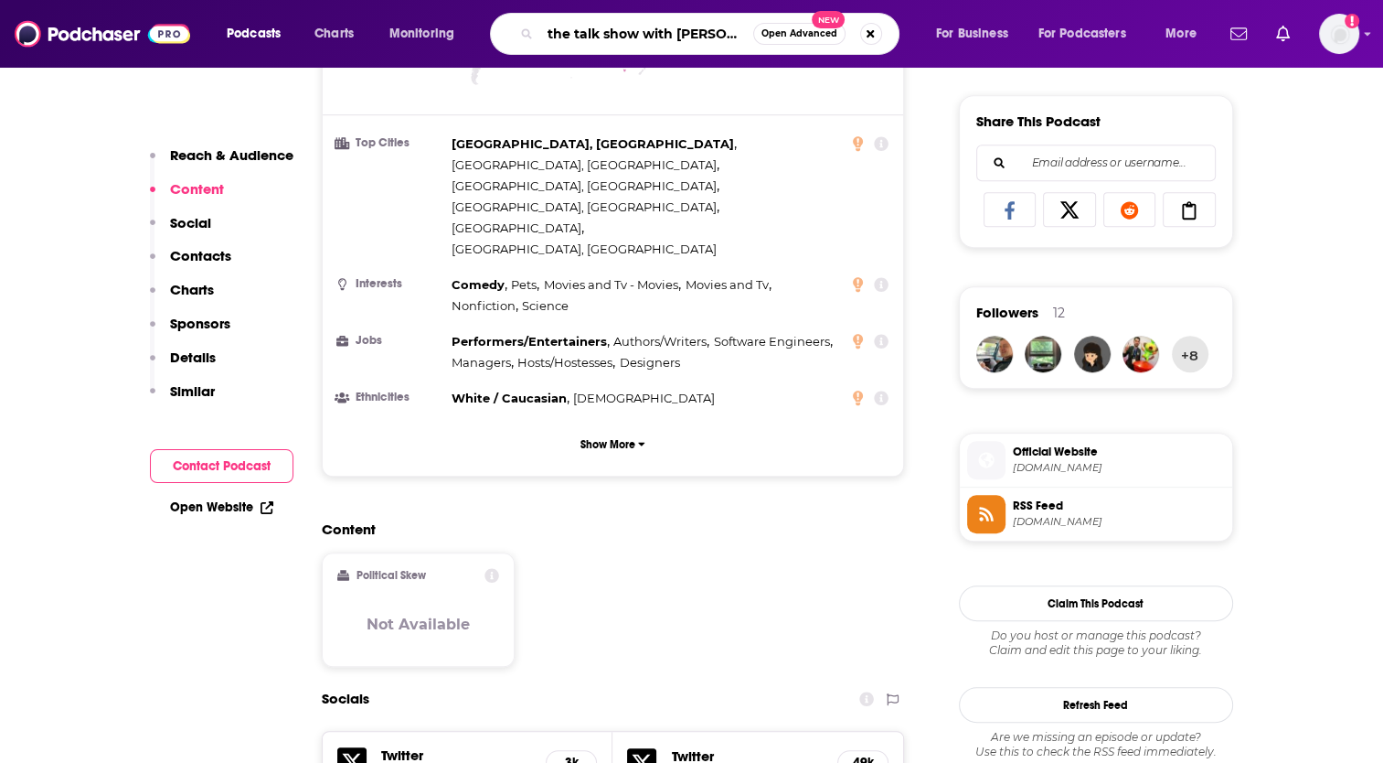
type input "the talk show with [PERSON_NAME]"
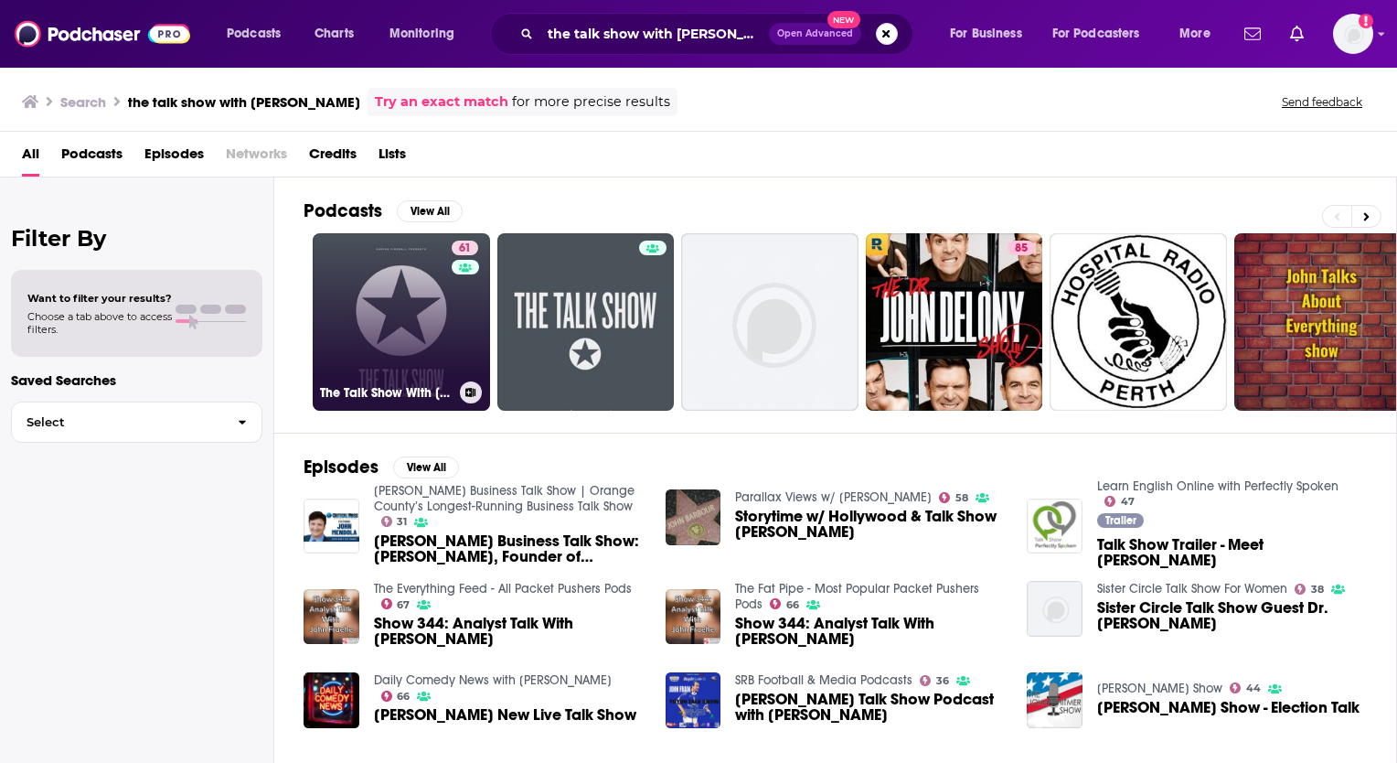
click at [383, 306] on link "61 The Talk Show With [PERSON_NAME]" at bounding box center [401, 321] width 177 height 177
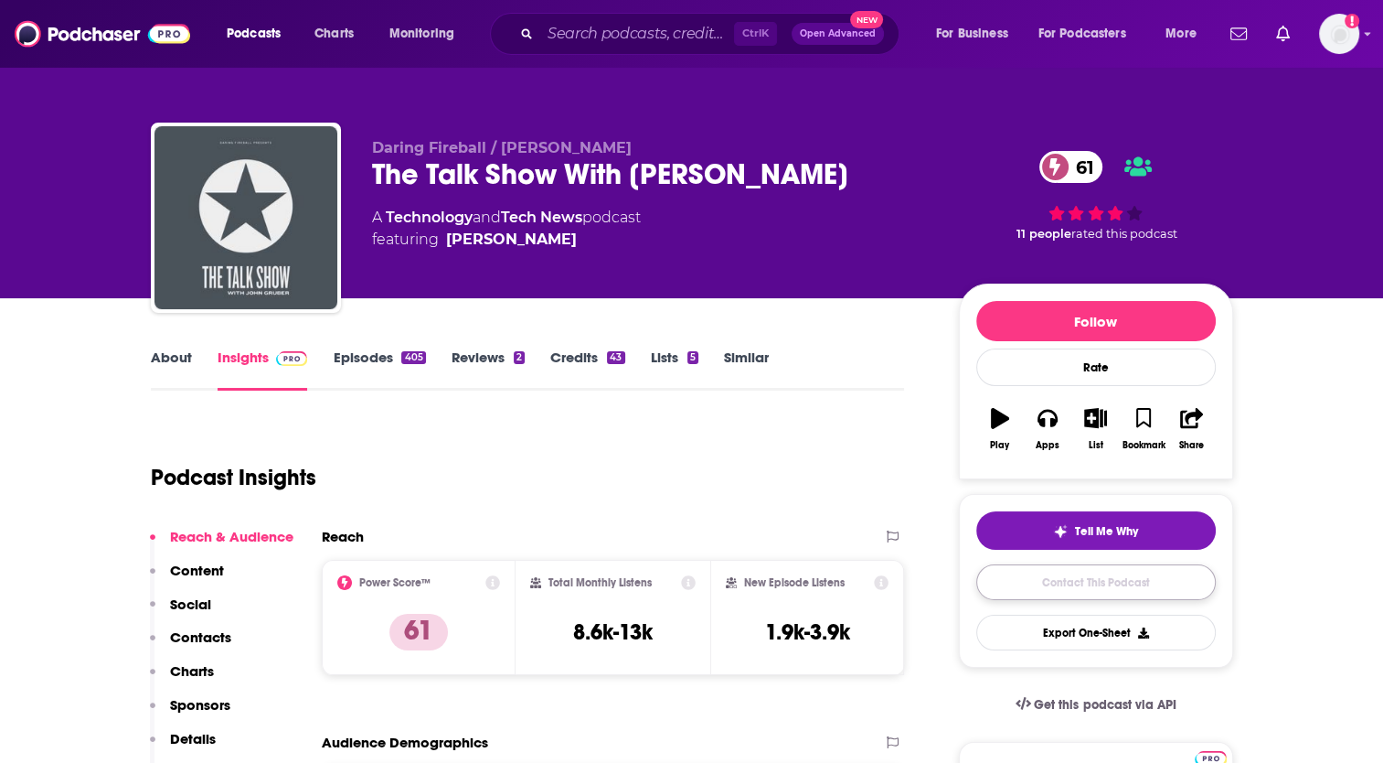
click at [1101, 580] on link "Contact This Podcast" at bounding box center [1097, 582] width 240 height 36
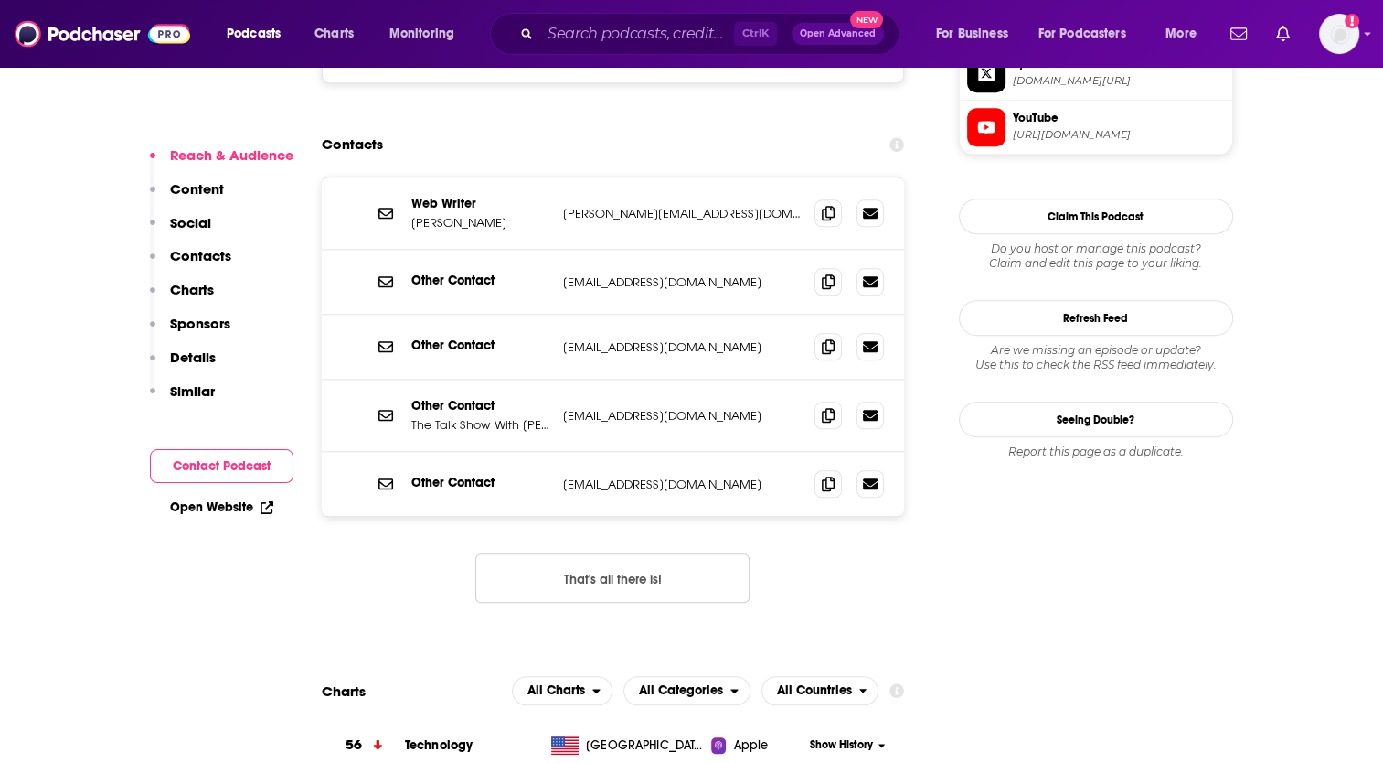
scroll to position [1690, 0]
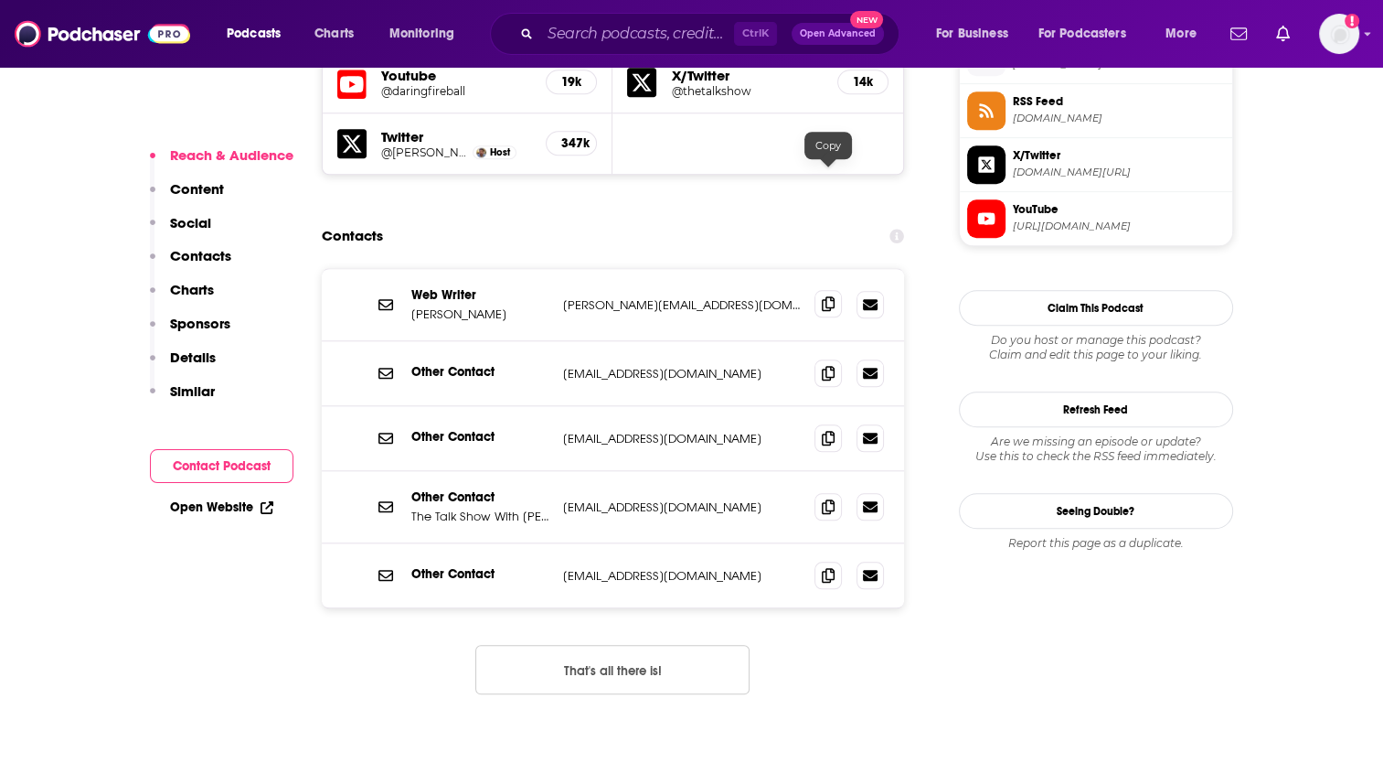
click at [827, 296] on icon at bounding box center [828, 303] width 13 height 15
click at [827, 365] on icon at bounding box center [828, 372] width 13 height 15
click at [601, 37] on input "Search podcasts, credits, & more..." at bounding box center [637, 33] width 194 height 29
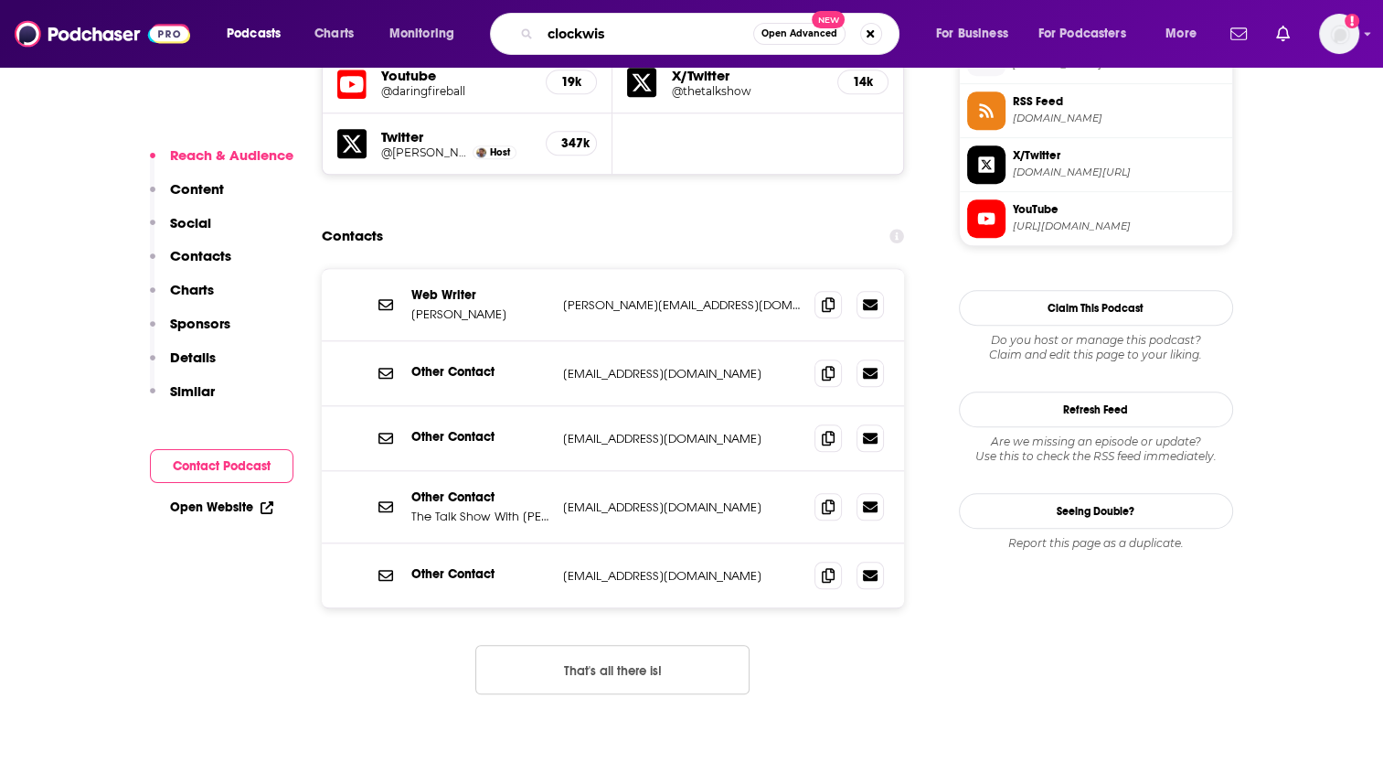
type input "clockwise"
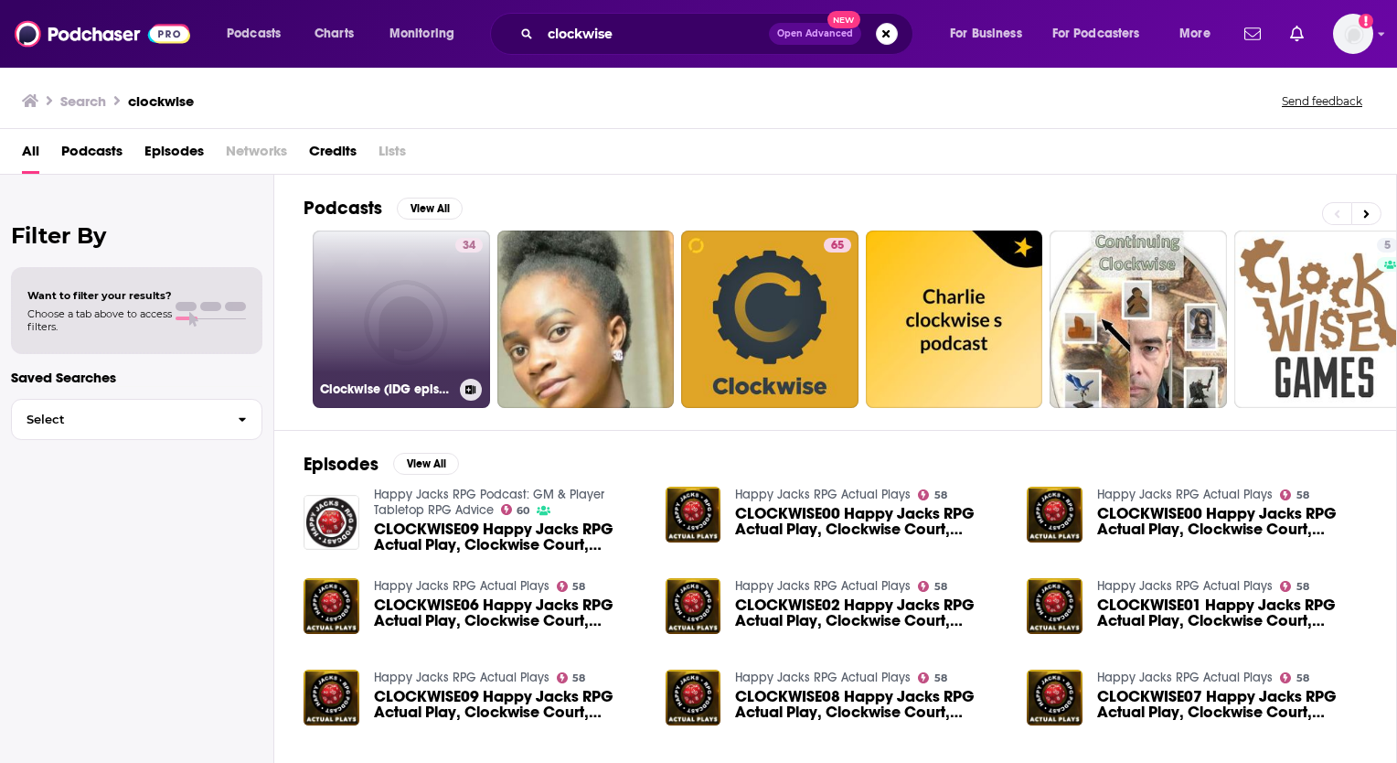
click at [406, 335] on link "34 Clockwise (IDG episodes only)" at bounding box center [401, 318] width 177 height 177
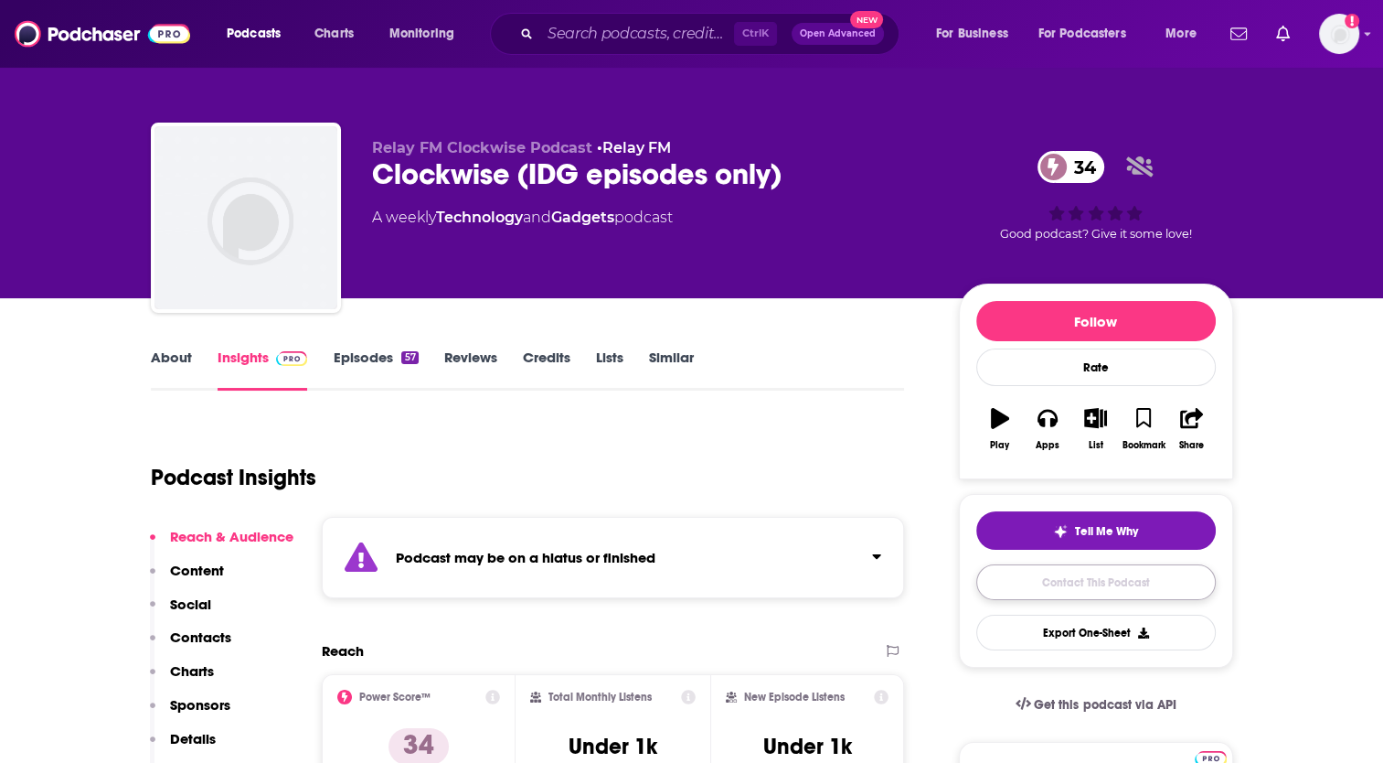
click at [1067, 580] on link "Contact This Podcast" at bounding box center [1097, 582] width 240 height 36
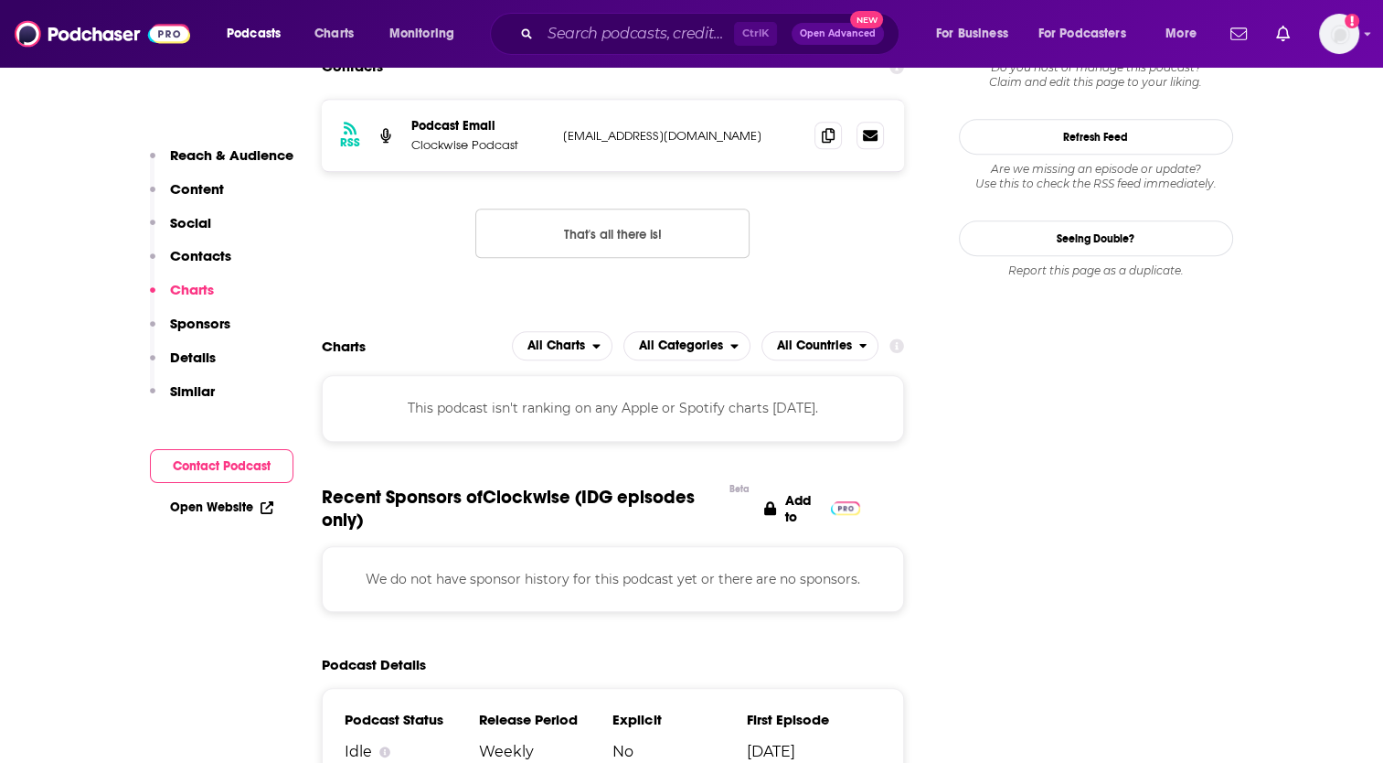
scroll to position [1500, 0]
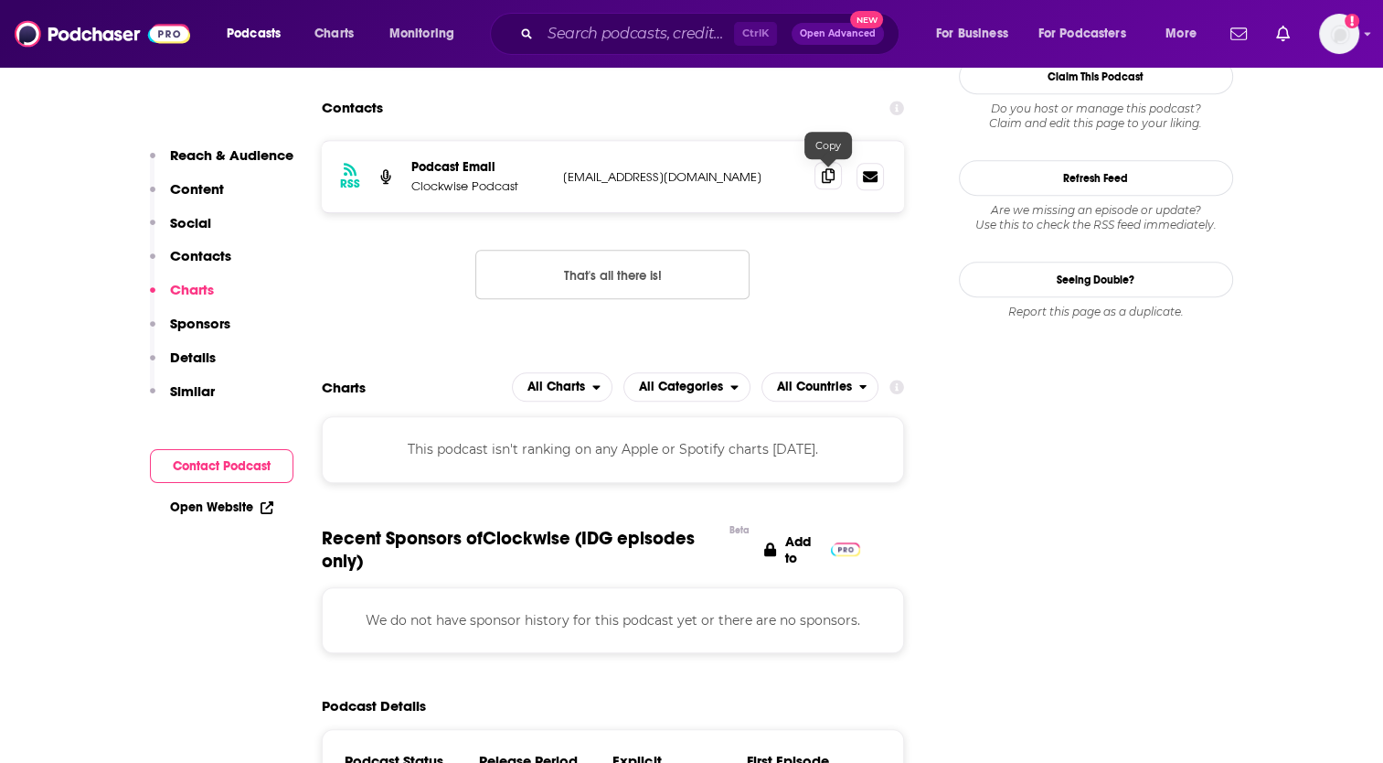
click at [830, 177] on icon at bounding box center [828, 175] width 13 height 15
click at [647, 27] on input "Search podcasts, credits, & more..." at bounding box center [637, 33] width 194 height 29
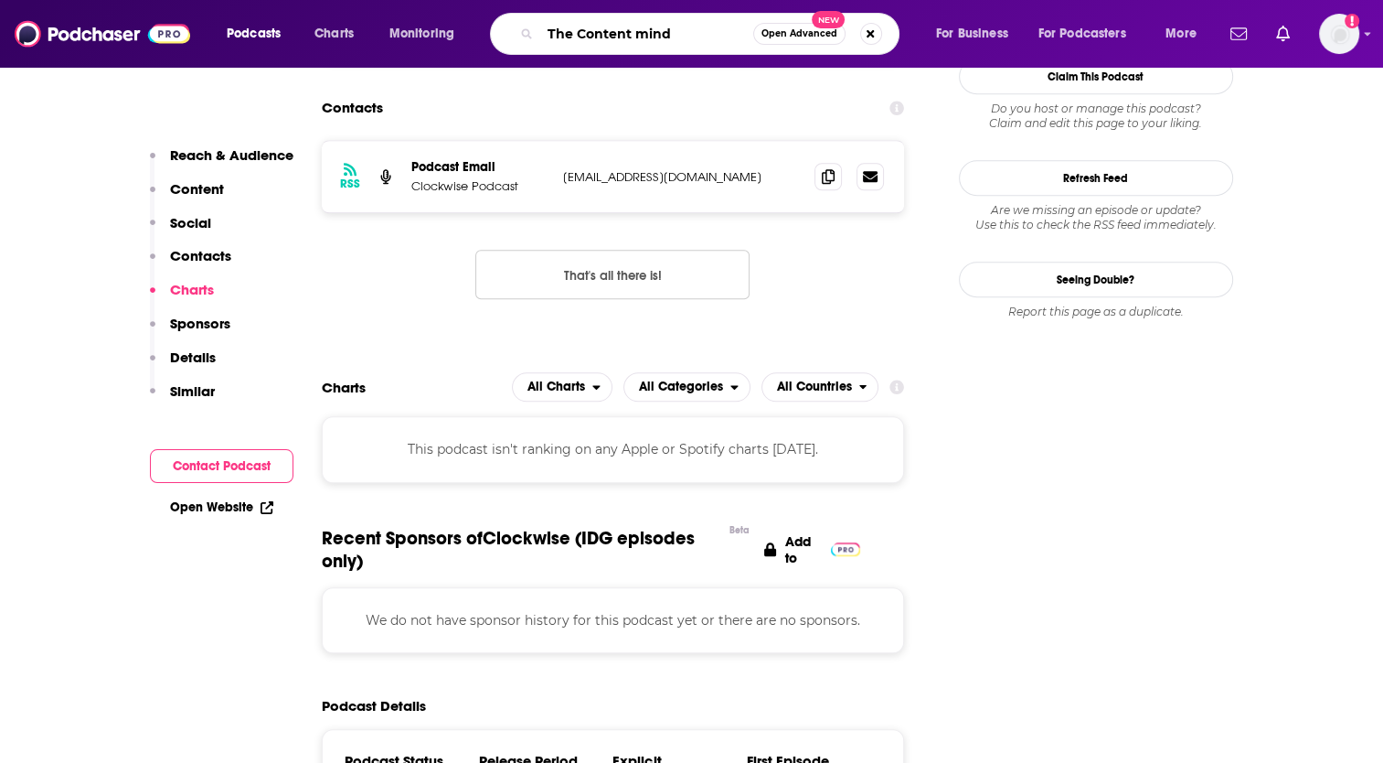
type input "The Content minds"
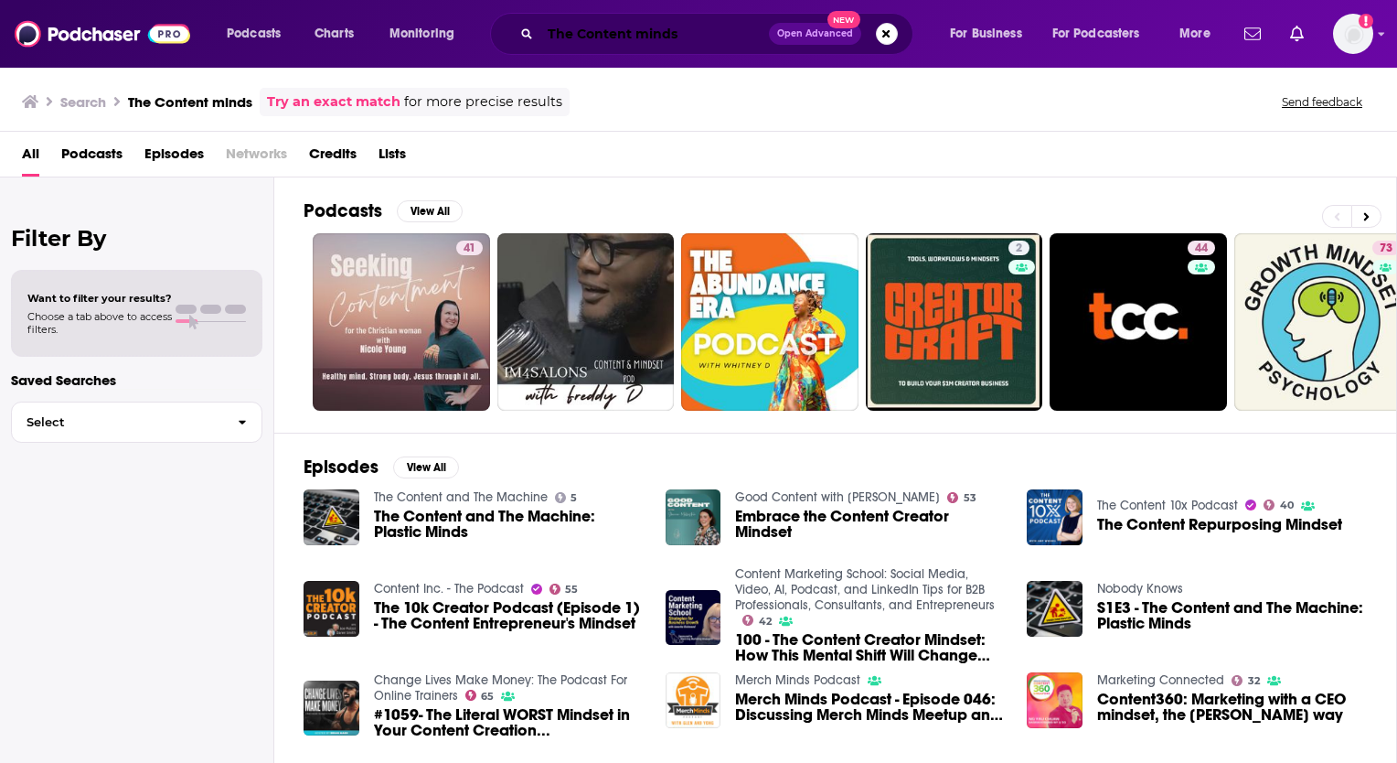
click at [690, 34] on input "The Content minds" at bounding box center [654, 33] width 229 height 29
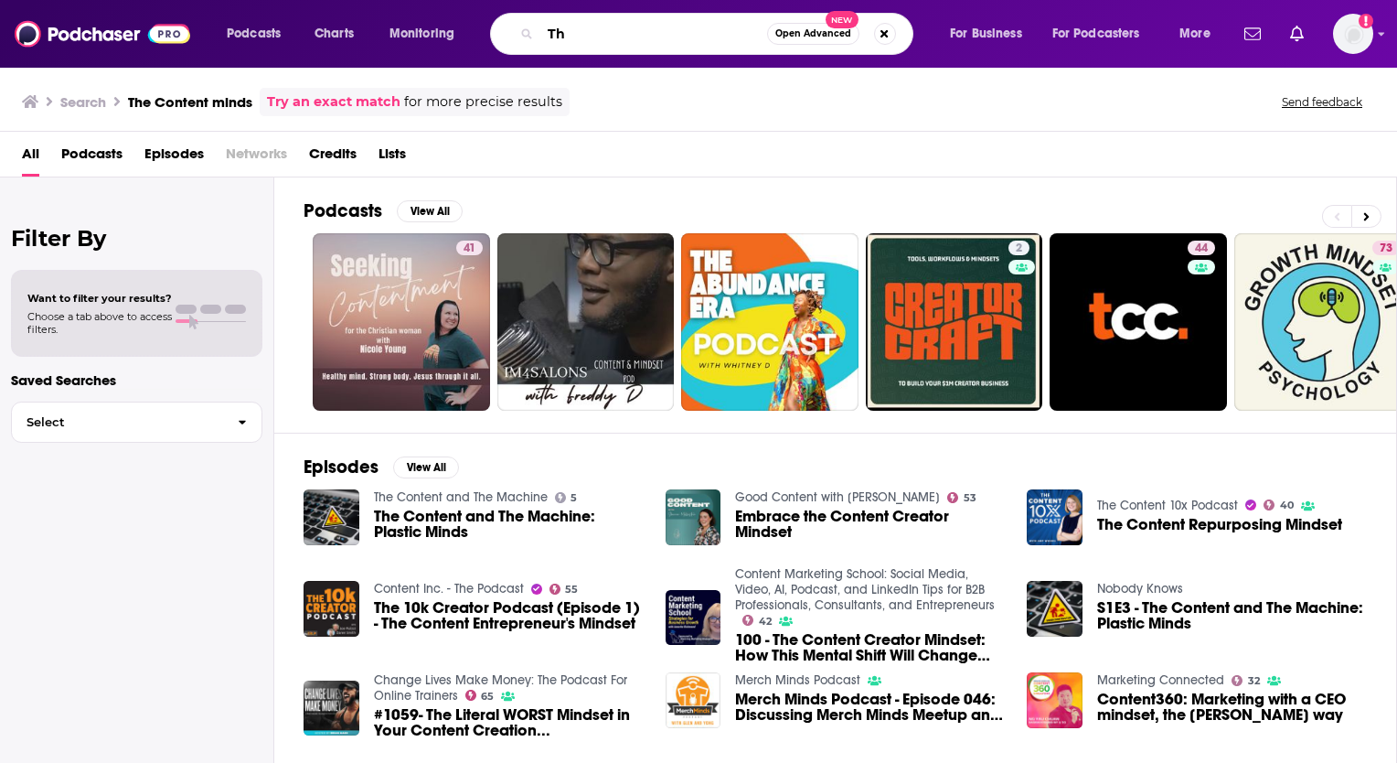
type input "T"
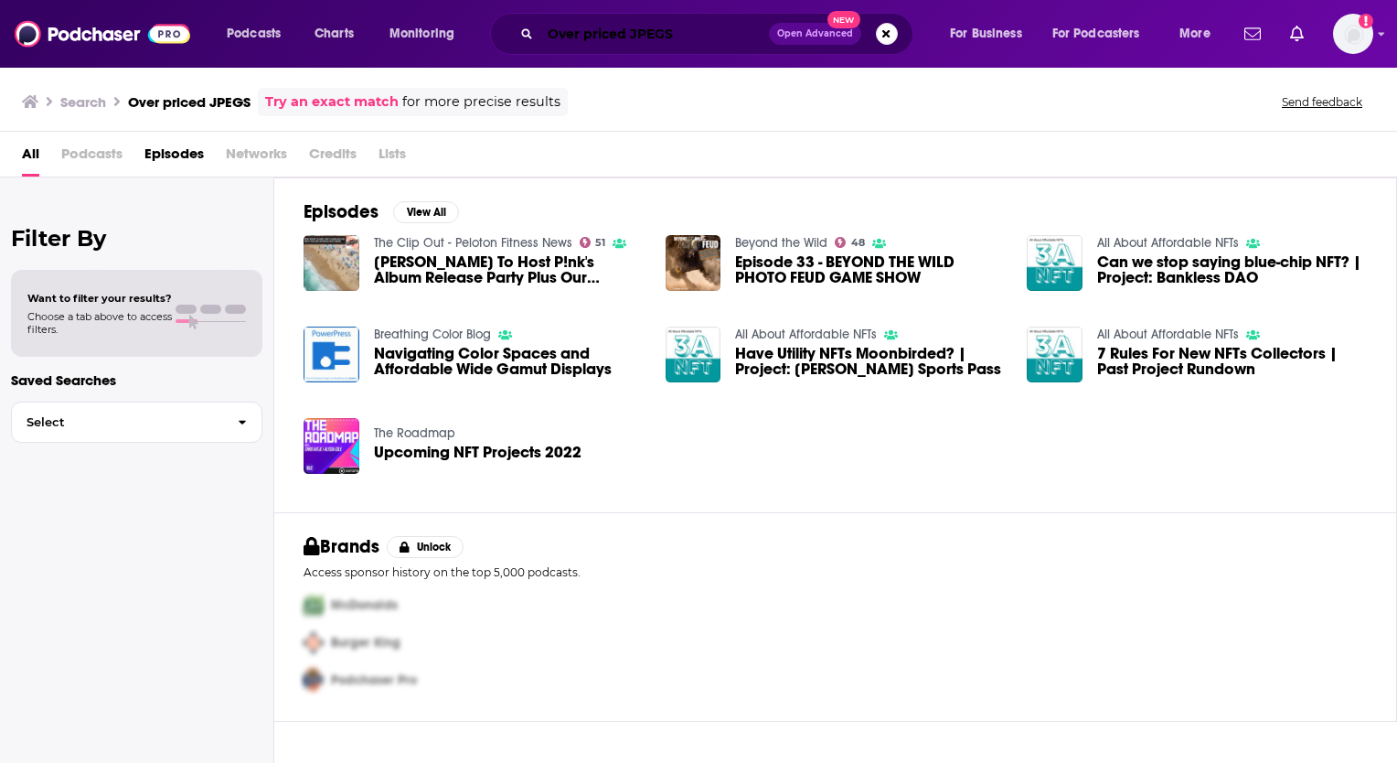
click at [699, 41] on input "Over priced JPEGS" at bounding box center [654, 33] width 229 height 29
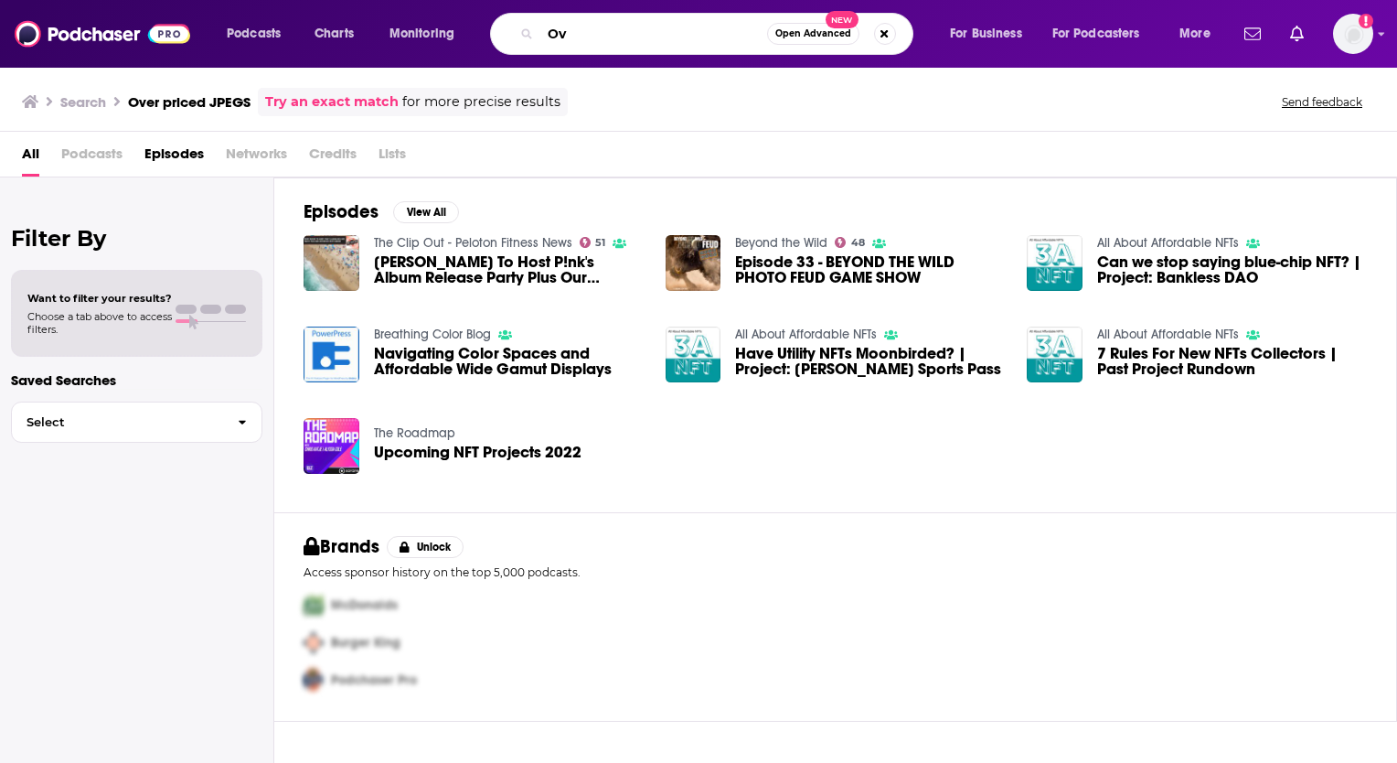
type input "O"
type input "Mac power users"
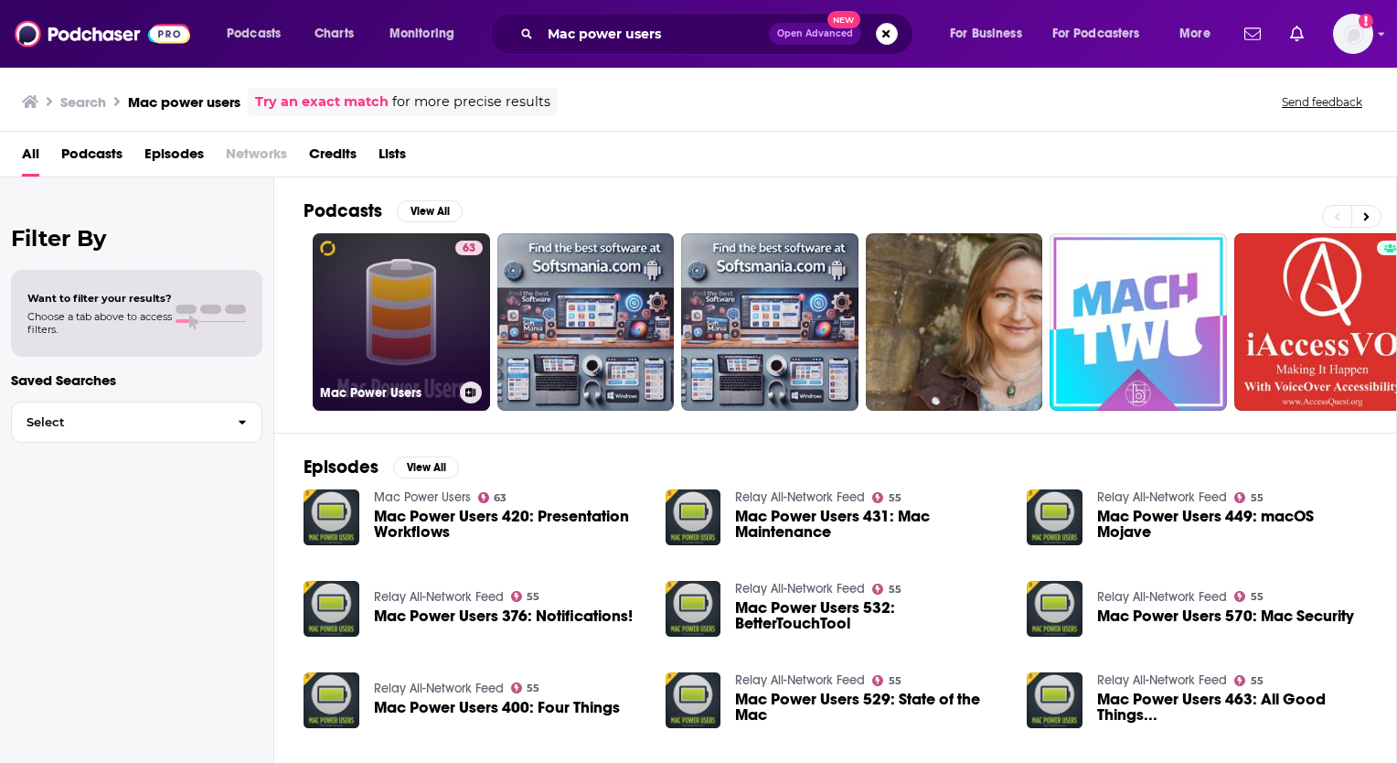
click at [410, 309] on link "63 Mac Power Users" at bounding box center [401, 321] width 177 height 177
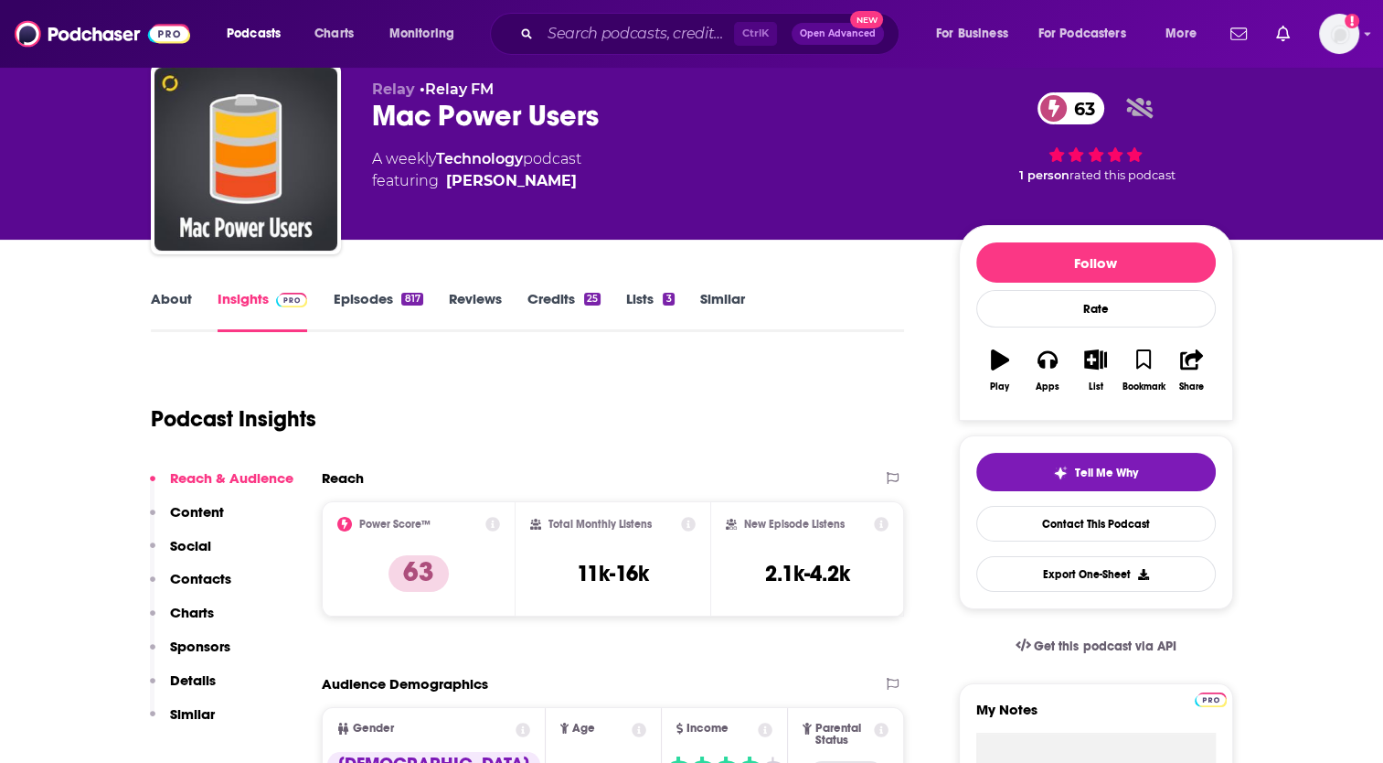
scroll to position [91, 0]
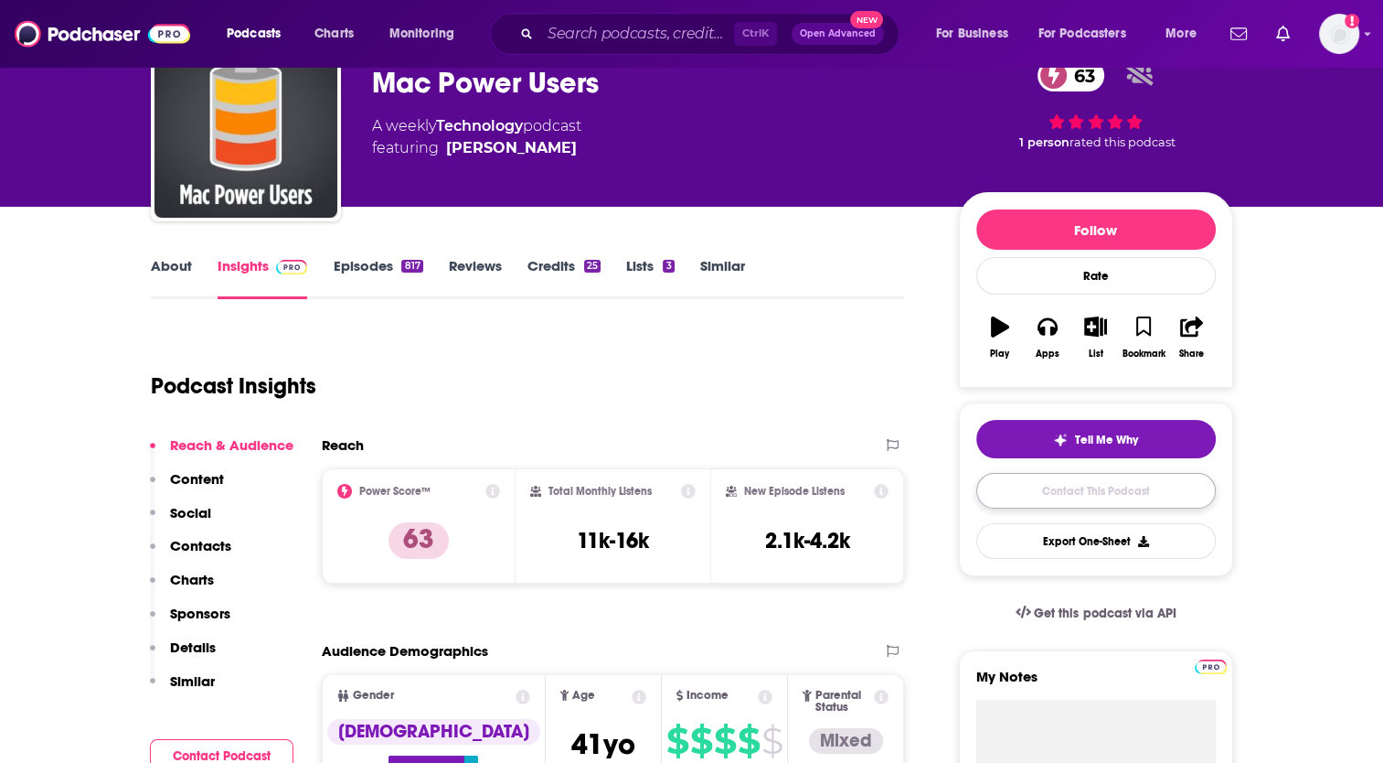
click at [1061, 493] on link "Contact This Podcast" at bounding box center [1097, 491] width 240 height 36
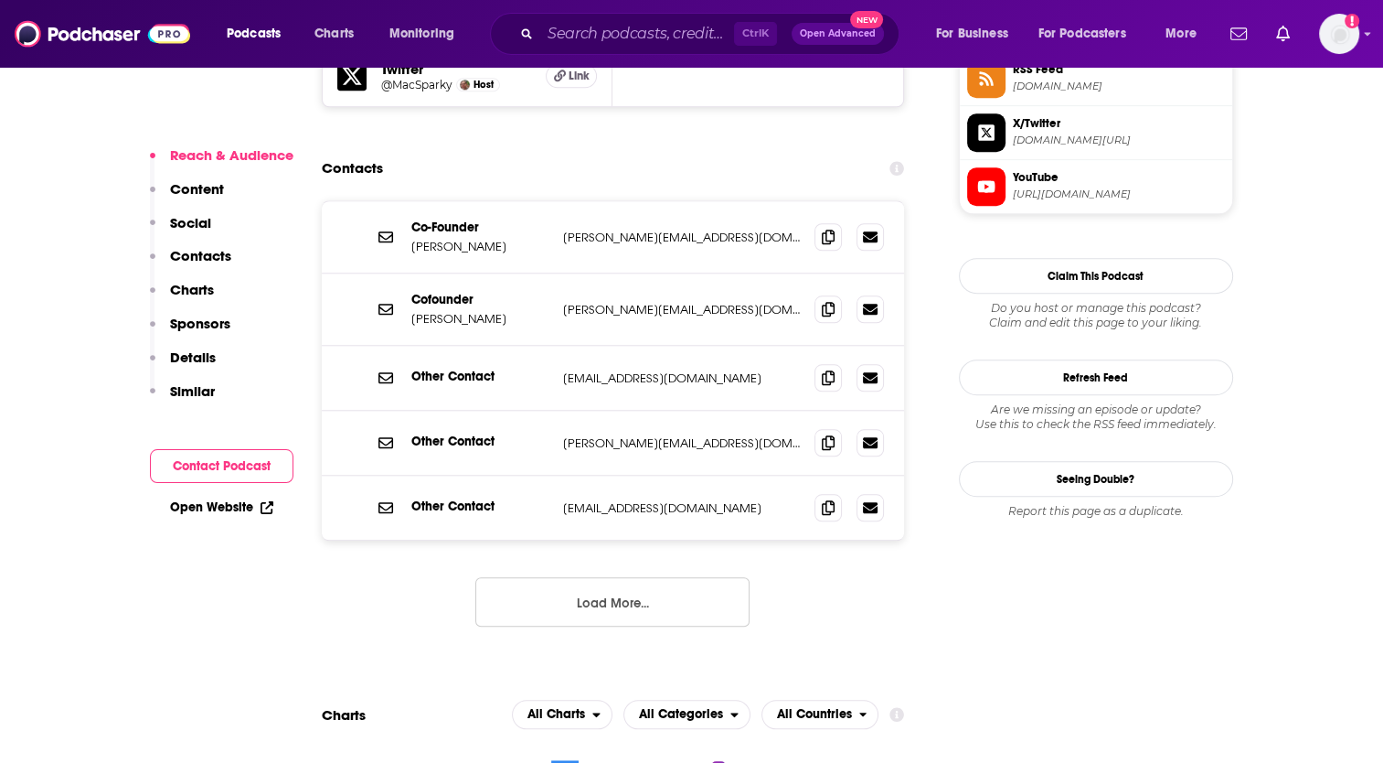
scroll to position [1690, 0]
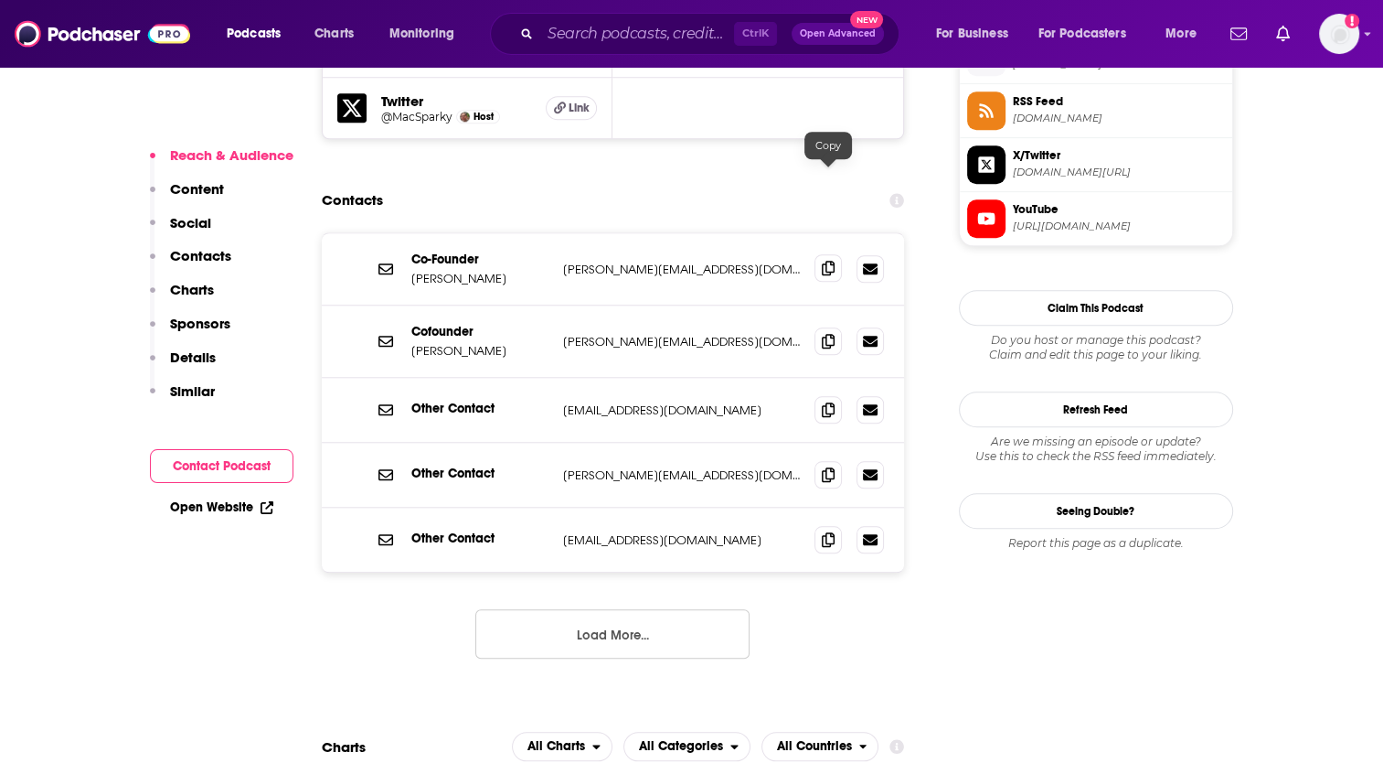
click at [829, 261] on icon at bounding box center [828, 268] width 13 height 15
click at [834, 401] on icon at bounding box center [828, 408] width 13 height 15
click at [832, 466] on icon at bounding box center [828, 473] width 13 height 15
